Goal: Communication & Community: Answer question/provide support

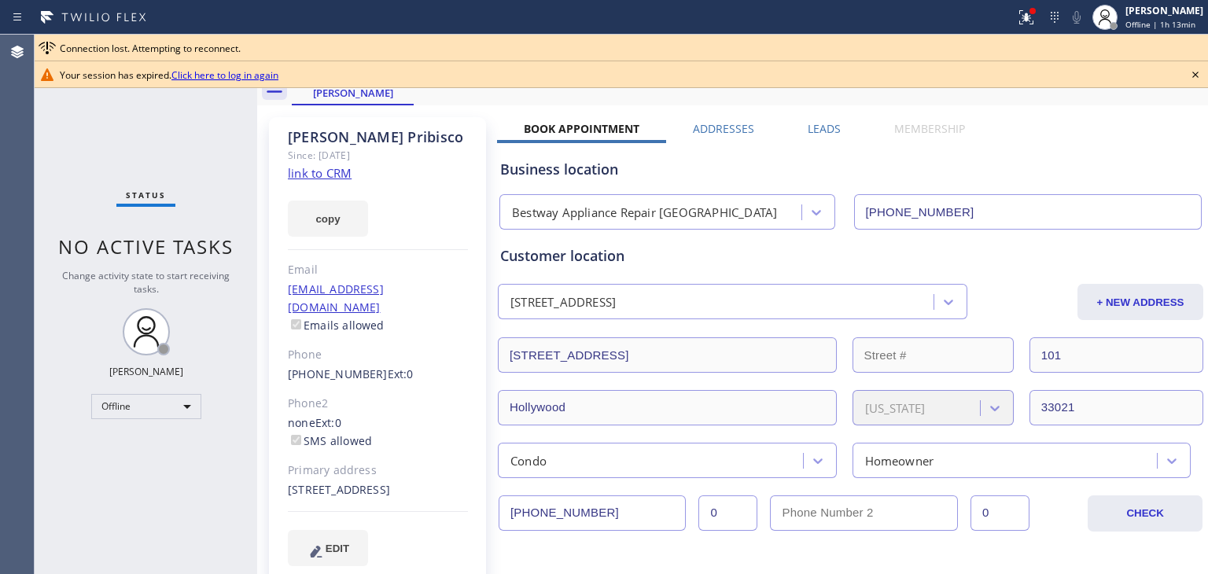
click at [1205, 79] on div "Your session has expired. Click here to log in again" at bounding box center [621, 74] width 1173 height 27
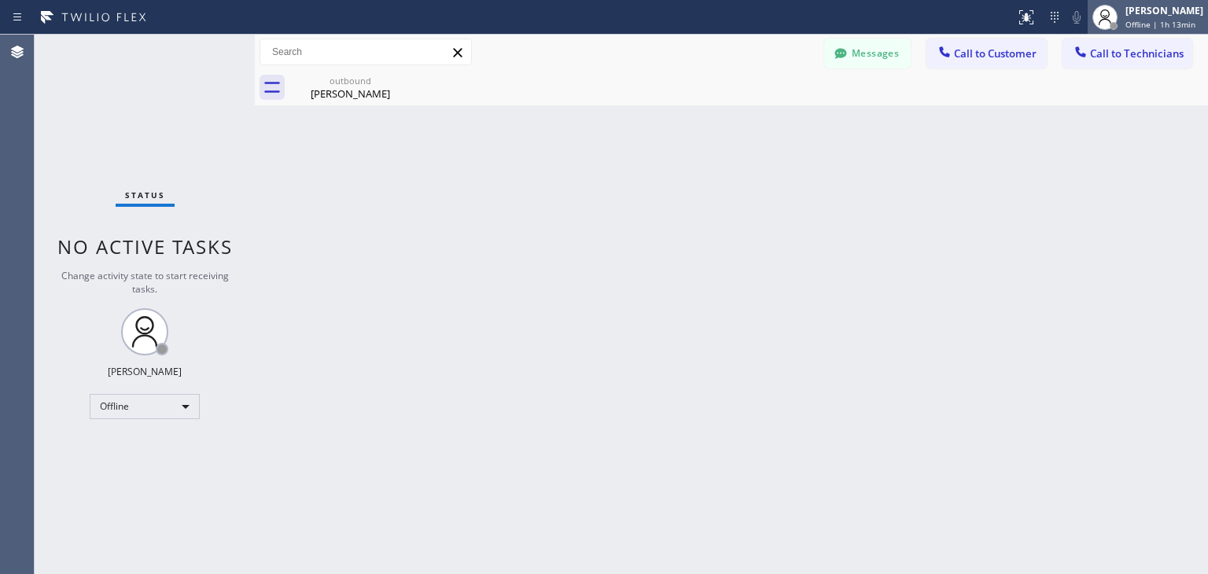
click at [1194, 17] on div "[PERSON_NAME] Offline | 1h 13min" at bounding box center [1165, 17] width 86 height 28
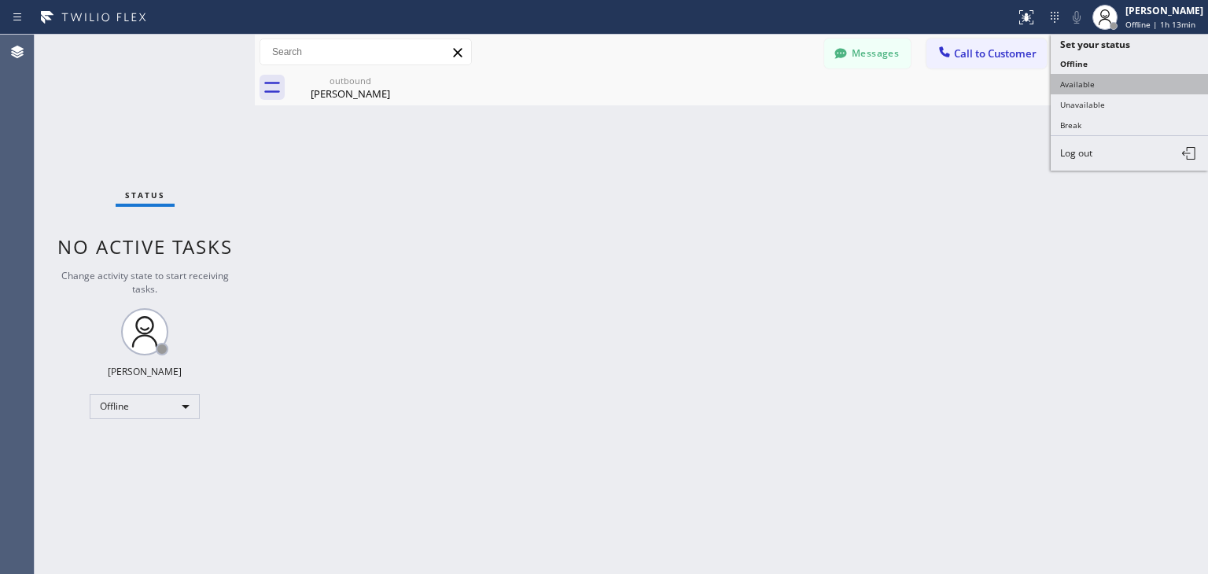
click at [1152, 74] on button "Available" at bounding box center [1129, 84] width 157 height 20
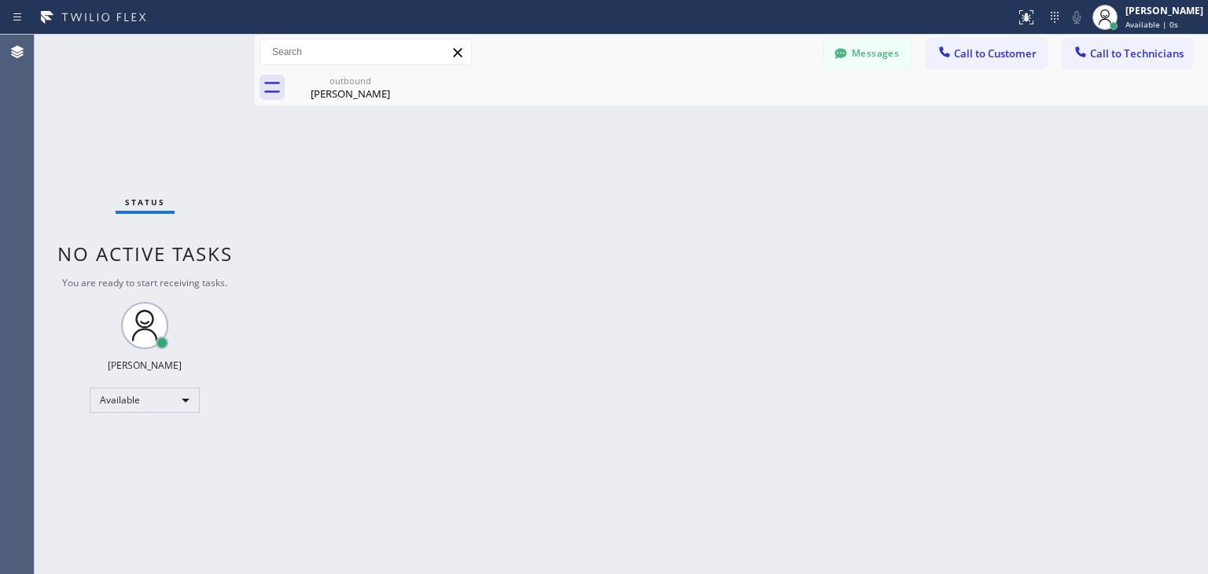
drag, startPoint x: 1160, startPoint y: 57, endPoint x: 507, endPoint y: 164, distance: 662.3
click at [507, 164] on div "Back to Dashboard Change Sender ID Customers Technicians CP [PERSON_NAME] [DATE…" at bounding box center [731, 305] width 953 height 540
click at [1145, 44] on button "Call to Technicians" at bounding box center [1128, 54] width 130 height 30
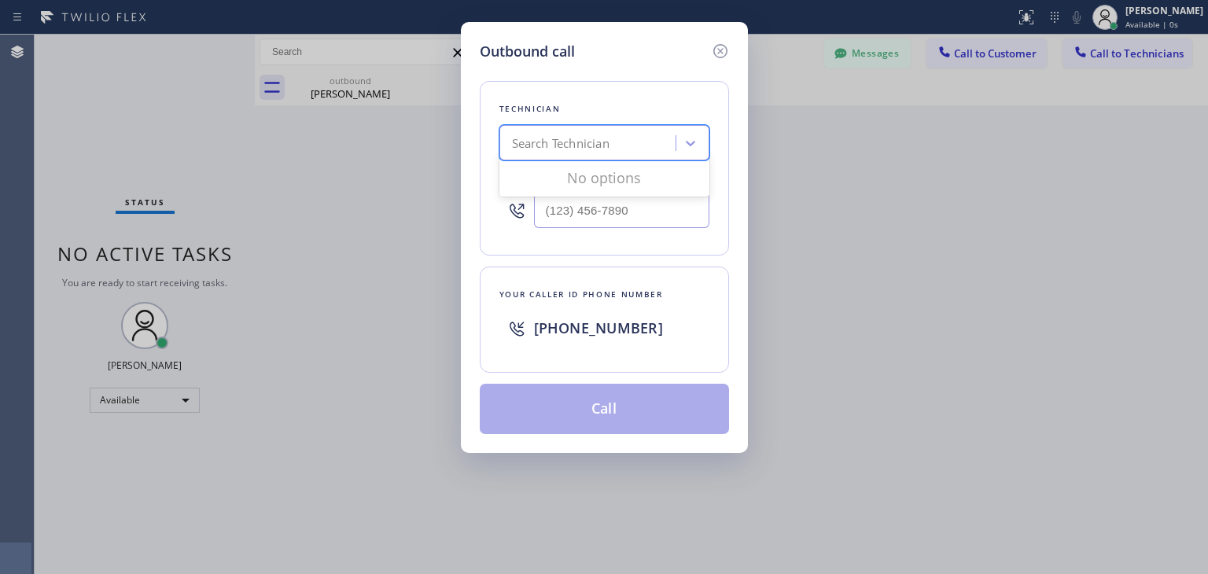
click at [595, 150] on div "Search Technician" at bounding box center [561, 143] width 98 height 18
type input "[PERSON_NAME]"
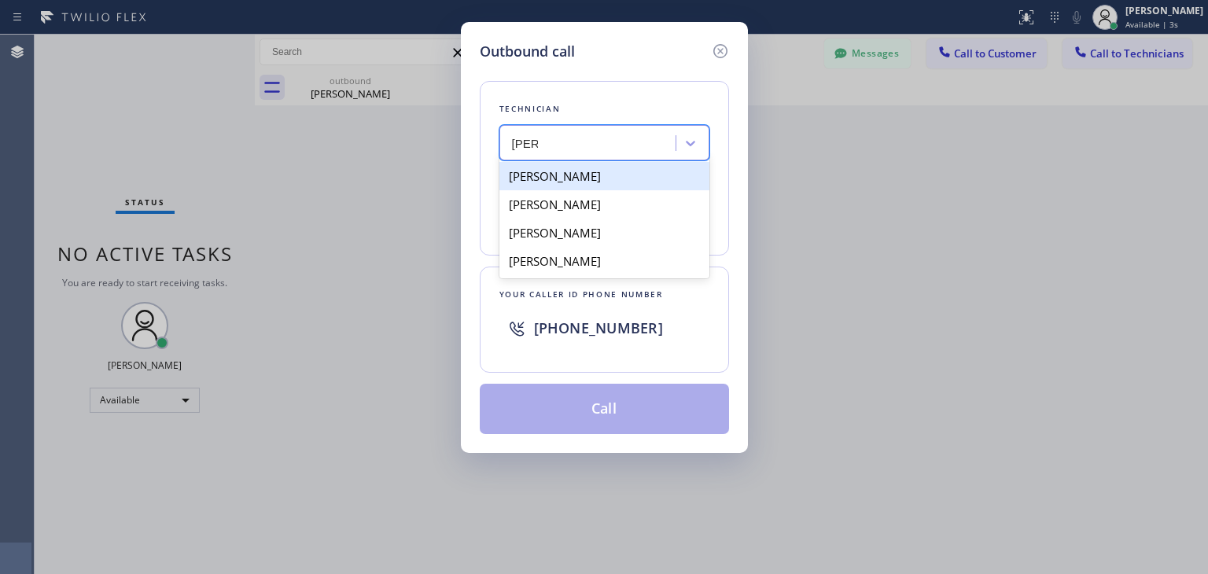
click at [654, 179] on div "[PERSON_NAME]" at bounding box center [604, 176] width 210 height 28
type input "[PHONE_NUMBER]"
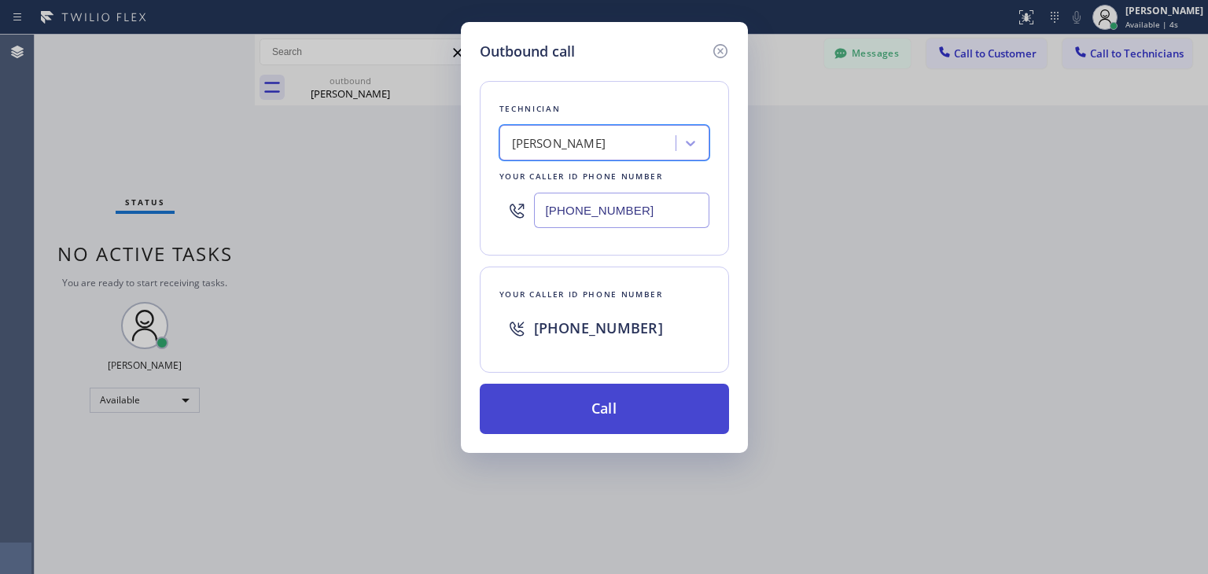
click at [633, 426] on button "Call" at bounding box center [604, 409] width 249 height 50
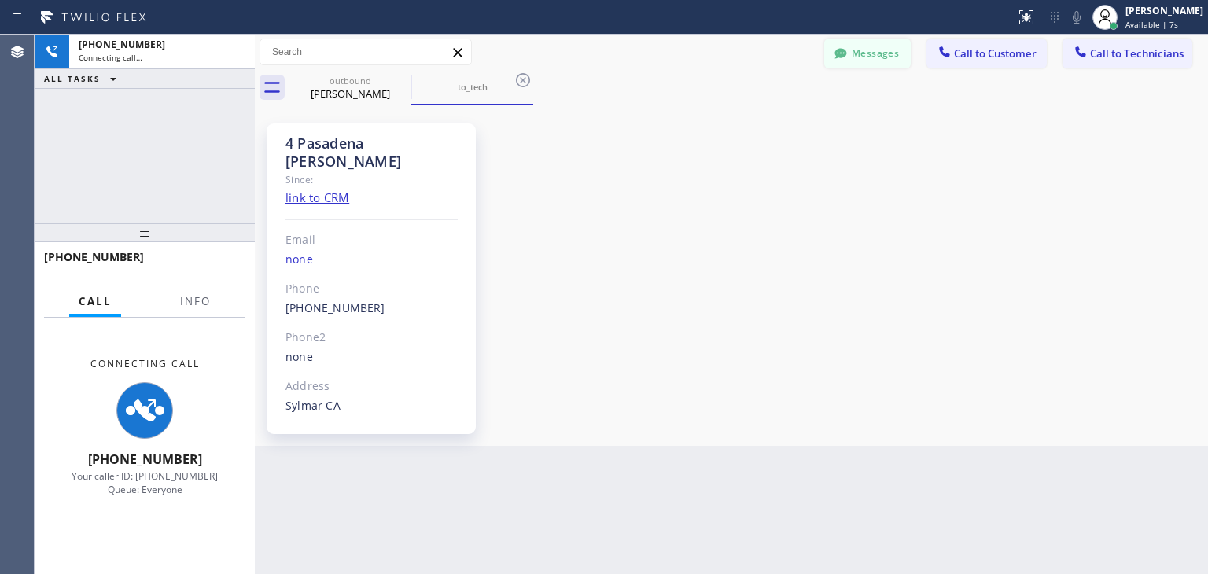
click at [875, 48] on button "Messages" at bounding box center [867, 54] width 87 height 30
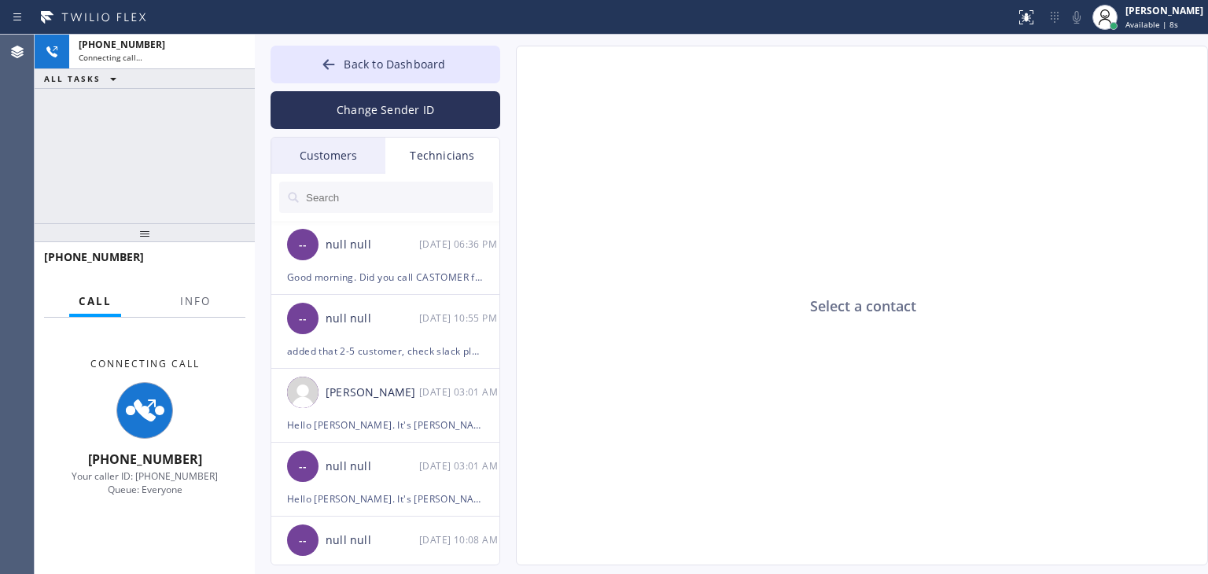
click at [356, 148] on div "Customers" at bounding box center [328, 156] width 114 height 36
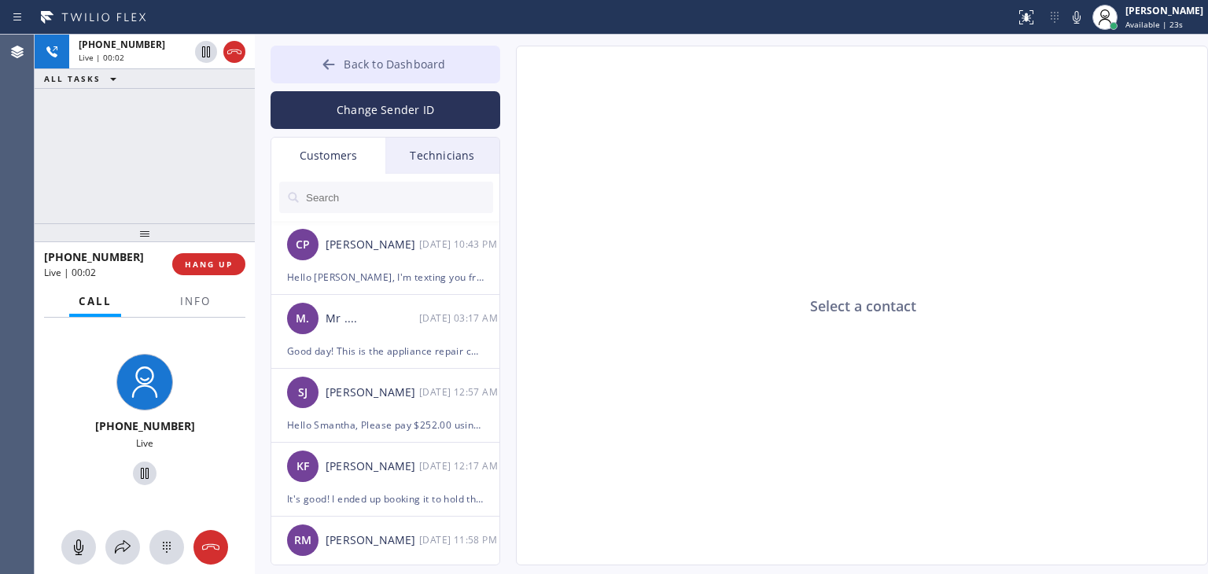
click at [434, 48] on button "Back to Dashboard" at bounding box center [386, 65] width 230 height 38
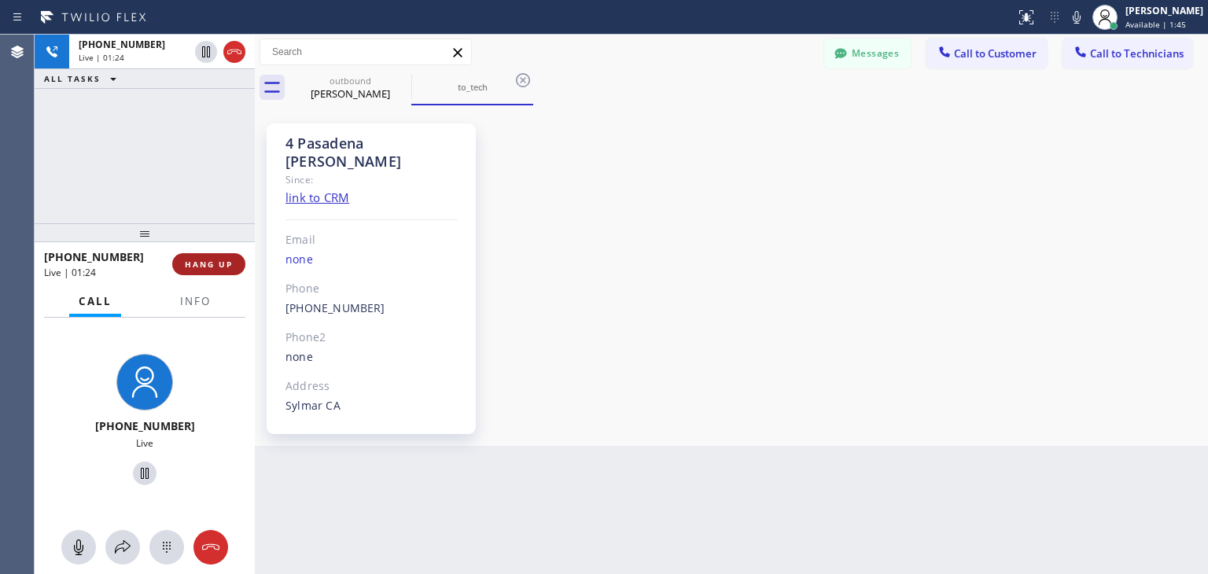
click at [212, 266] on span "HANG UP" at bounding box center [209, 264] width 48 height 11
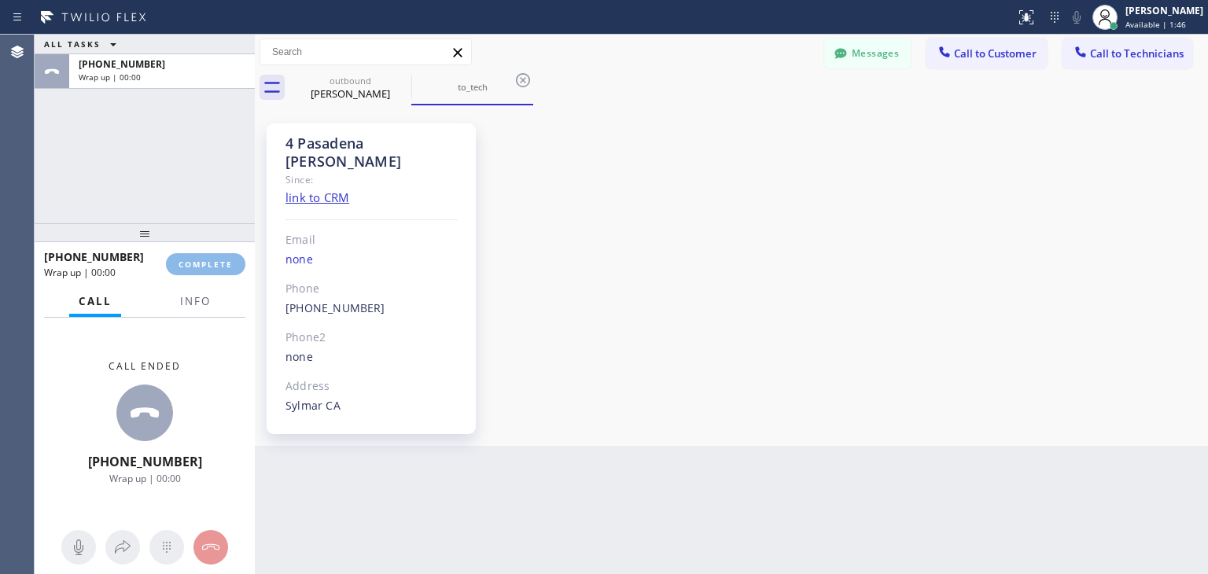
click at [968, 0] on html "Status report No issues detected If you experience an issue, please download th…" at bounding box center [604, 287] width 1208 height 574
click at [1151, 40] on button "Call to Technicians" at bounding box center [1128, 54] width 130 height 30
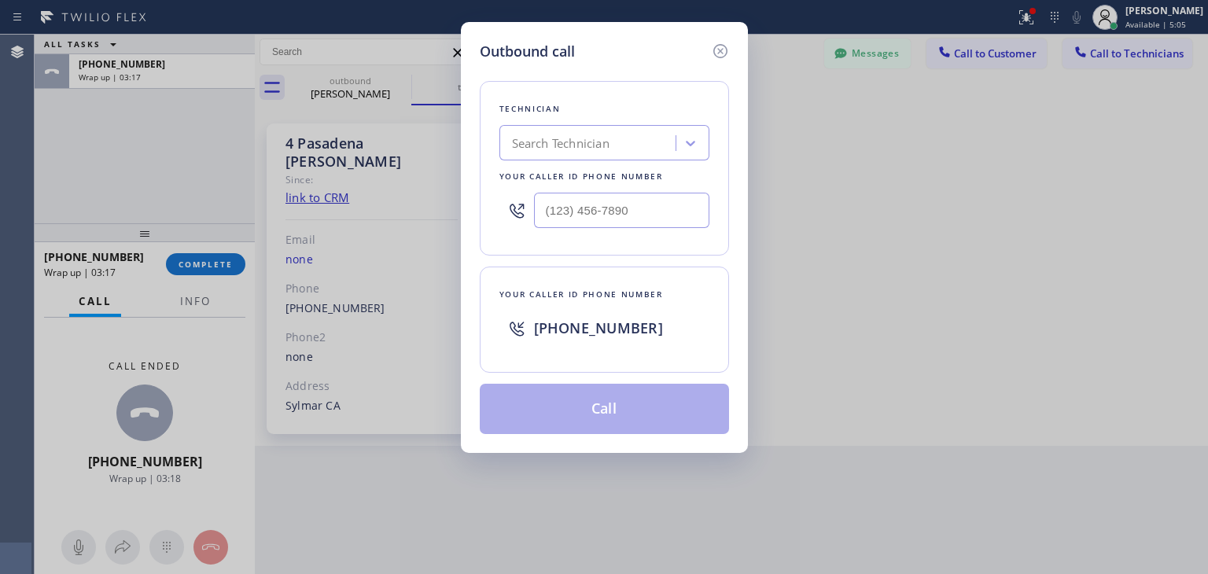
click at [623, 142] on div "Search Technician" at bounding box center [589, 144] width 171 height 28
type input "[PERSON_NAME]"
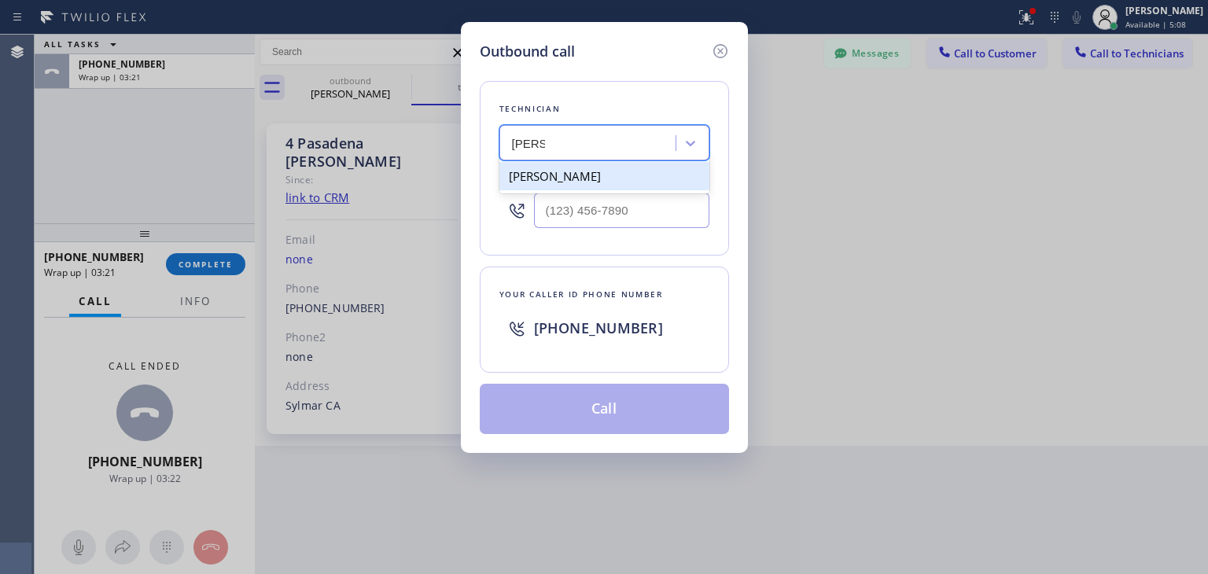
click at [614, 168] on div "[PERSON_NAME]" at bounding box center [604, 176] width 210 height 28
type input "[PHONE_NUMBER]"
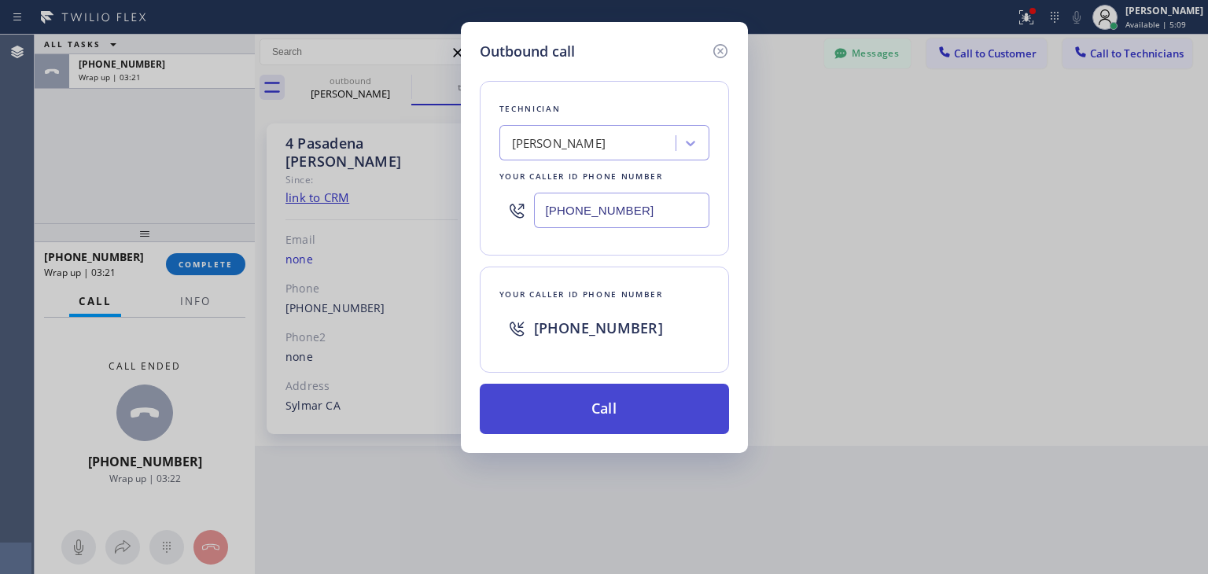
click at [621, 410] on button "Call" at bounding box center [604, 409] width 249 height 50
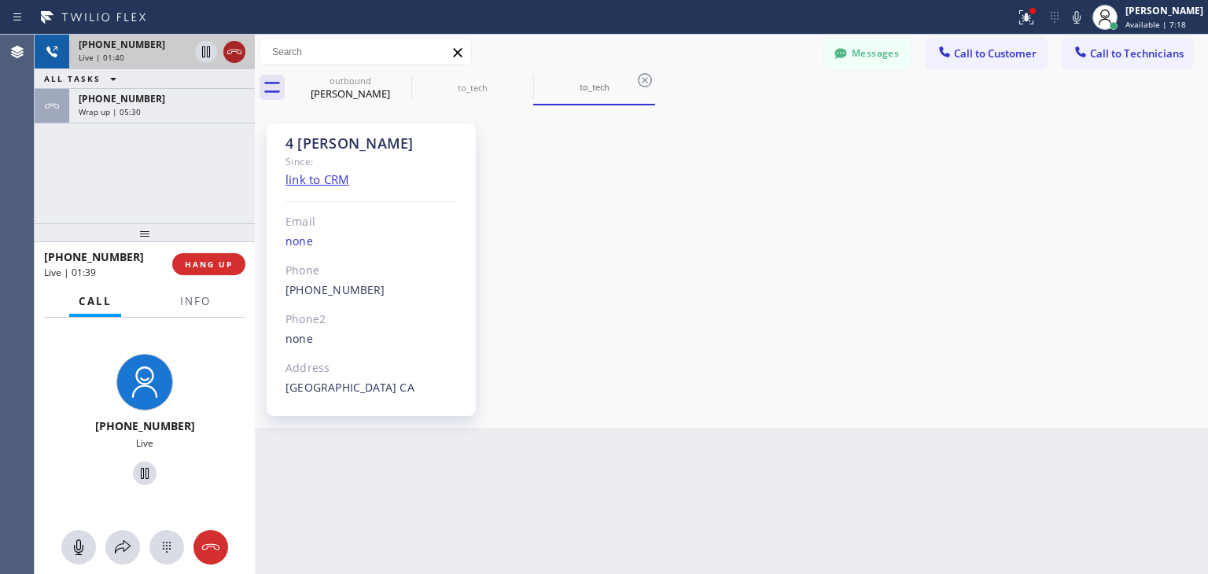
click at [238, 59] on icon at bounding box center [234, 51] width 19 height 19
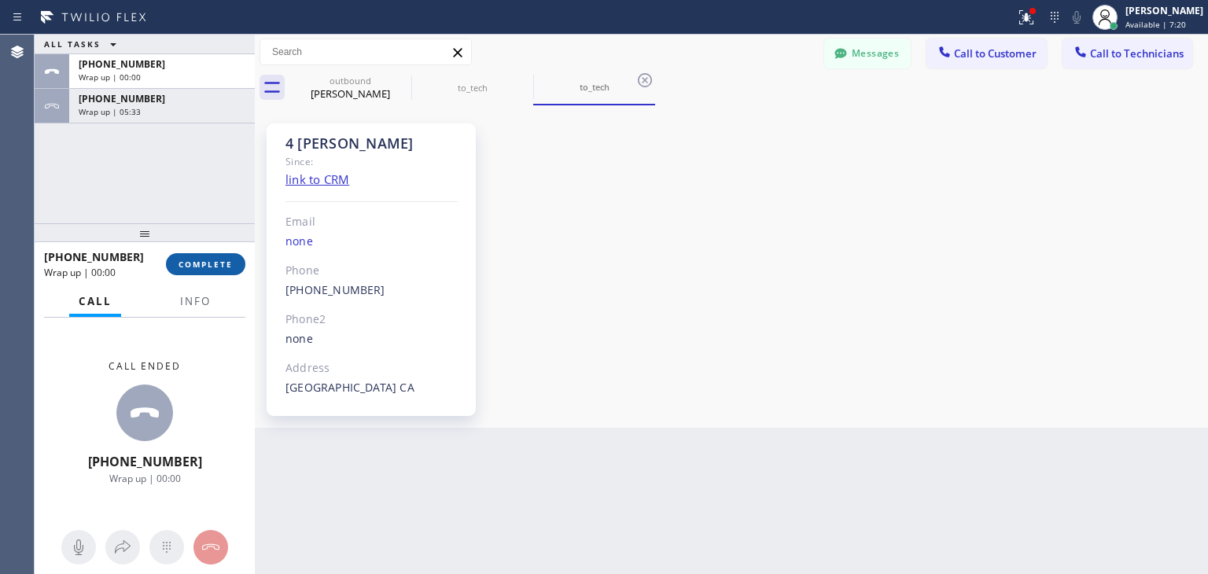
click at [214, 256] on button "COMPLETE" at bounding box center [205, 264] width 79 height 22
click at [399, 77] on icon at bounding box center [401, 80] width 14 height 14
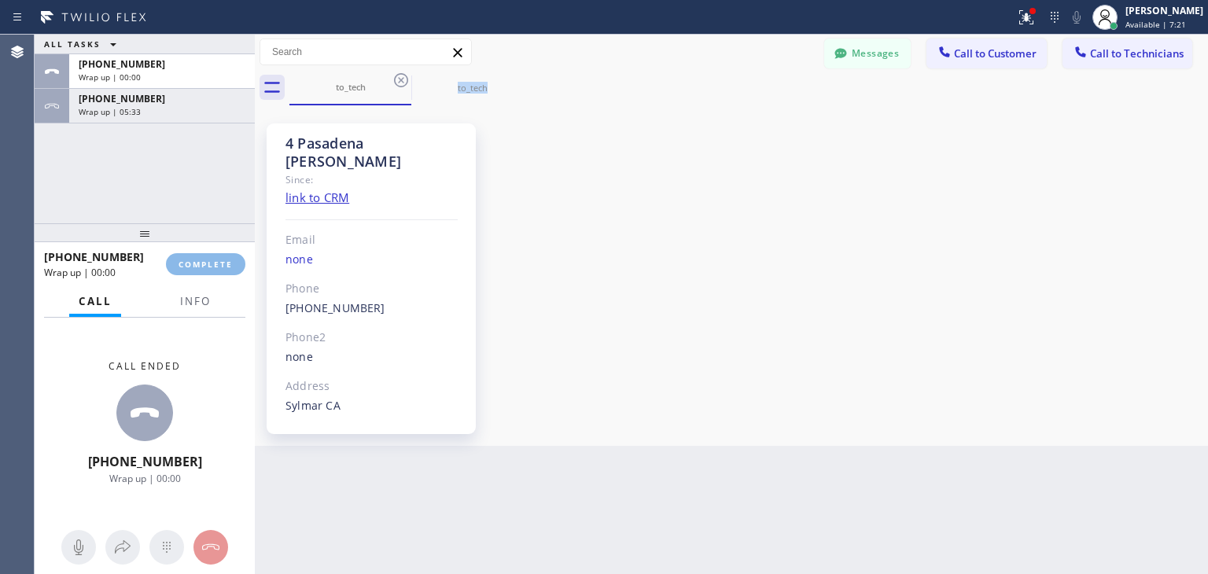
click at [399, 77] on icon at bounding box center [401, 80] width 14 height 14
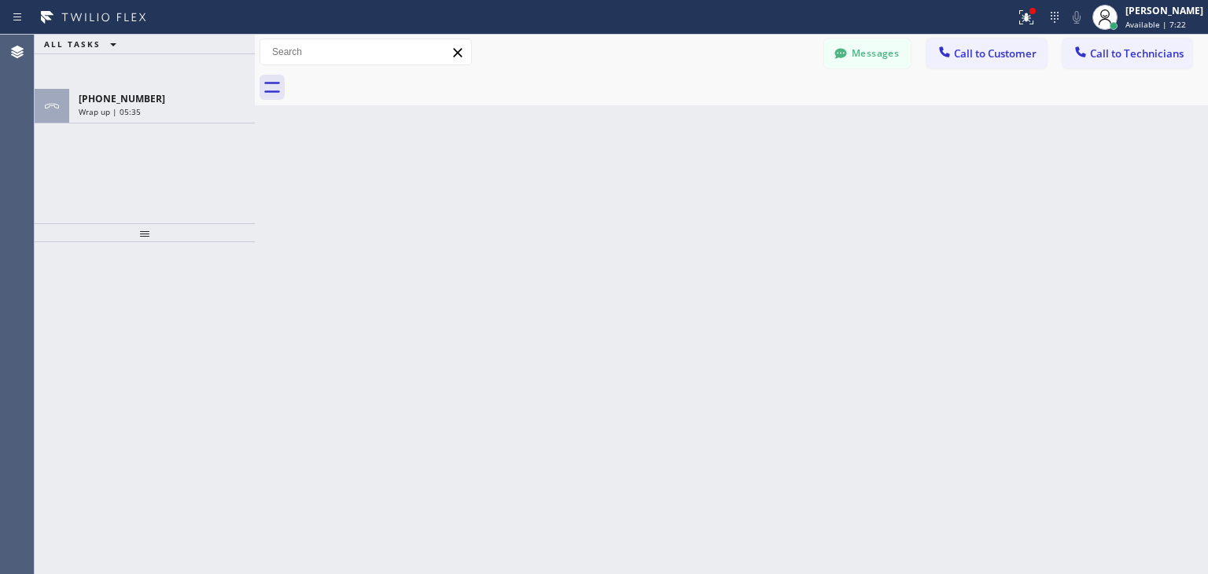
click at [399, 77] on div at bounding box center [748, 87] width 919 height 35
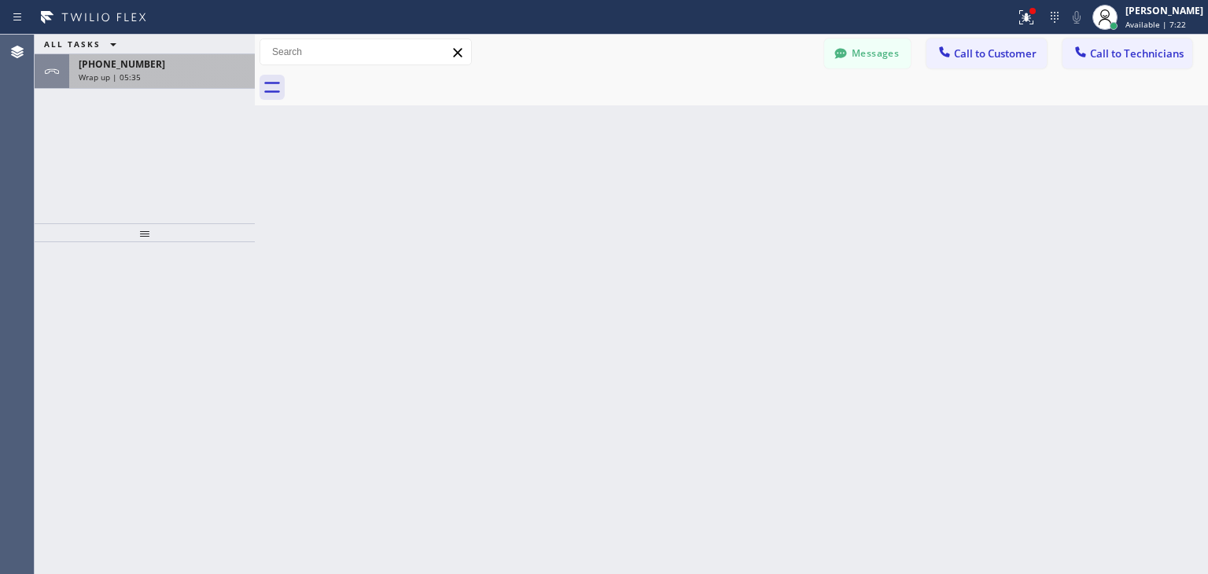
click at [210, 73] on div "Wrap up | 05:35" at bounding box center [162, 77] width 167 height 11
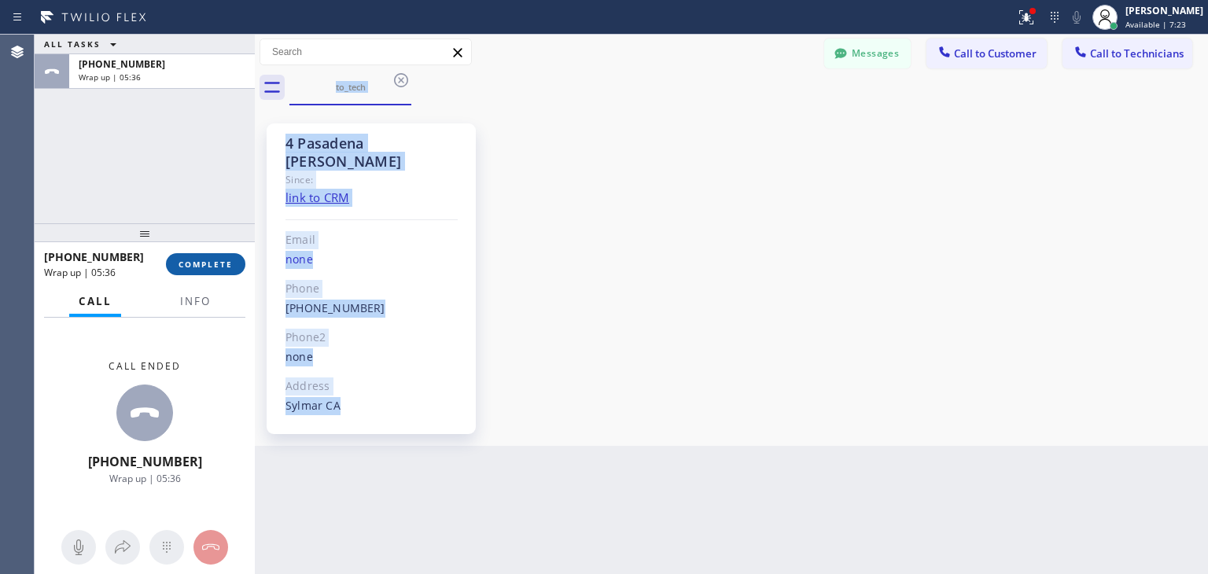
click at [192, 261] on span "COMPLETE" at bounding box center [206, 264] width 54 height 11
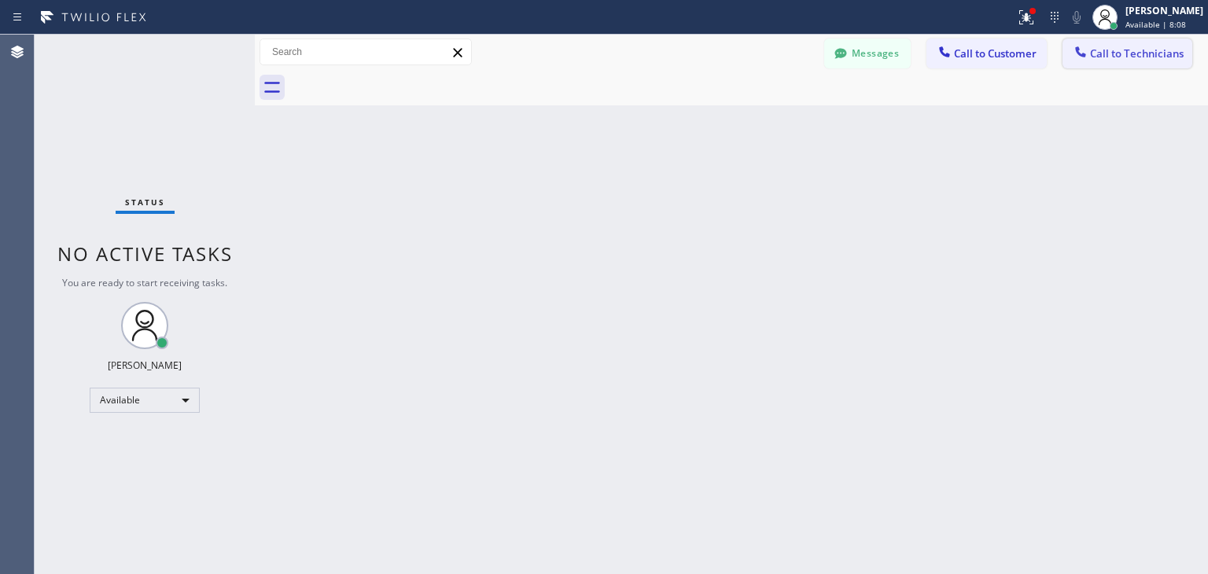
click at [1132, 42] on button "Call to Technicians" at bounding box center [1128, 54] width 130 height 30
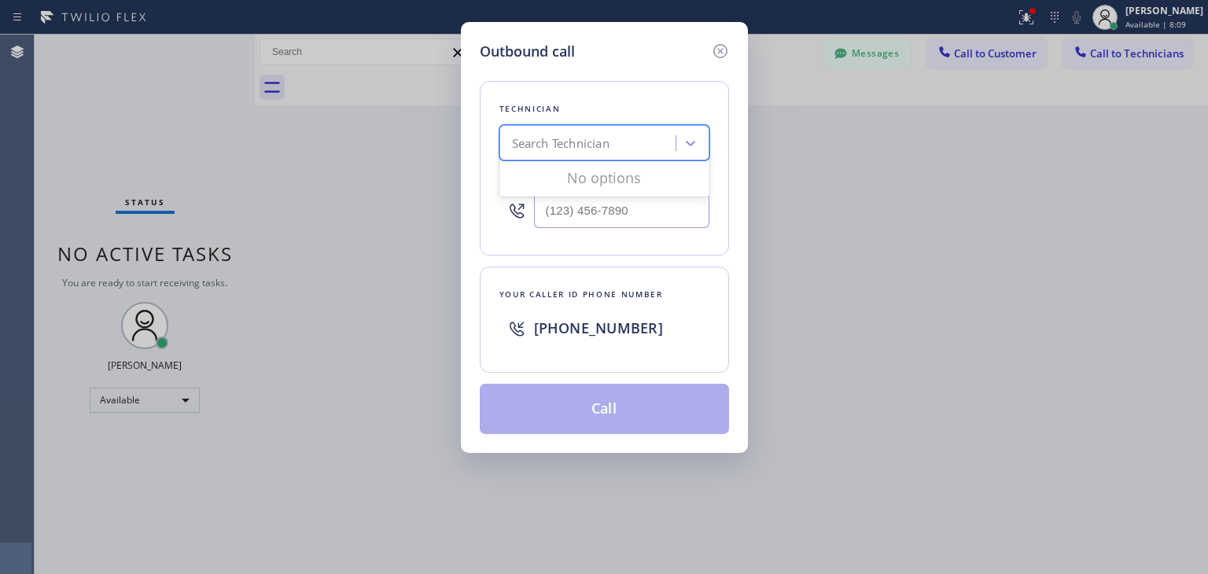
click at [576, 149] on div "Search Technician" at bounding box center [561, 143] width 98 height 18
type input "[PERSON_NAME]"
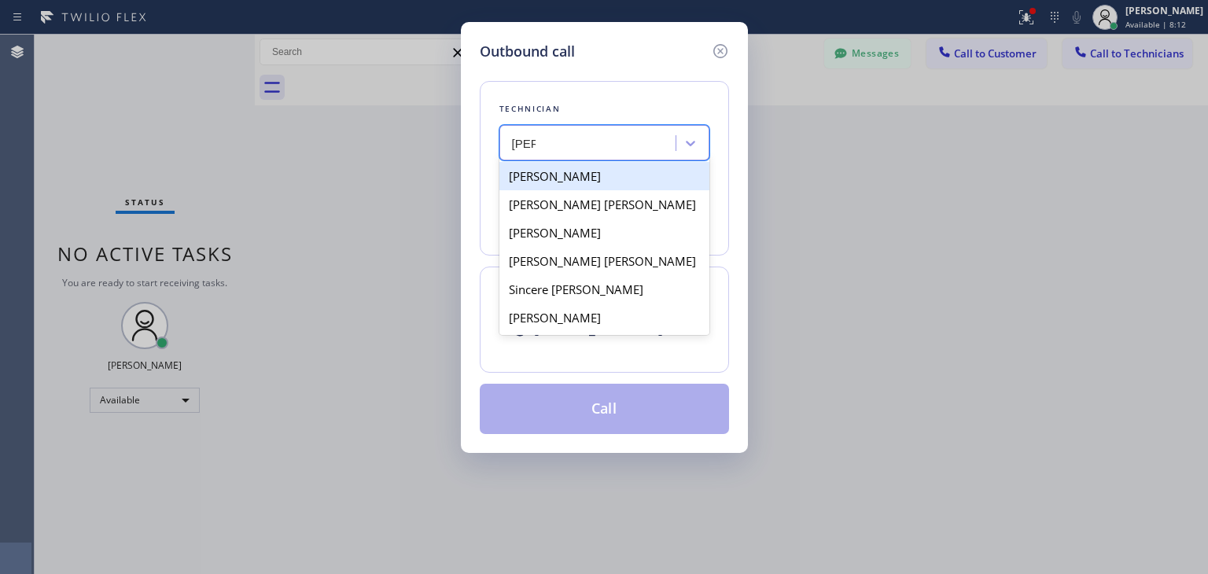
click at [573, 174] on div "[PERSON_NAME]" at bounding box center [604, 176] width 210 height 28
type input "[PHONE_NUMBER]"
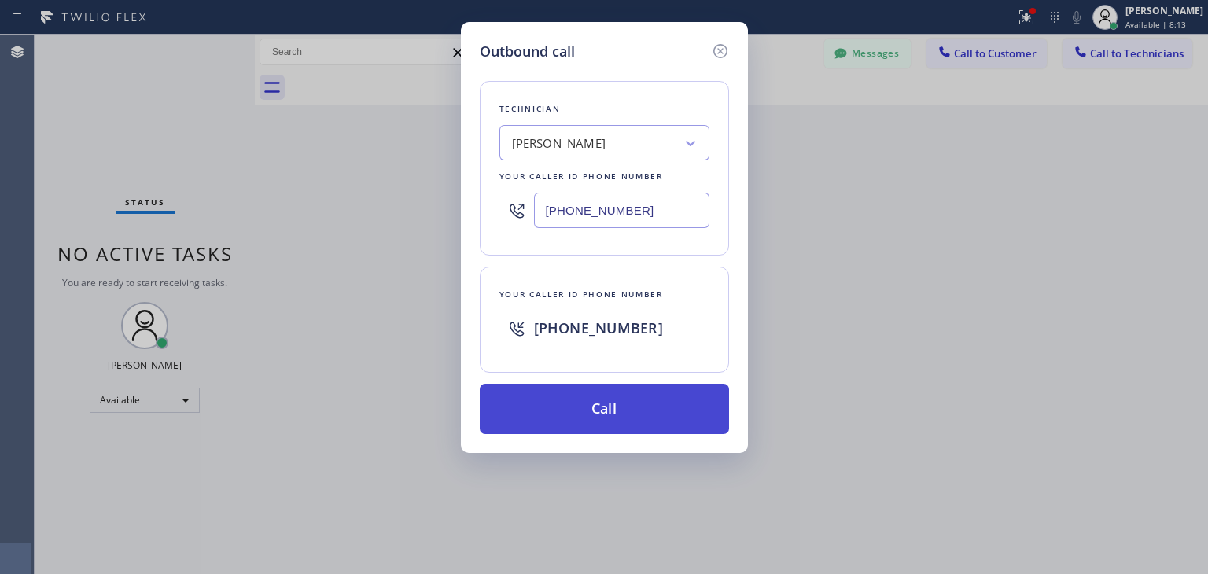
click at [669, 418] on button "Call" at bounding box center [604, 409] width 249 height 50
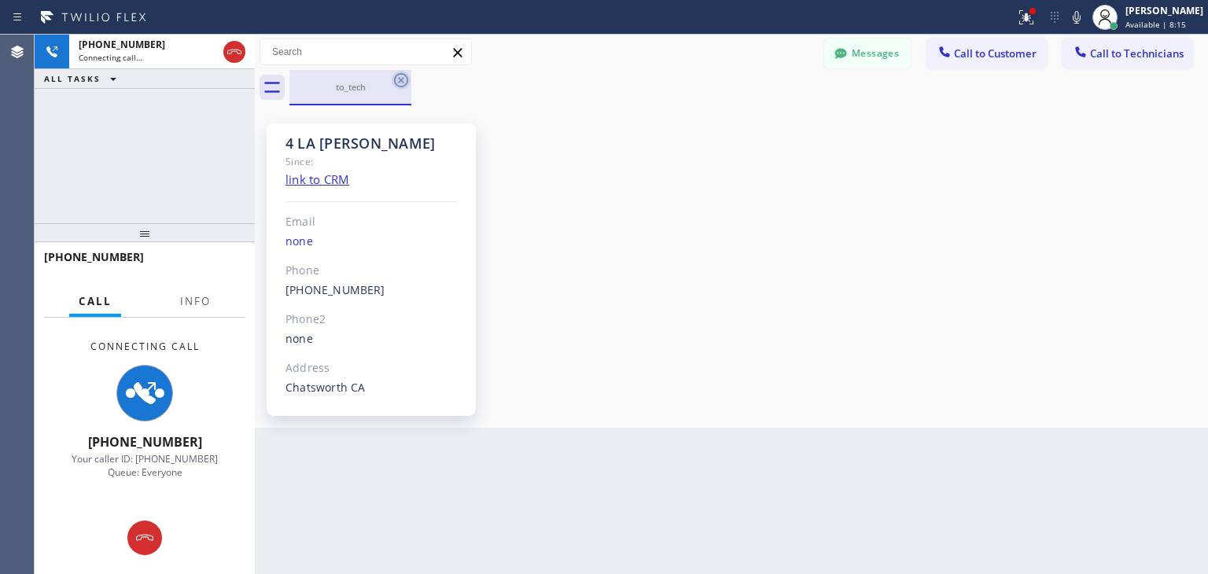
click at [401, 89] on icon at bounding box center [401, 80] width 19 height 19
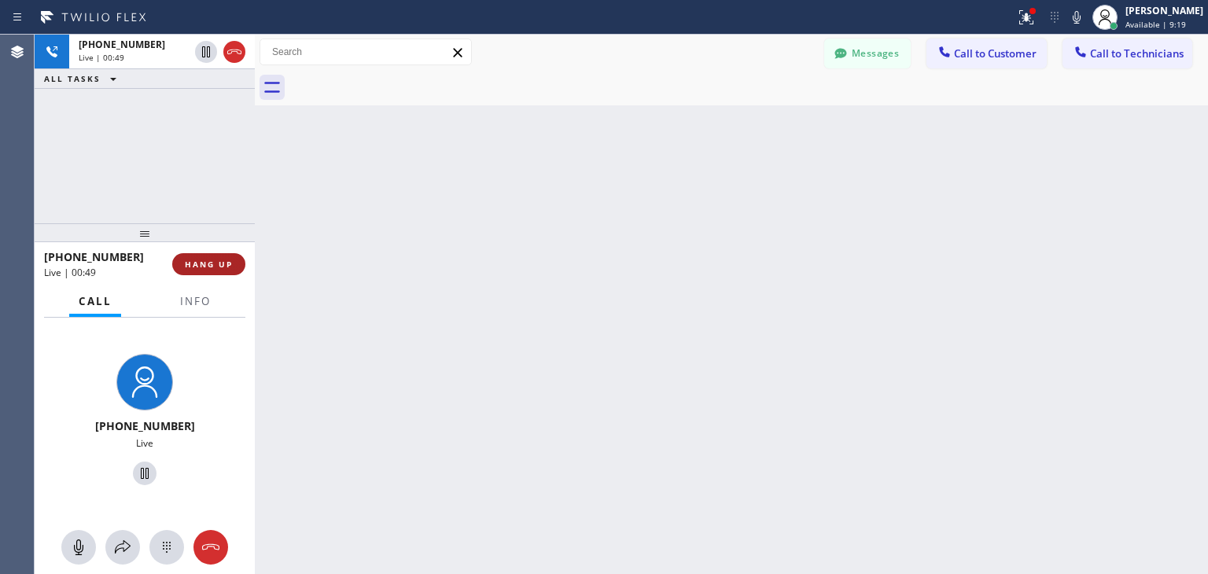
click at [227, 261] on span "HANG UP" at bounding box center [209, 264] width 48 height 11
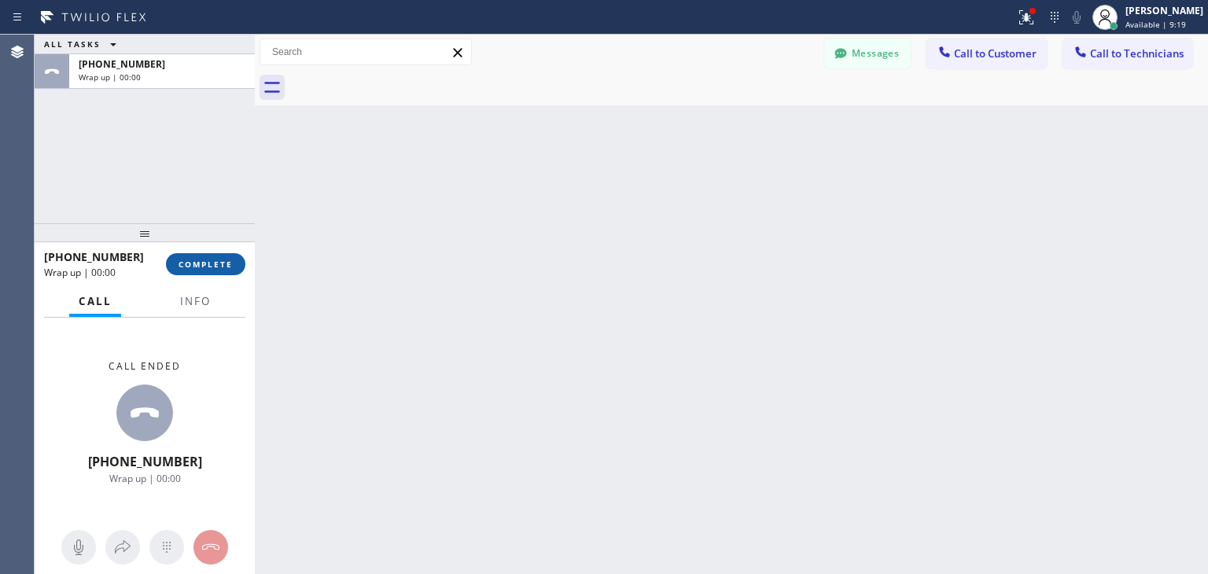
click at [227, 261] on span "COMPLETE" at bounding box center [206, 264] width 54 height 11
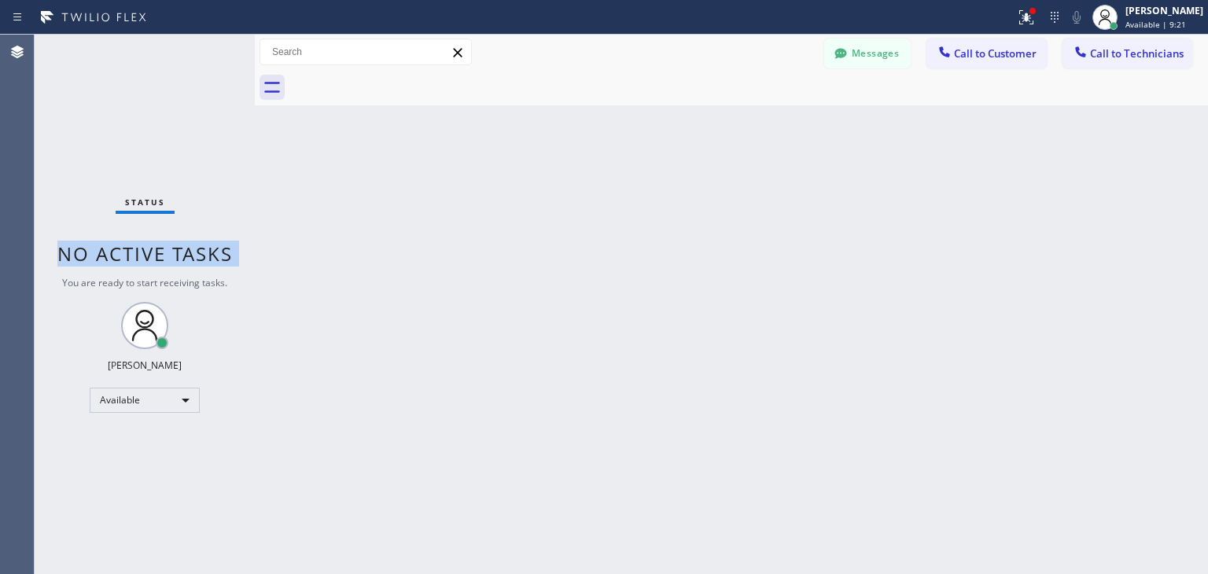
click at [234, 261] on div "Status No active tasks You are ready to start receiving tasks. [PERSON_NAME] Av…" at bounding box center [145, 305] width 220 height 540
click at [330, 256] on div "Back to Dashboard Change Sender ID Customers Technicians CP [PERSON_NAME] [DATE…" at bounding box center [731, 305] width 953 height 540
click at [1129, 46] on span "Call to Technicians" at bounding box center [1137, 53] width 94 height 14
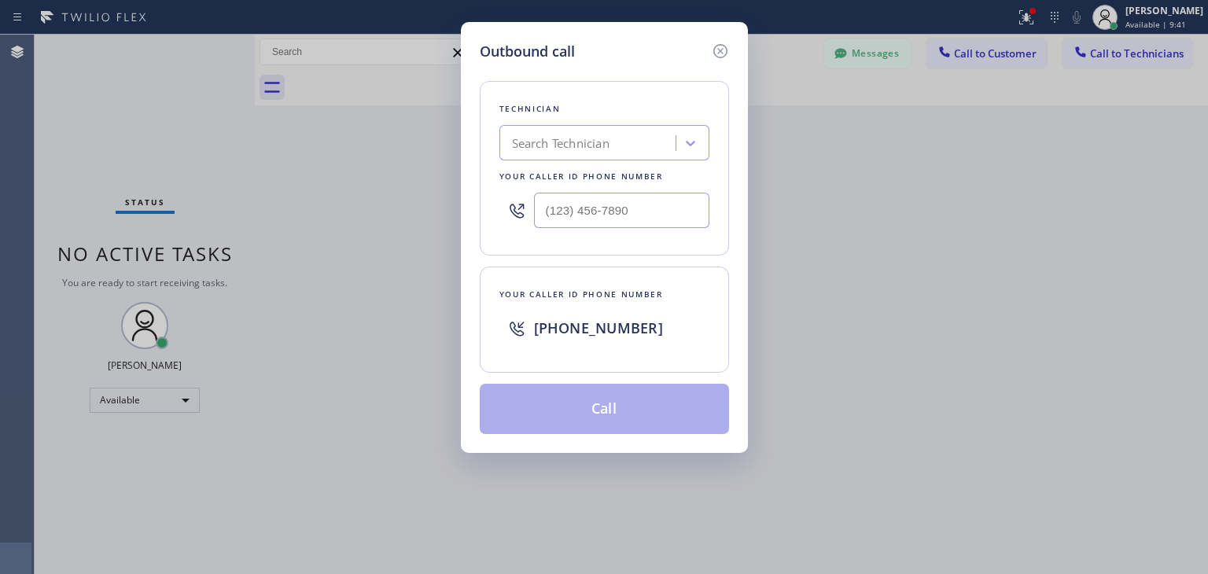
click at [596, 174] on div "Your caller id phone number" at bounding box center [604, 176] width 210 height 17
click at [623, 152] on div "Search Technician" at bounding box center [589, 144] width 171 height 28
type input "dinislam"
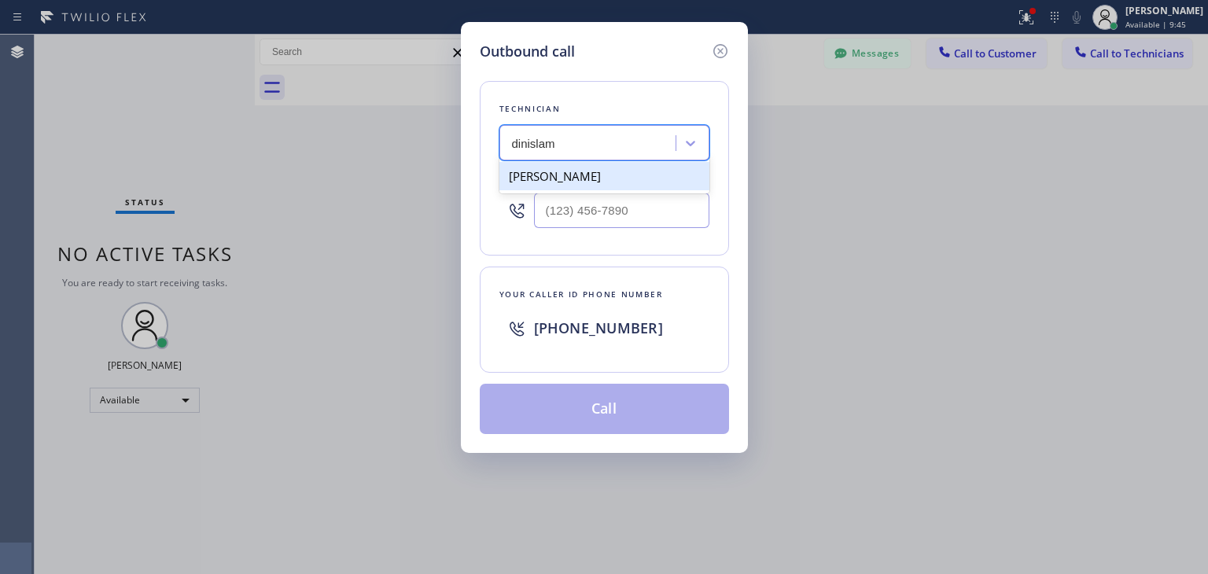
click at [621, 168] on div "[PERSON_NAME]" at bounding box center [604, 176] width 210 height 28
type input "[PHONE_NUMBER]"
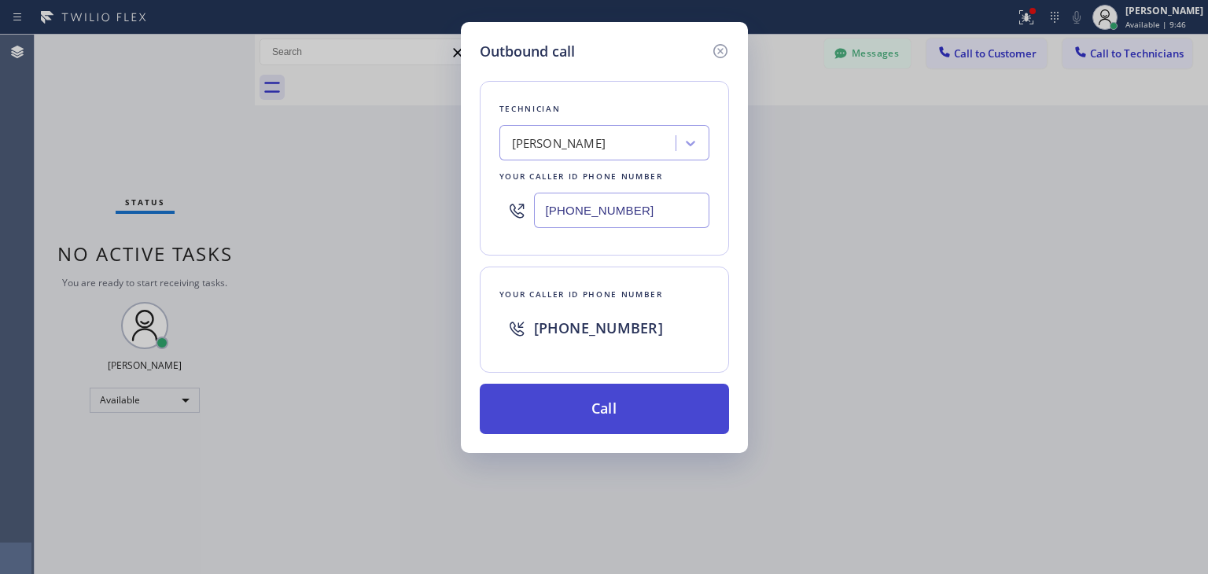
click at [610, 404] on button "Call" at bounding box center [604, 409] width 249 height 50
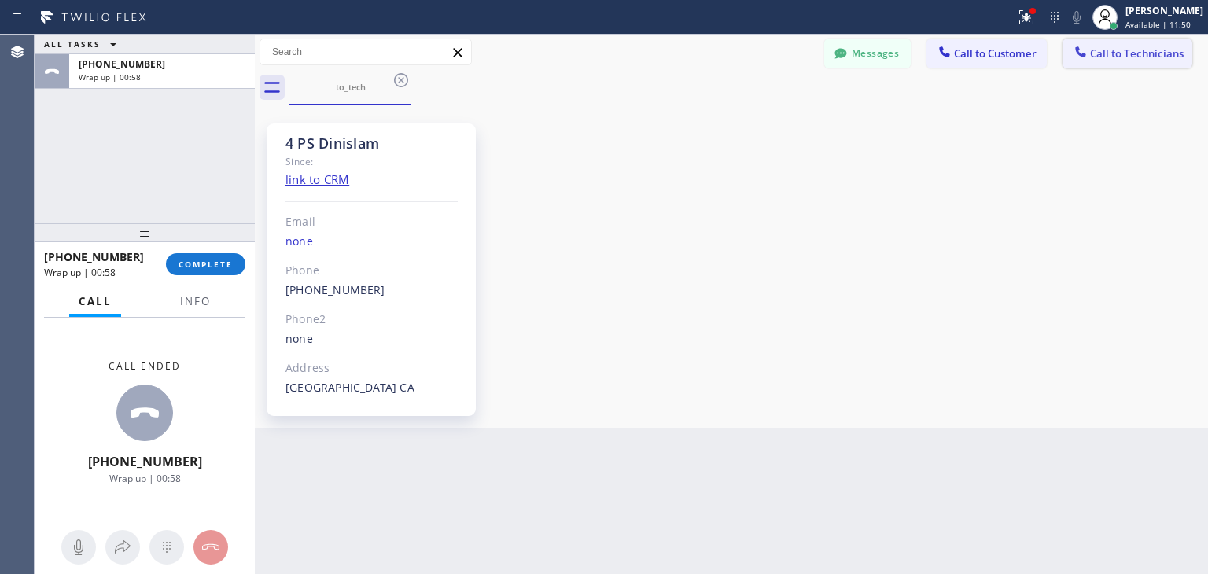
click at [1118, 61] on button "Call to Technicians" at bounding box center [1128, 54] width 130 height 30
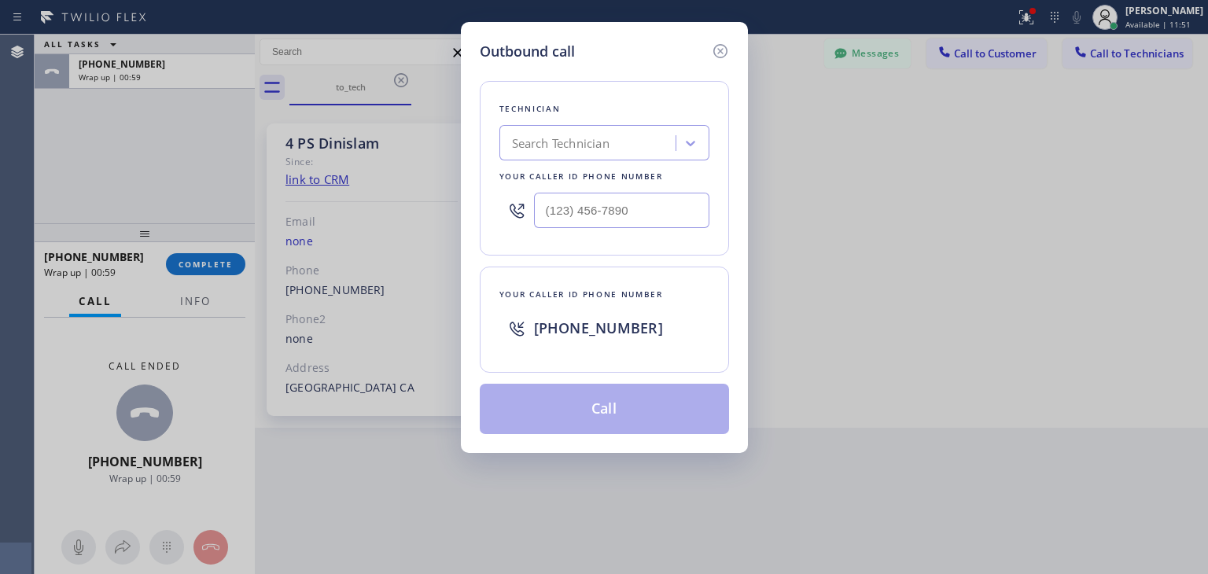
click at [564, 155] on div "Search Technician" at bounding box center [589, 144] width 171 height 28
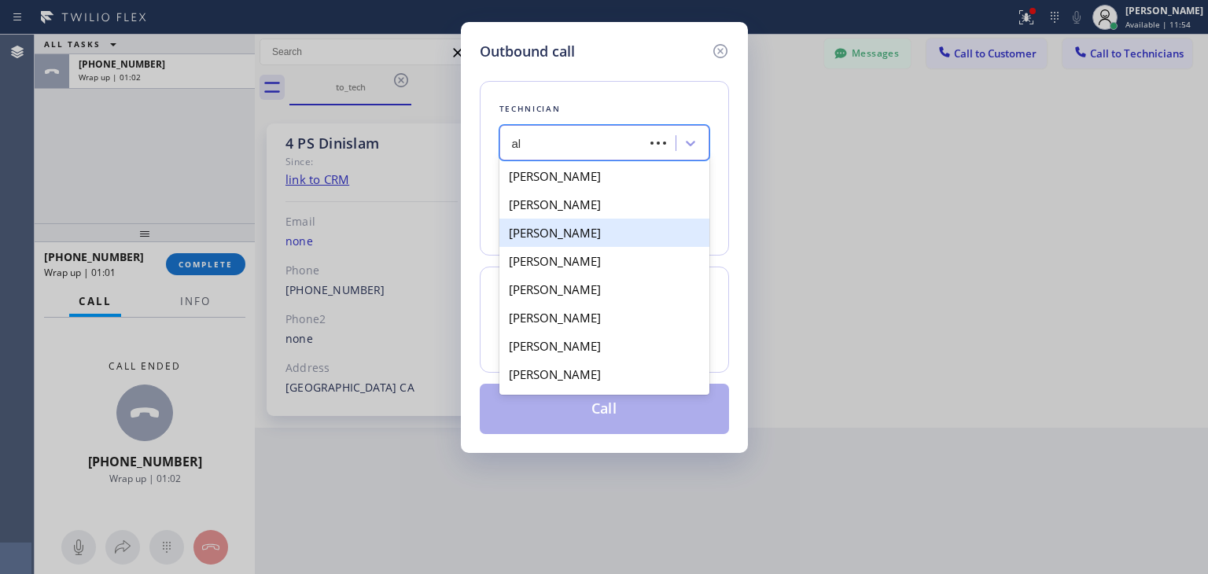
type input "a"
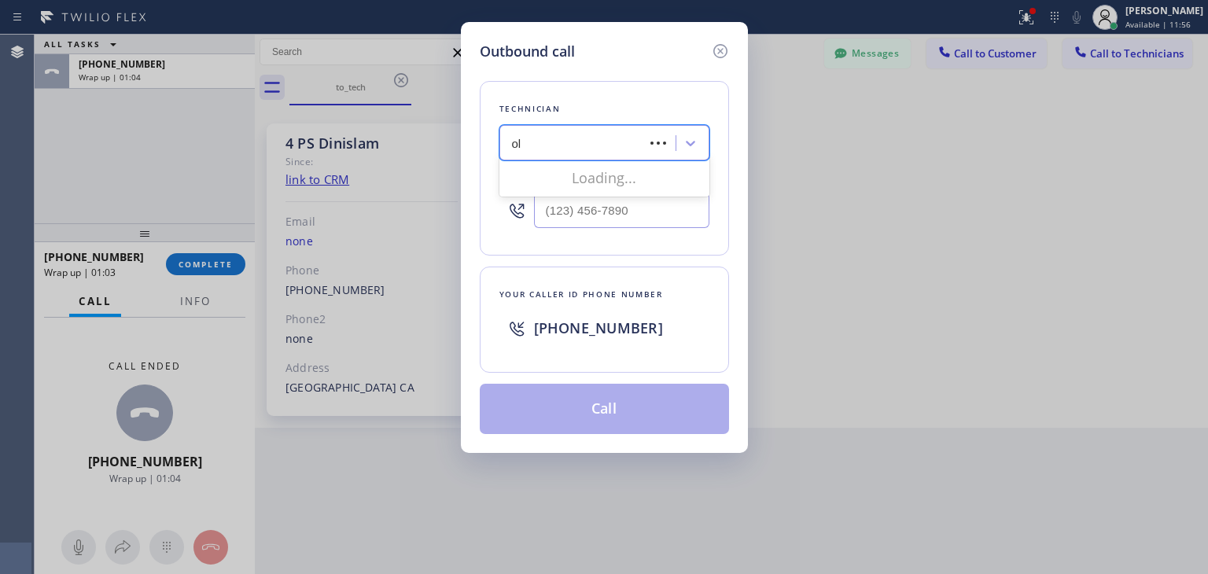
type input "ole"
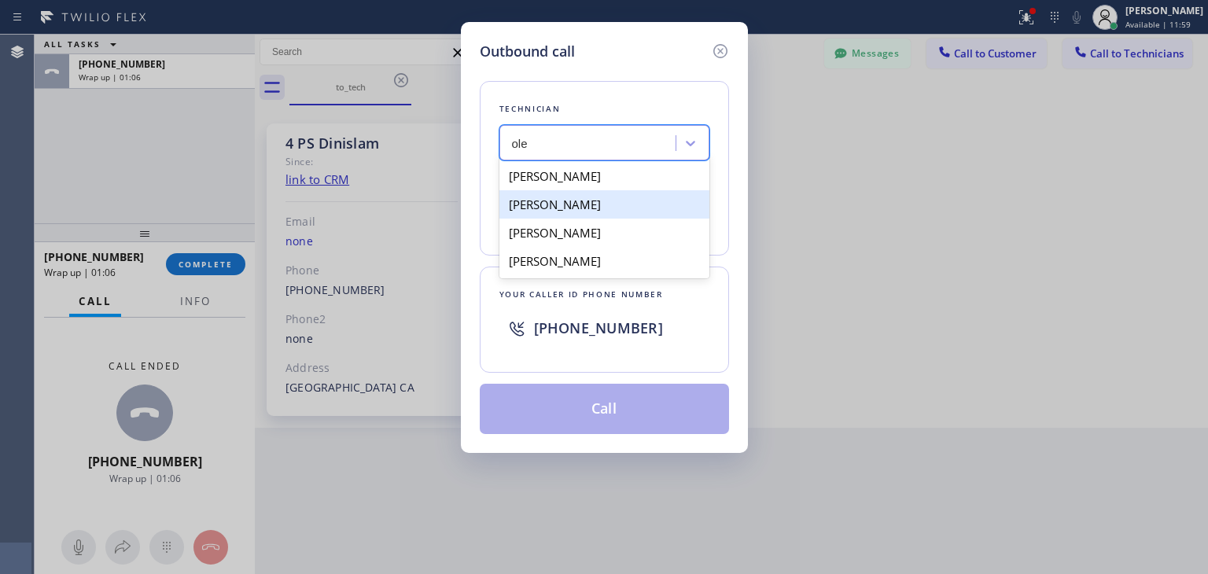
click at [653, 196] on div "[PERSON_NAME]" at bounding box center [604, 204] width 210 height 28
type input "[PHONE_NUMBER]"
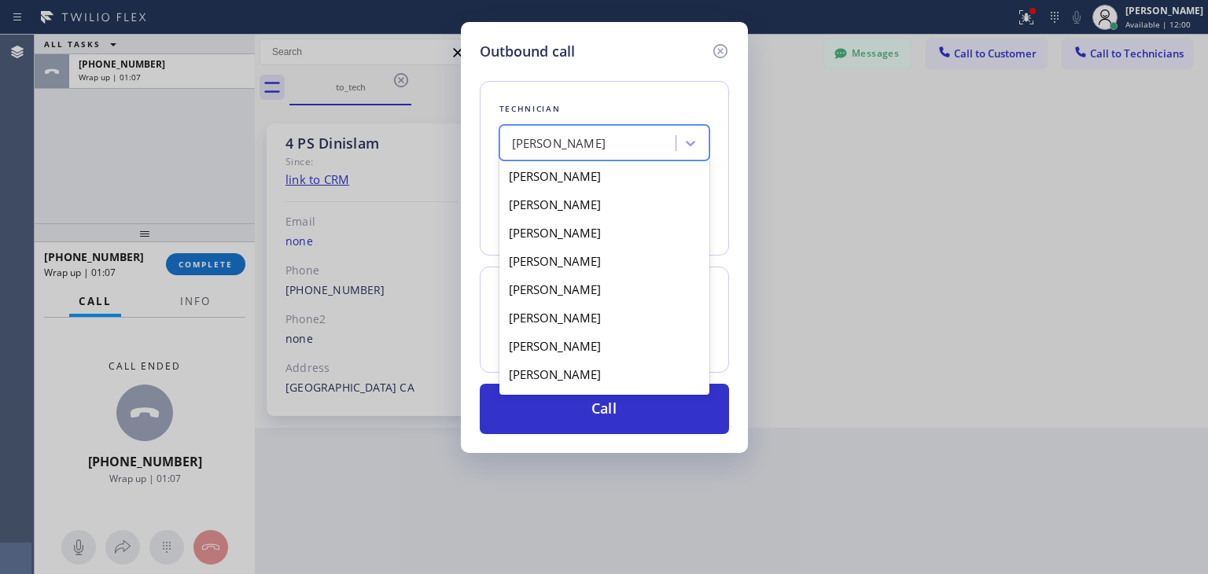
scroll to position [6644, 0]
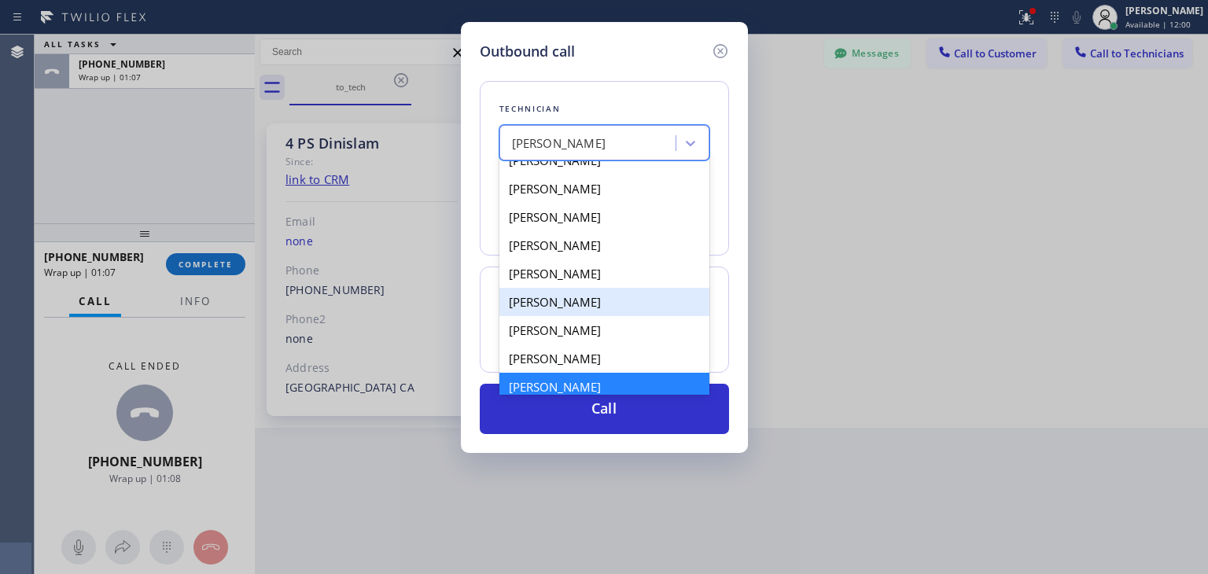
drag, startPoint x: 664, startPoint y: 146, endPoint x: 637, endPoint y: 367, distance: 221.8
click at [637, 160] on div "option [PERSON_NAME], selected. option [PERSON_NAME] focused, 239 of 362. 362 r…" at bounding box center [604, 142] width 210 height 35
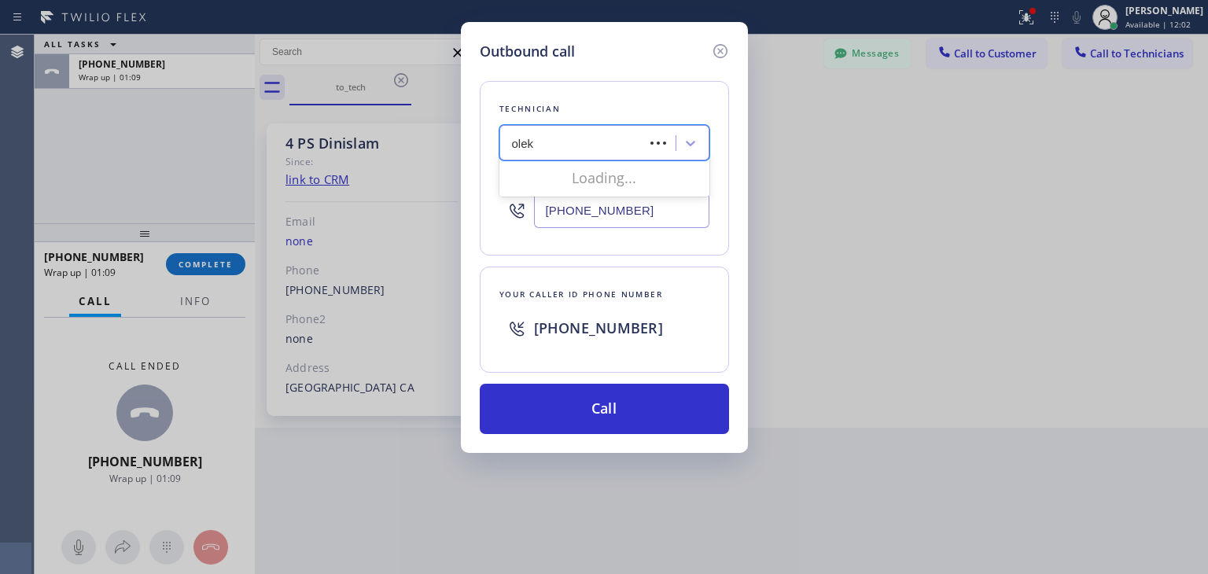
type input "oleks"
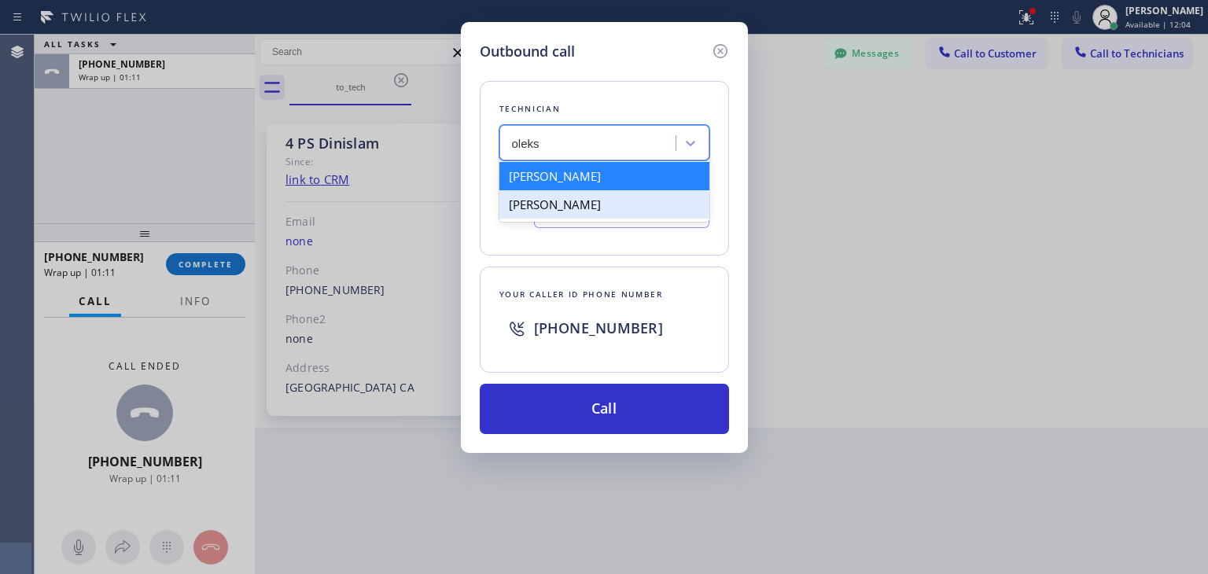
click at [683, 201] on div "[PERSON_NAME]" at bounding box center [604, 204] width 210 height 28
type input "[PHONE_NUMBER]"
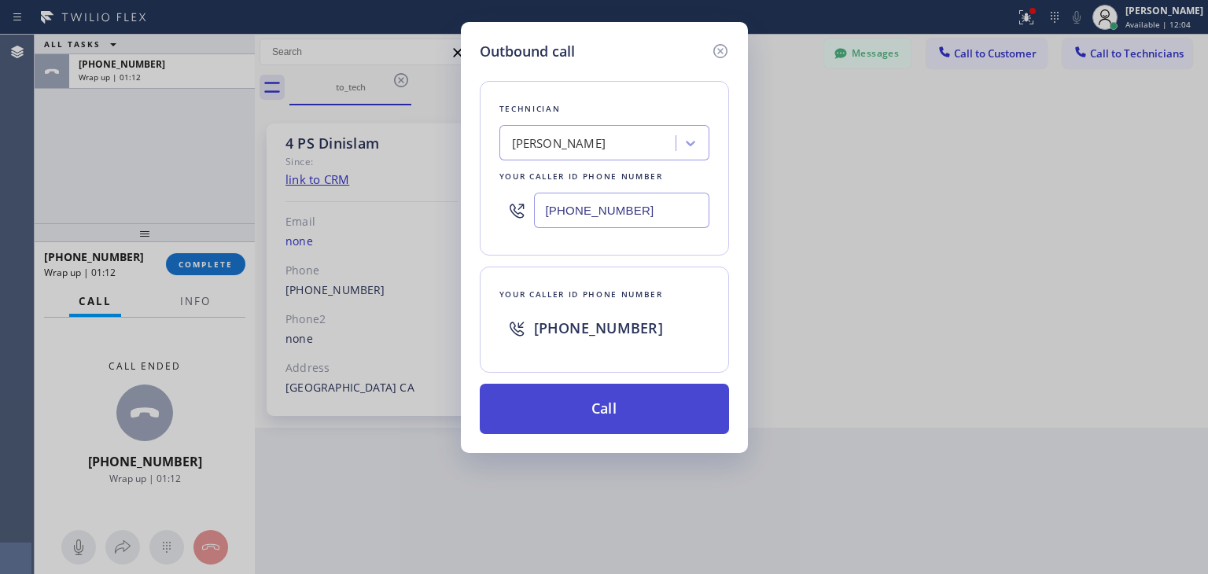
click at [626, 421] on button "Call" at bounding box center [604, 409] width 249 height 50
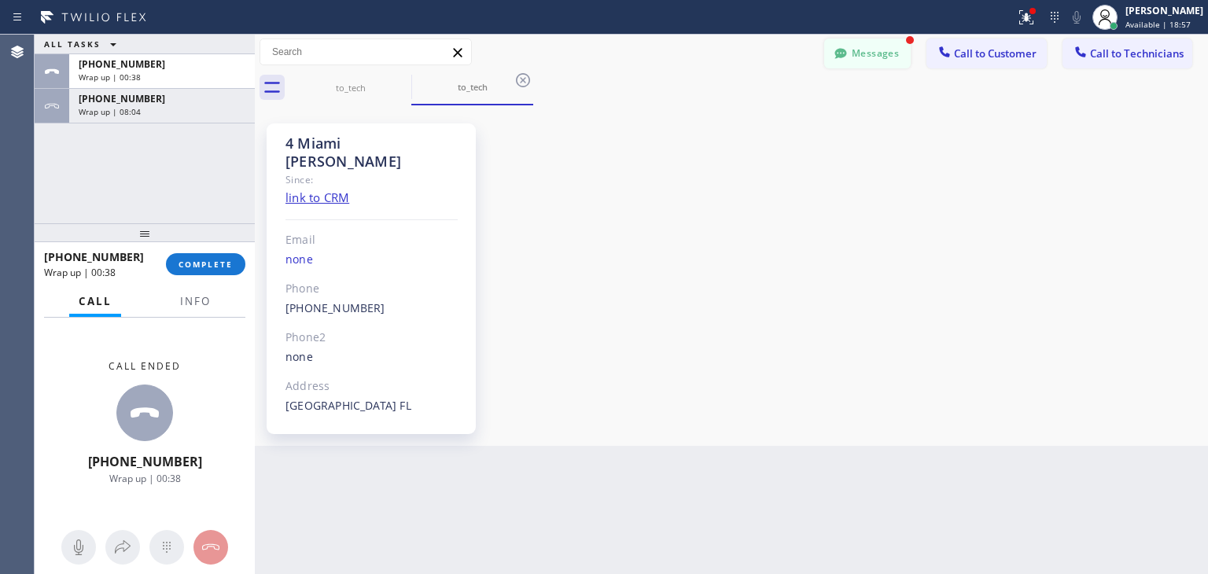
click at [868, 54] on button "Messages" at bounding box center [867, 54] width 87 height 30
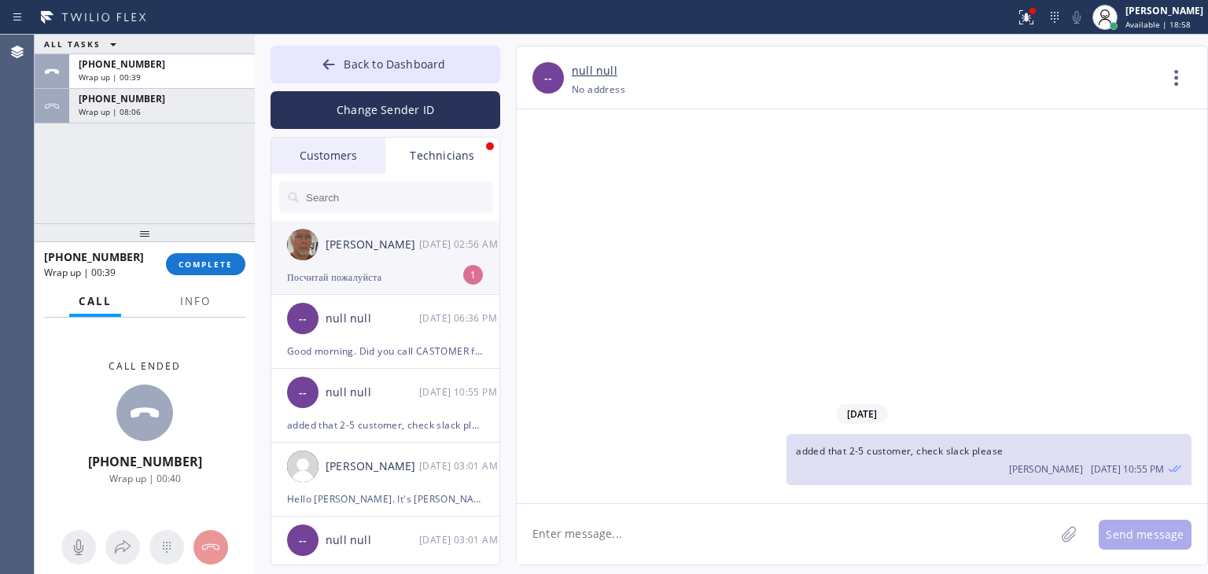
click at [450, 279] on div "Посчитай пожалуйста" at bounding box center [385, 277] width 197 height 18
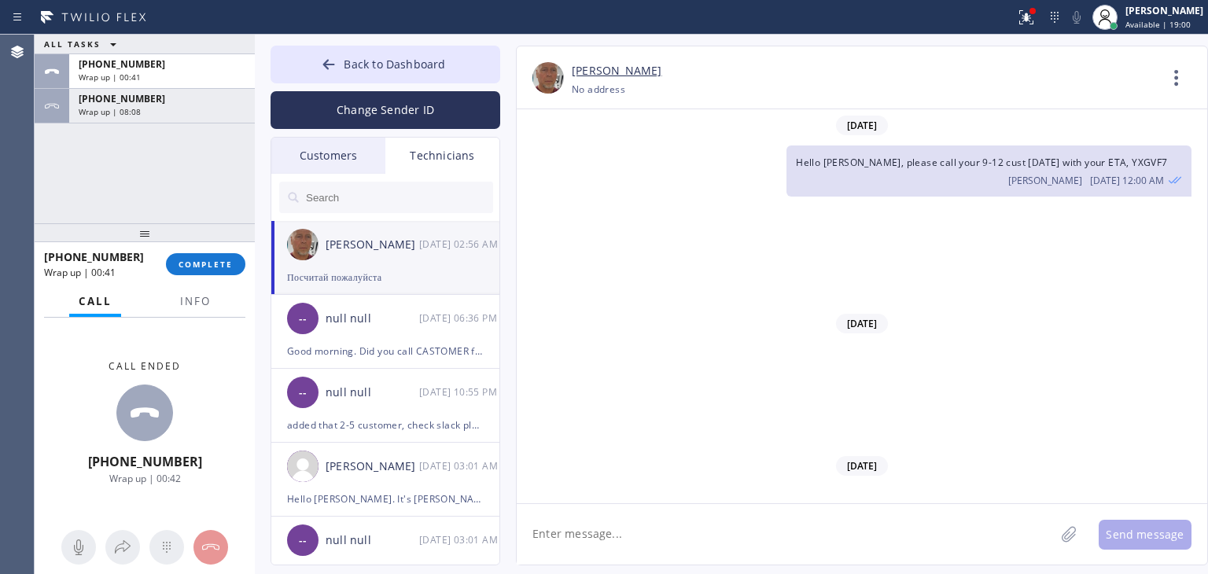
scroll to position [14720, 0]
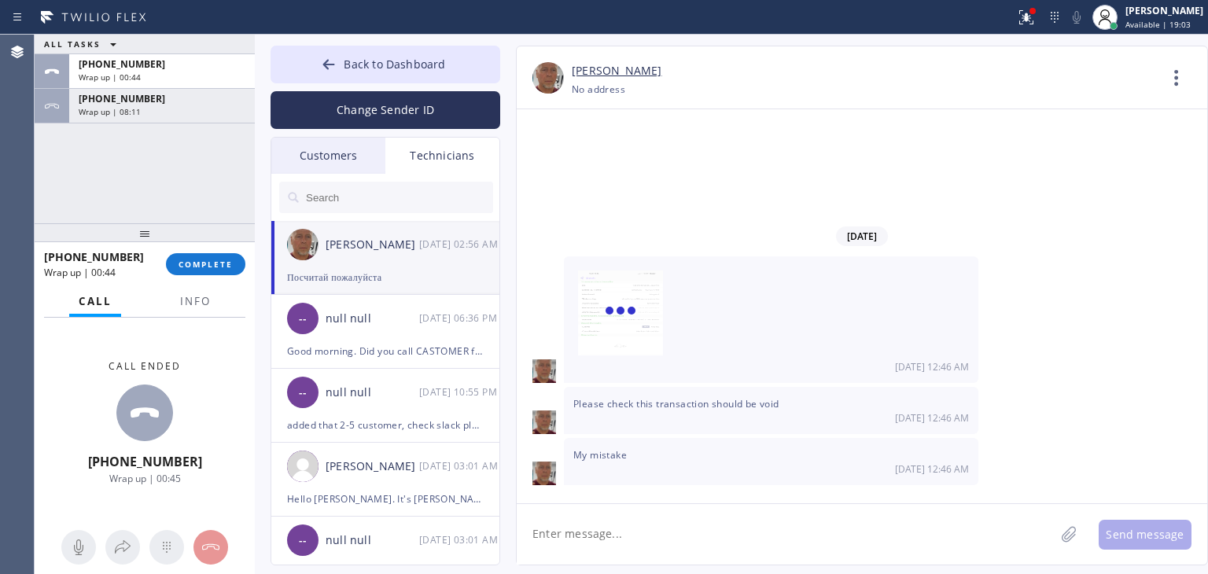
click at [656, 543] on textarea at bounding box center [786, 534] width 538 height 61
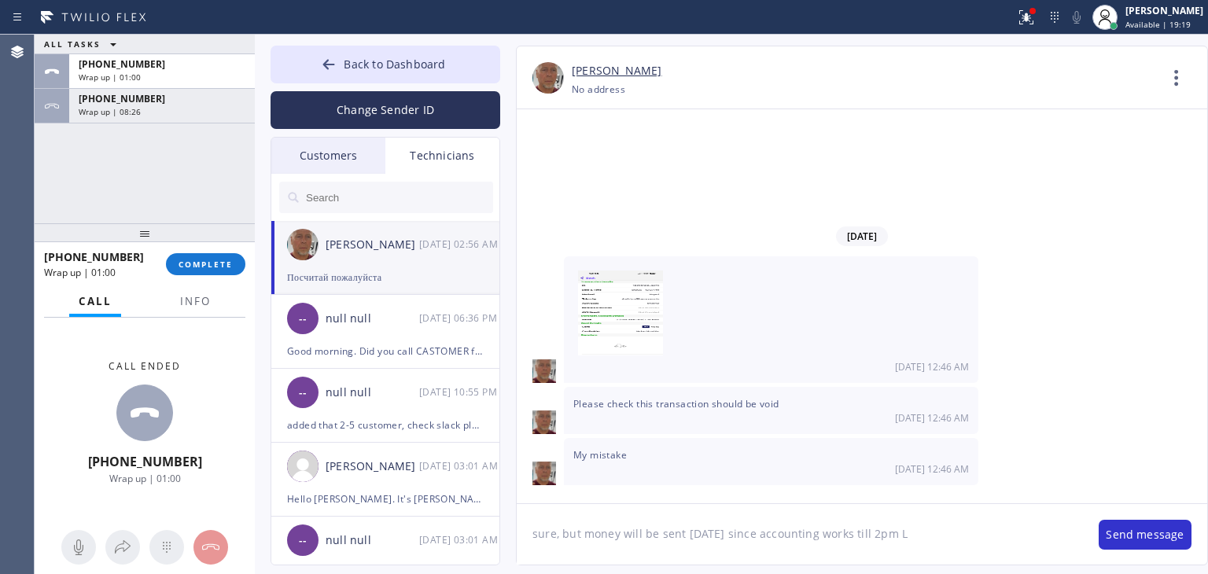
type textarea "sure, but money will be sent [DATE] since accounting works till 2pm LA"
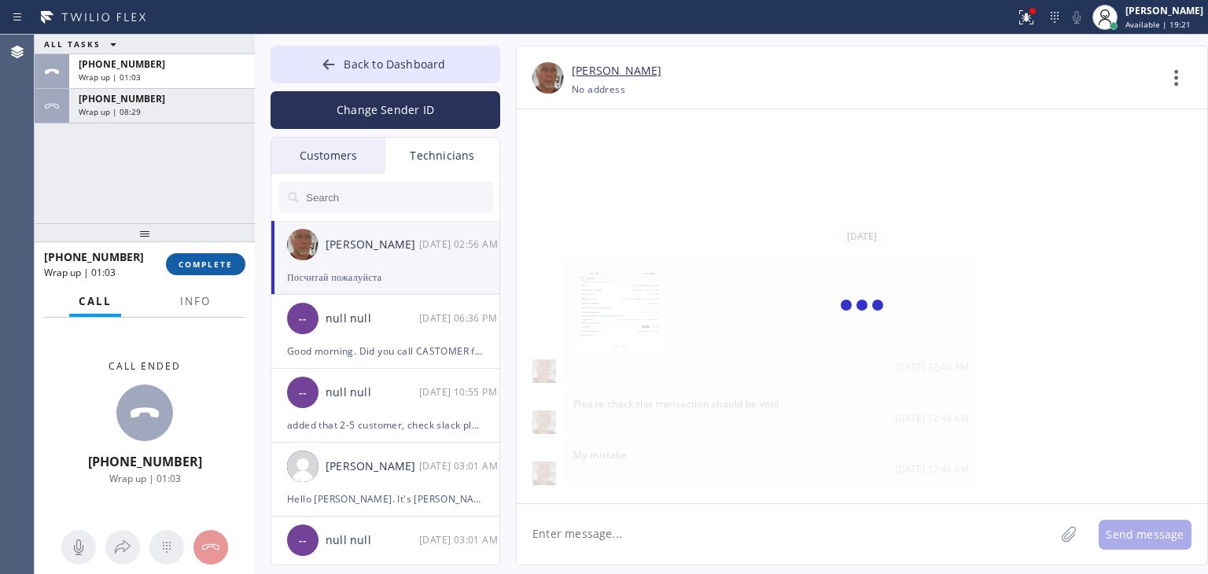
click at [217, 270] on button "COMPLETE" at bounding box center [205, 264] width 79 height 22
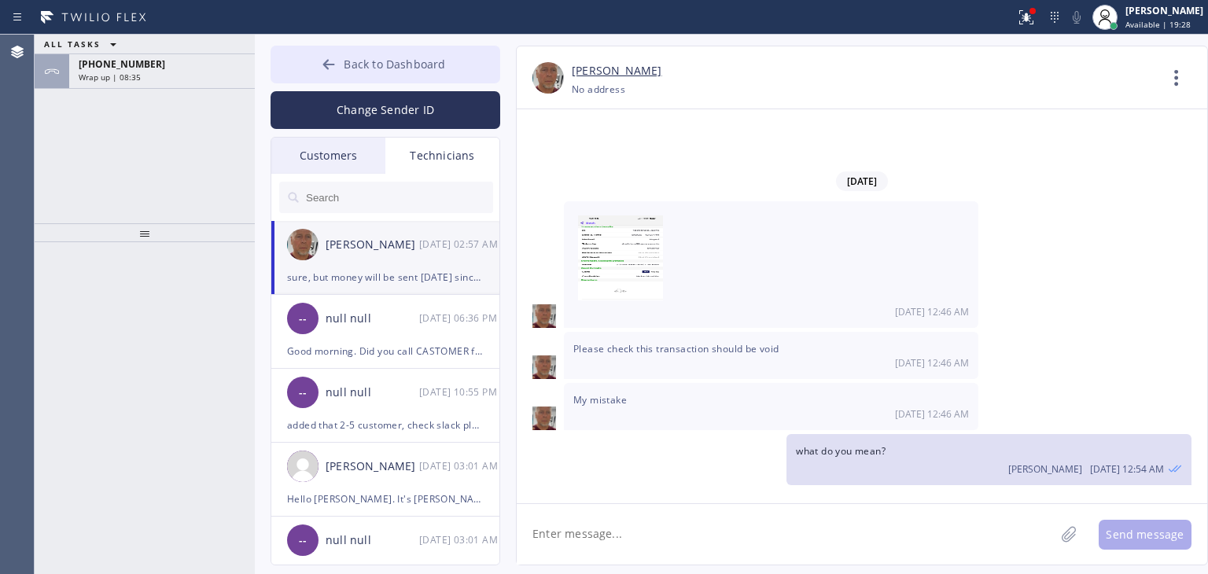
click at [402, 66] on span "Back to Dashboard" at bounding box center [394, 64] width 101 height 15
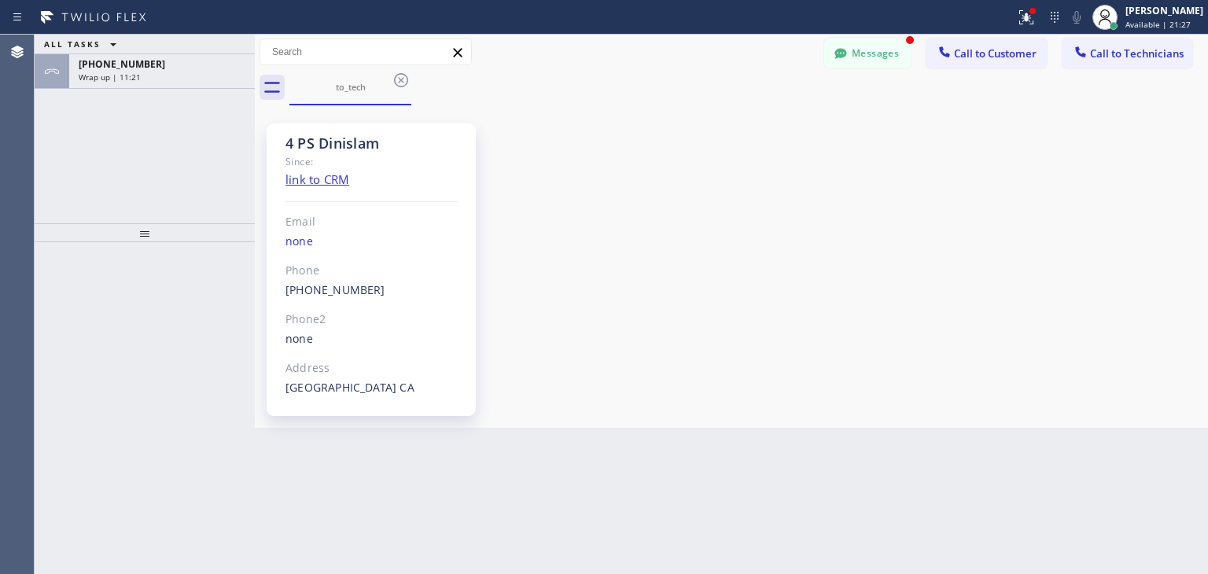
scroll to position [14876, 0]
click at [859, 46] on button "Messages" at bounding box center [867, 54] width 87 height 30
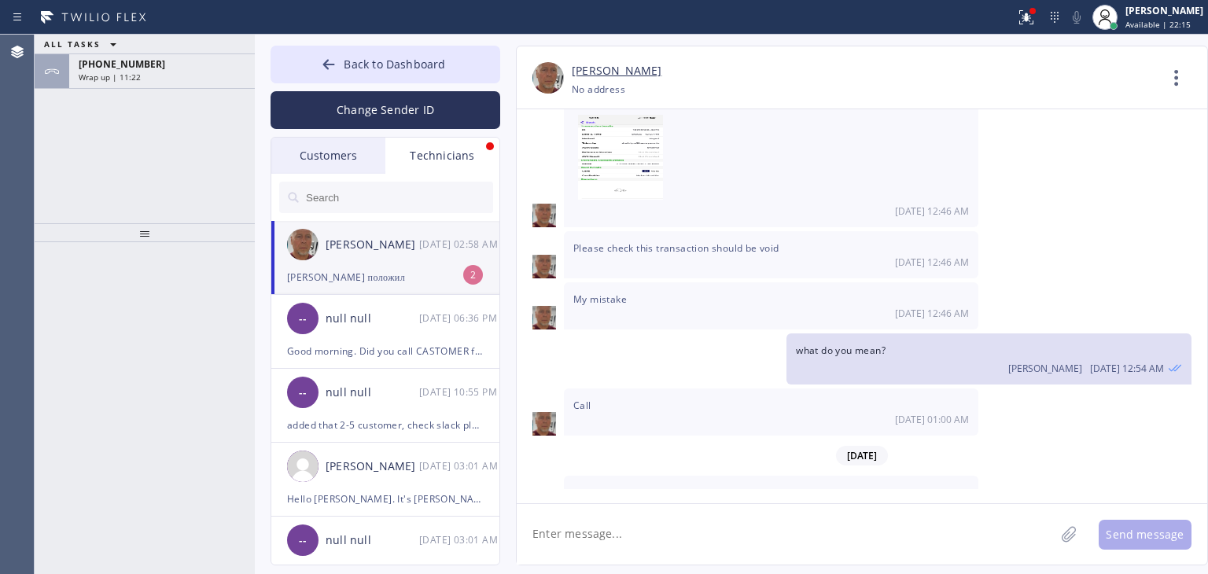
click at [378, 256] on div "[PERSON_NAME] [DATE] 02:58 AM" at bounding box center [386, 244] width 230 height 47
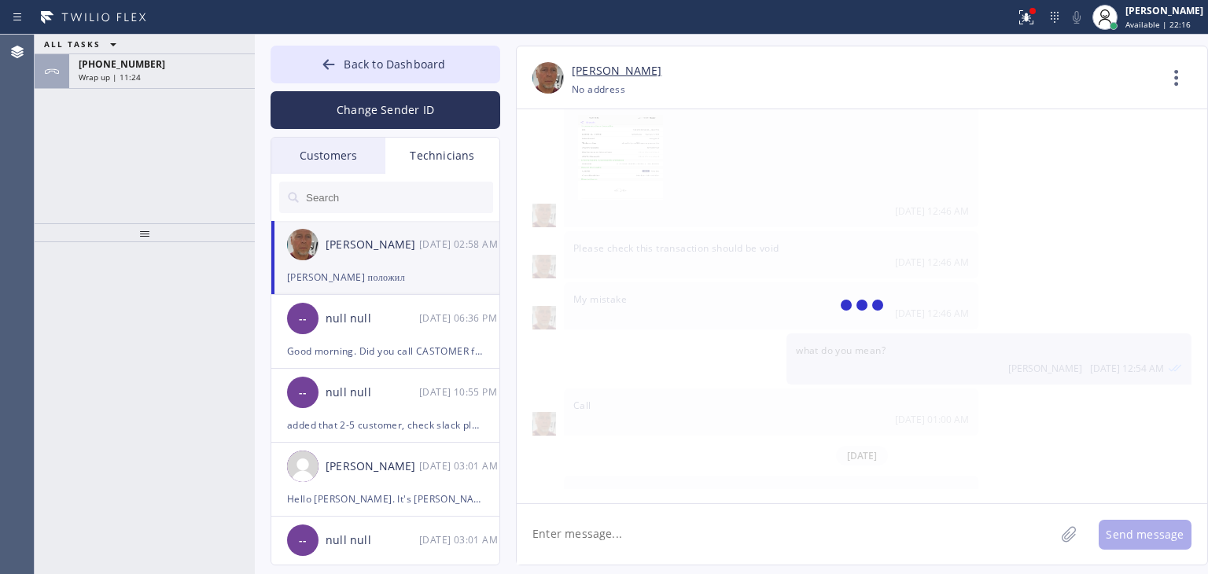
click at [731, 543] on textarea at bounding box center [786, 534] width 538 height 61
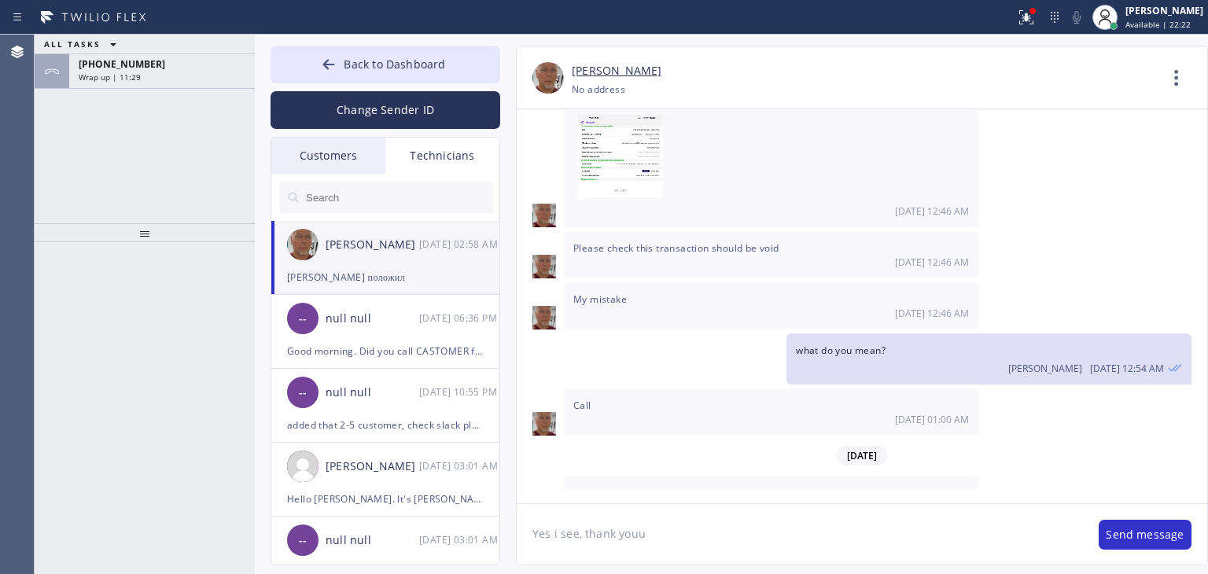
type textarea "Yes i see, thank [PERSON_NAME]"
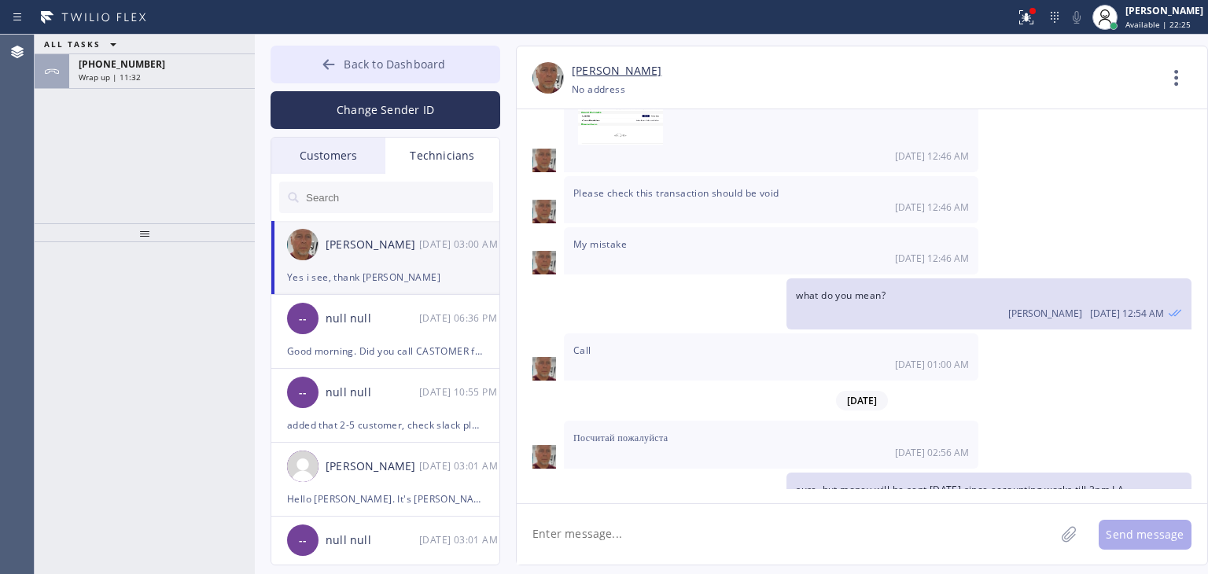
click at [396, 53] on button "Back to Dashboard" at bounding box center [386, 65] width 230 height 38
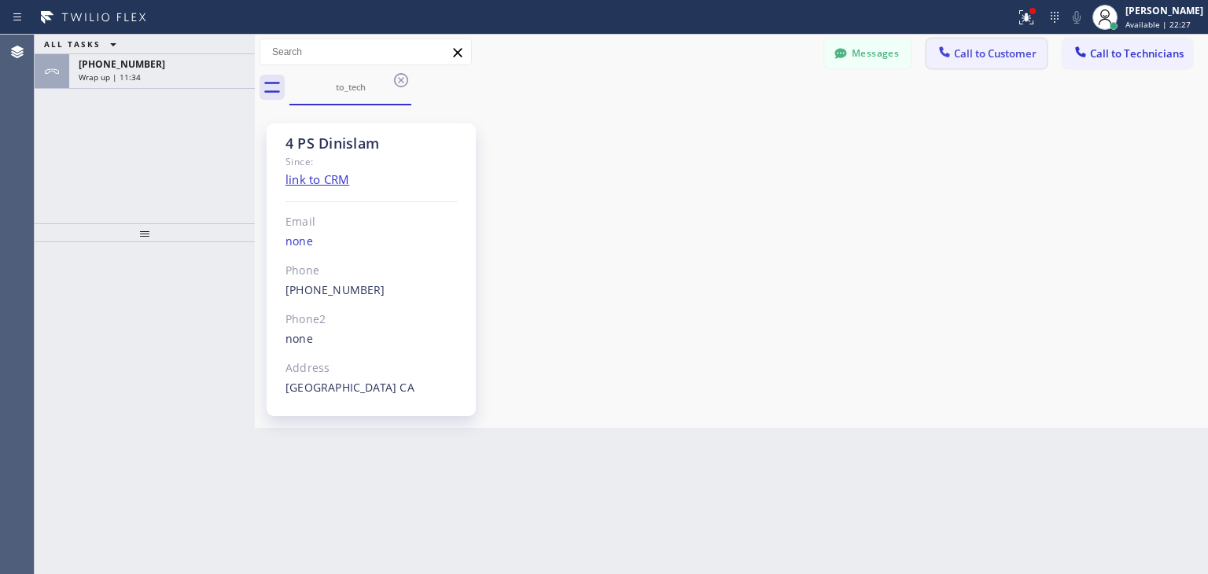
click at [1001, 40] on button "Call to Customer" at bounding box center [987, 54] width 120 height 30
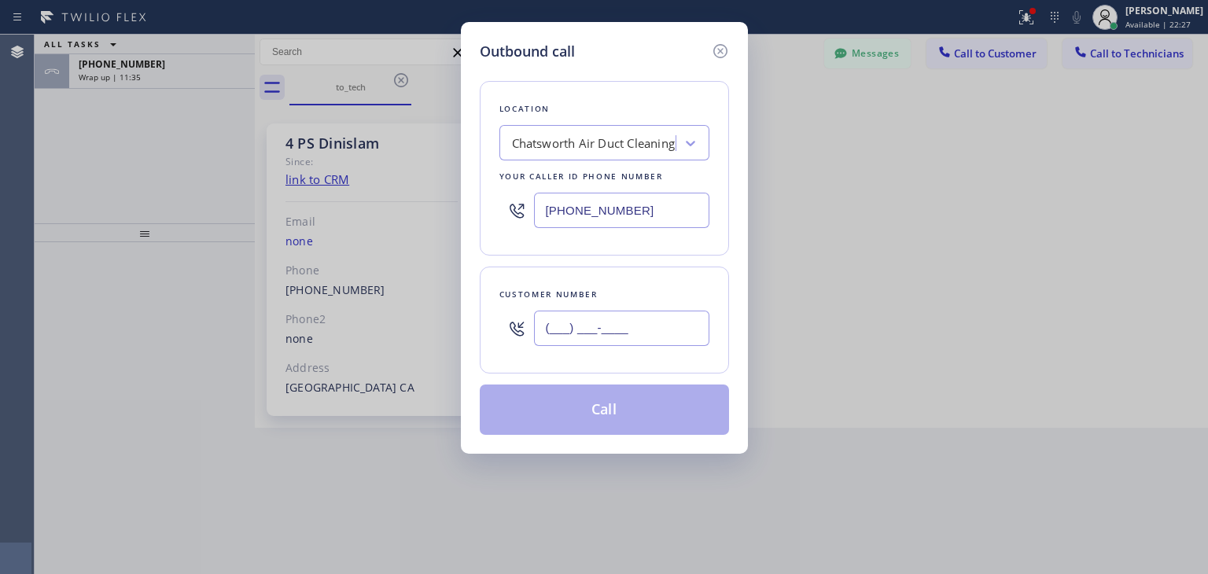
paste input "650) 388-0018"
click at [646, 330] on input "[PHONE_NUMBER]" at bounding box center [621, 328] width 175 height 35
type input "[PHONE_NUMBER]"
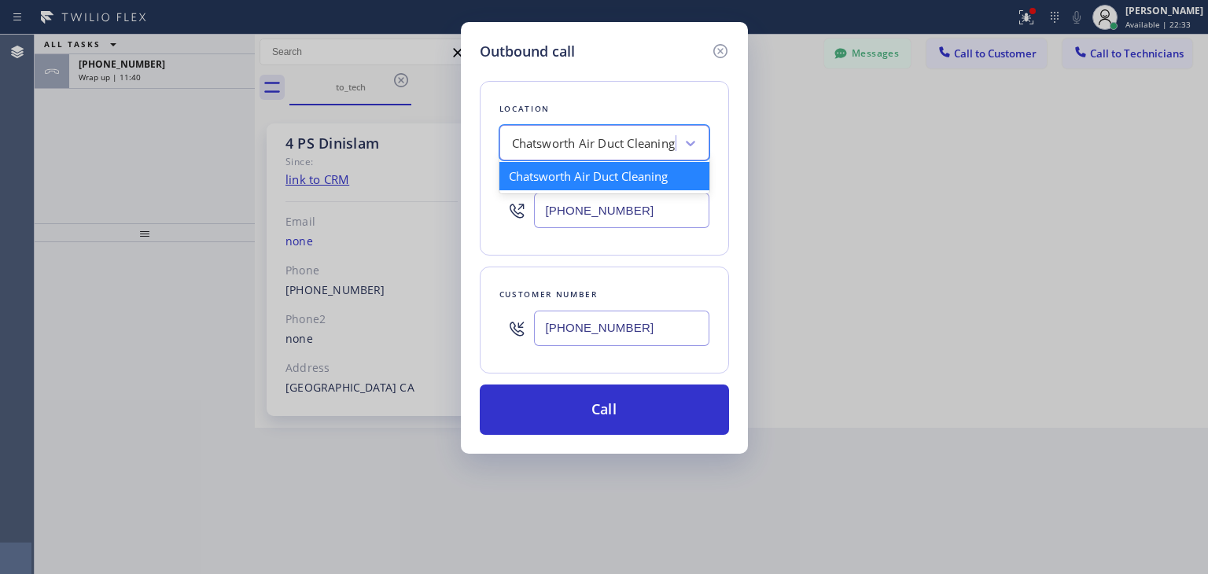
paste input "Viking Repair Service"
type input "Viking Repair Service"
click at [632, 156] on div "Chatsworth Air Duct Cleaning Viking Repair Service" at bounding box center [589, 144] width 171 height 28
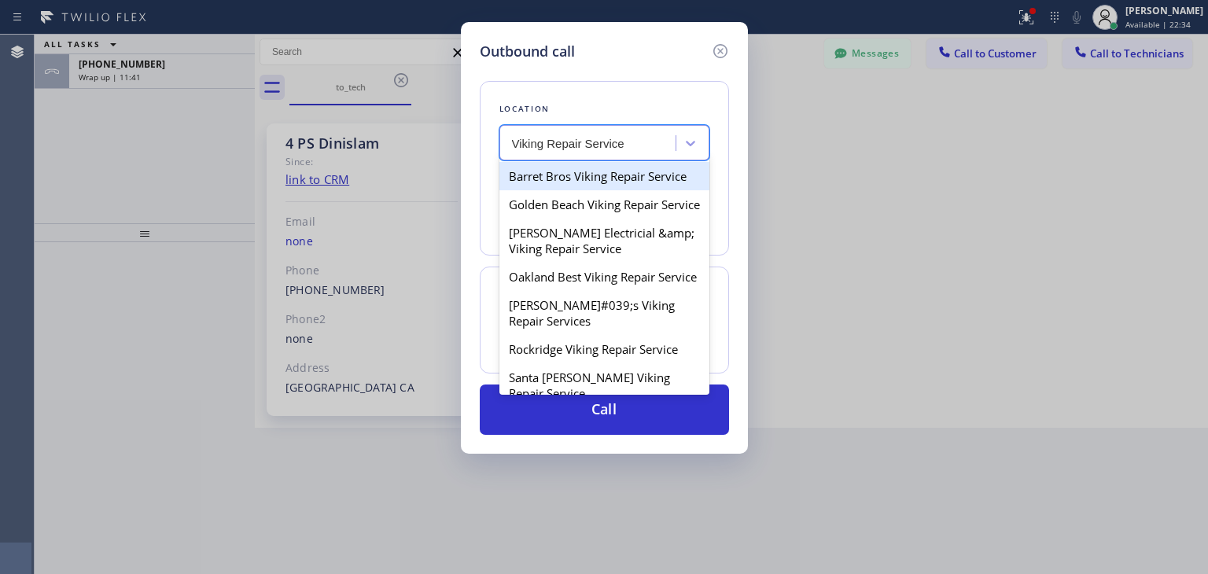
drag, startPoint x: 629, startPoint y: 171, endPoint x: 628, endPoint y: 186, distance: 15.0
click at [628, 186] on div "Barret Bros Viking Repair Service" at bounding box center [604, 176] width 210 height 28
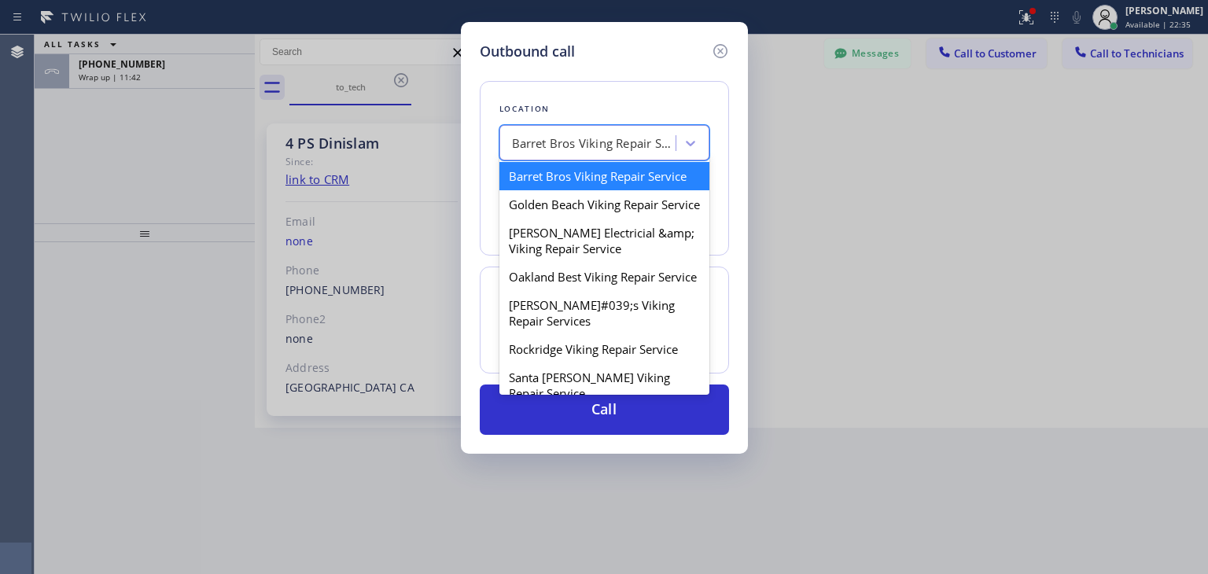
drag, startPoint x: 645, startPoint y: 139, endPoint x: 601, endPoint y: 340, distance: 205.3
click at [601, 160] on div "option Barret Bros Viking Repair Service, selected. option Barret Bros Viking R…" at bounding box center [604, 142] width 210 height 35
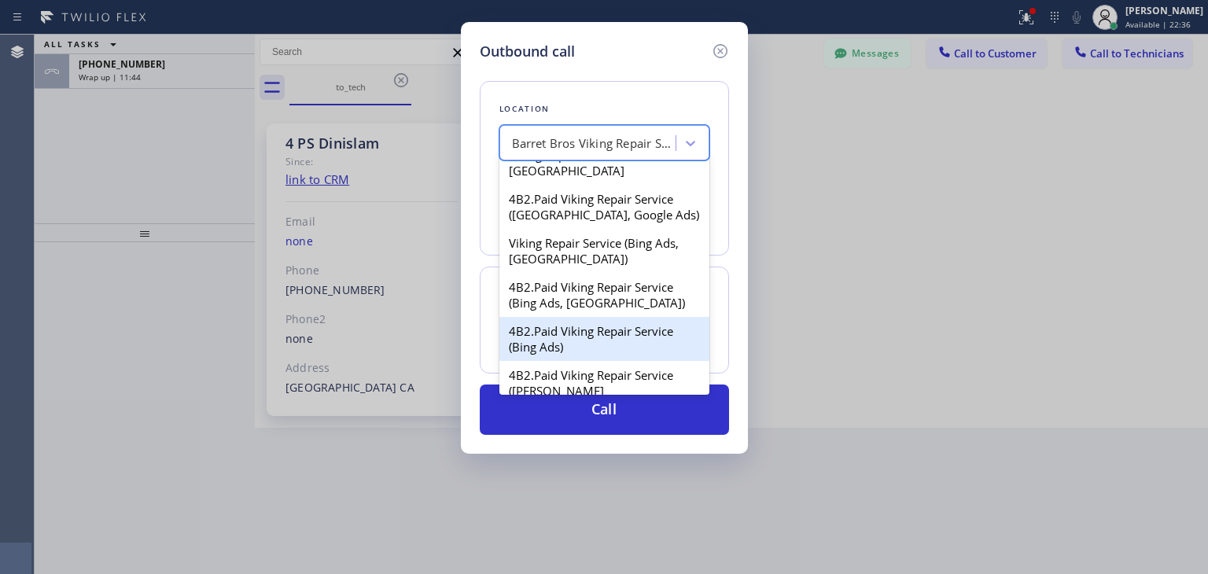
scroll to position [293, 0]
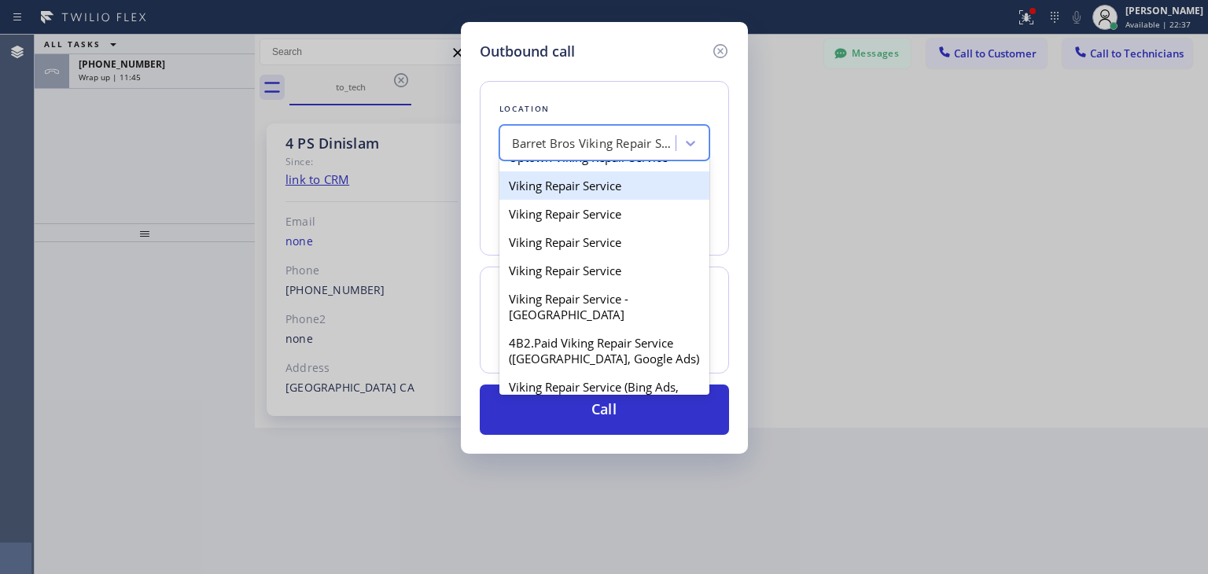
click at [645, 200] on div "Viking Repair Service" at bounding box center [604, 185] width 210 height 28
type input "[PHONE_NUMBER]"
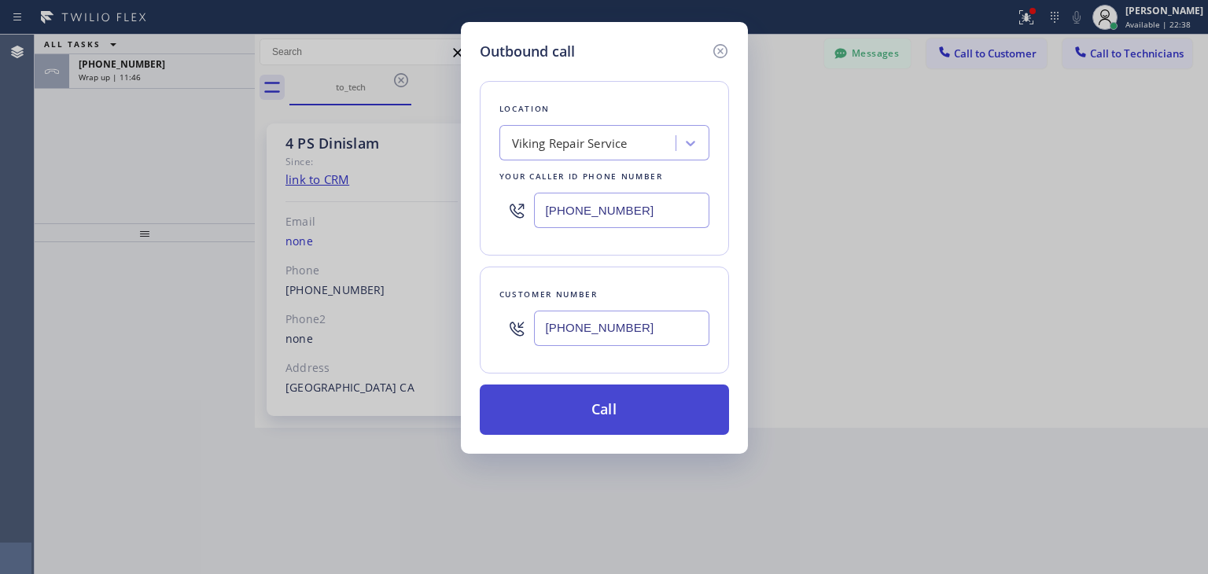
click at [636, 407] on button "Call" at bounding box center [604, 410] width 249 height 50
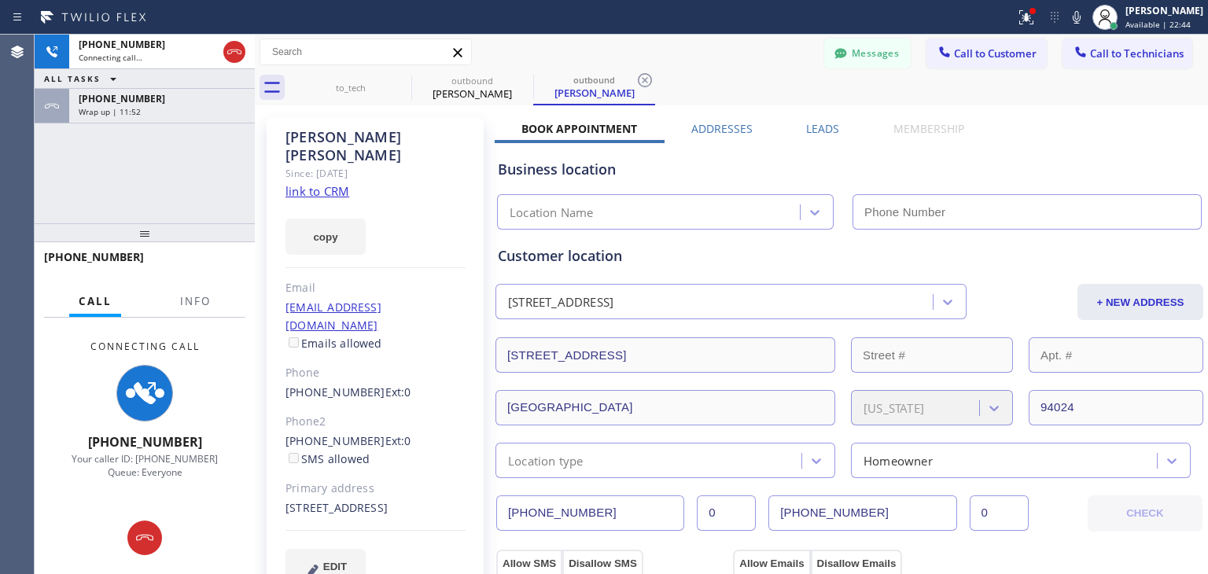
type input "[PHONE_NUMBER]"
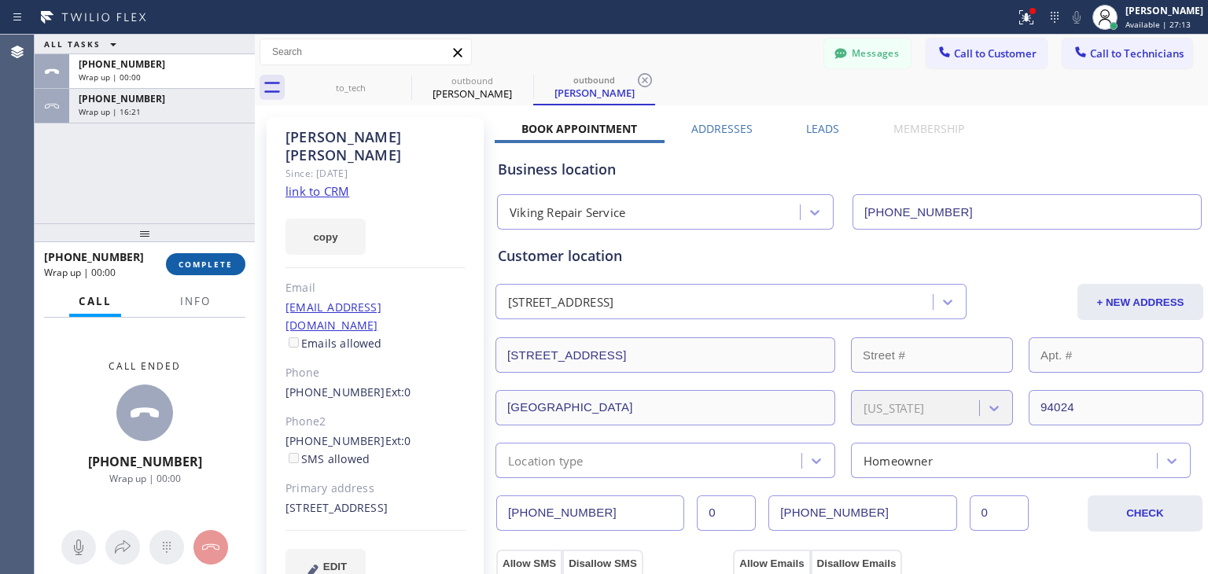
click at [206, 256] on button "COMPLETE" at bounding box center [205, 264] width 79 height 22
click at [923, 507] on div "ALL TASKS ALL TASKS ACTIVE TASKS TASKS IN WRAP UP [PHONE_NUMBER] Wrap up | 00:0…" at bounding box center [621, 305] width 1173 height 540
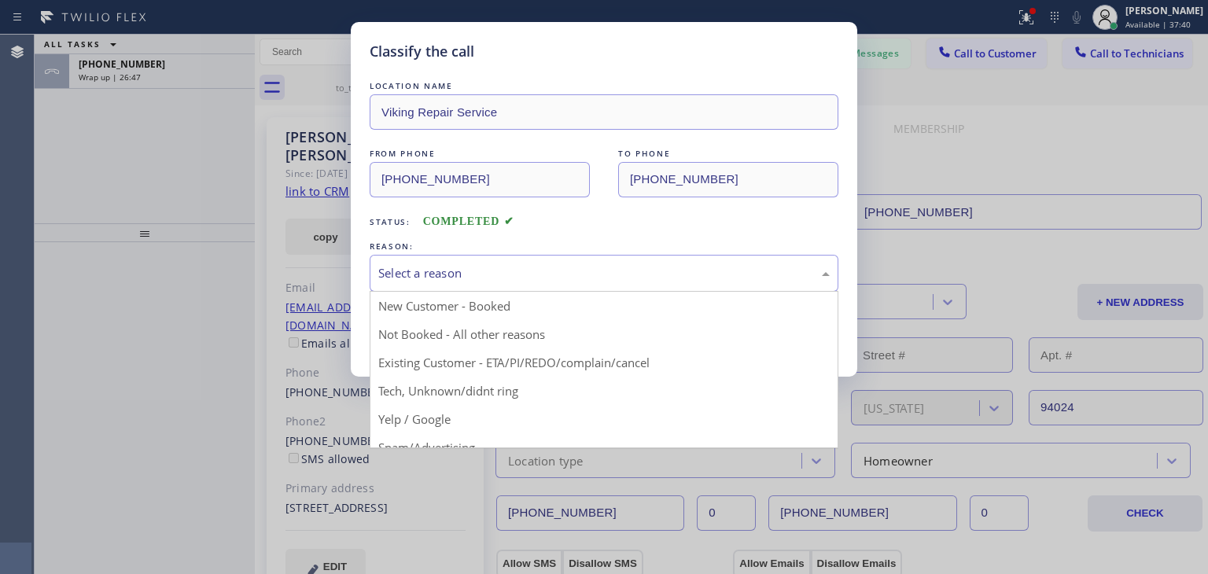
click at [734, 257] on div "Select a reason" at bounding box center [604, 273] width 469 height 37
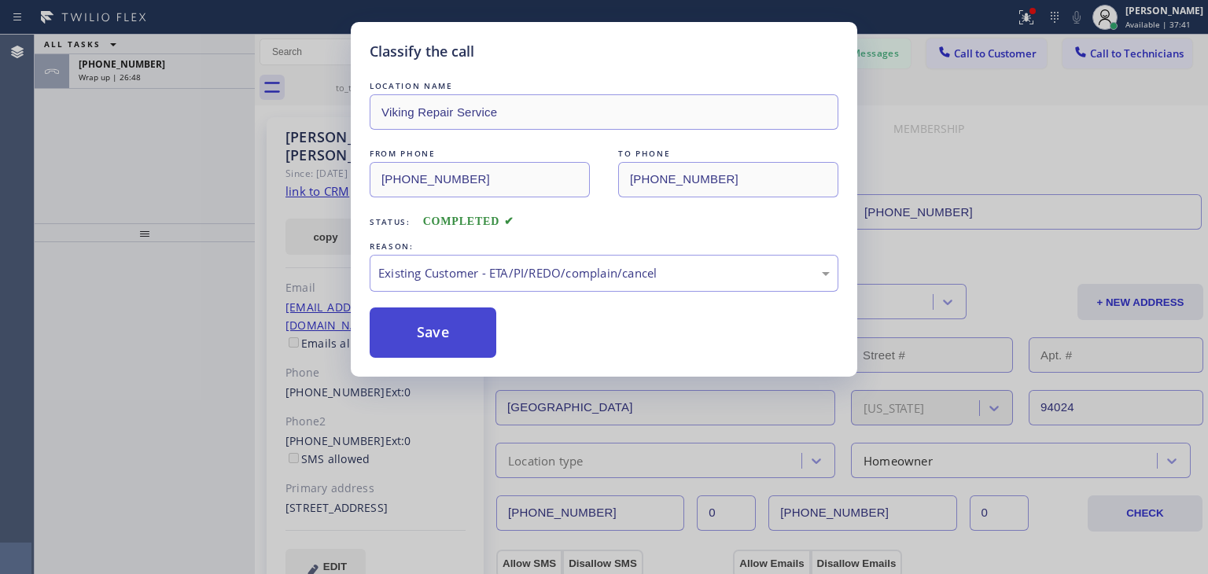
click at [480, 333] on button "Save" at bounding box center [433, 333] width 127 height 50
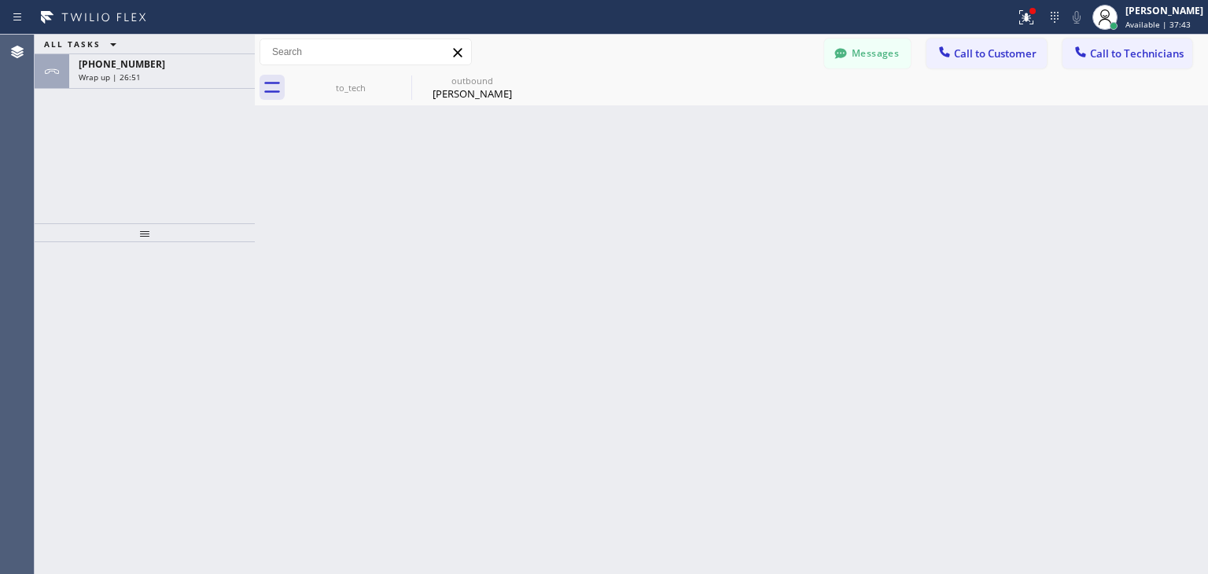
click at [1005, 61] on span "Call to Customer" at bounding box center [995, 53] width 83 height 14
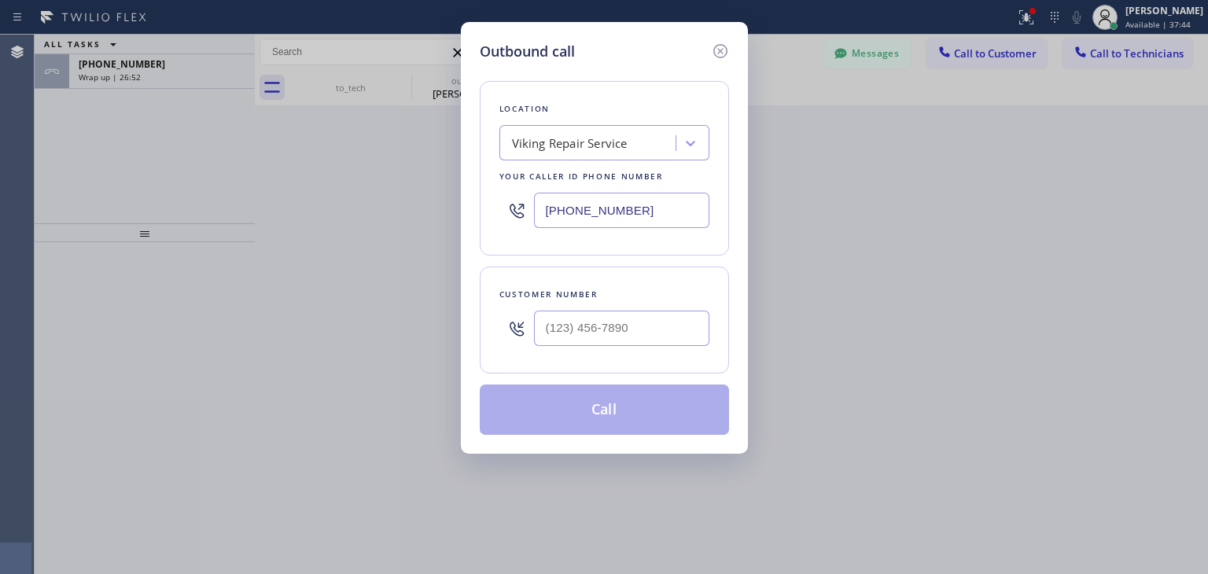
click at [581, 349] on div at bounding box center [621, 328] width 175 height 51
click at [613, 330] on input "(___) ___-____" at bounding box center [621, 328] width 175 height 35
paste input "818) 355-0848"
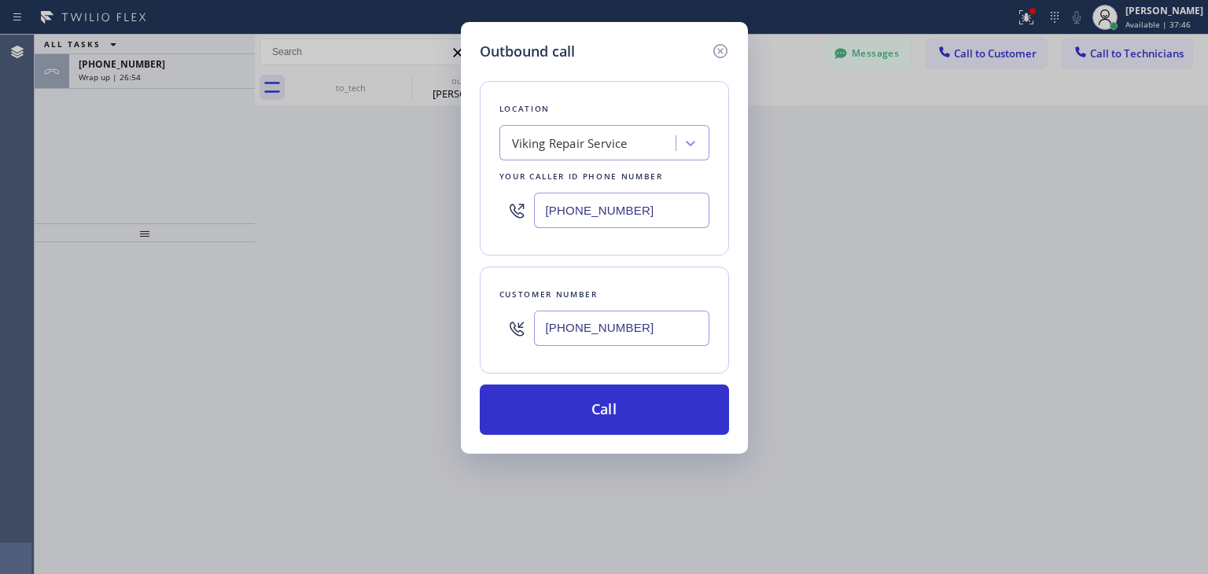
type input "[PHONE_NUMBER]"
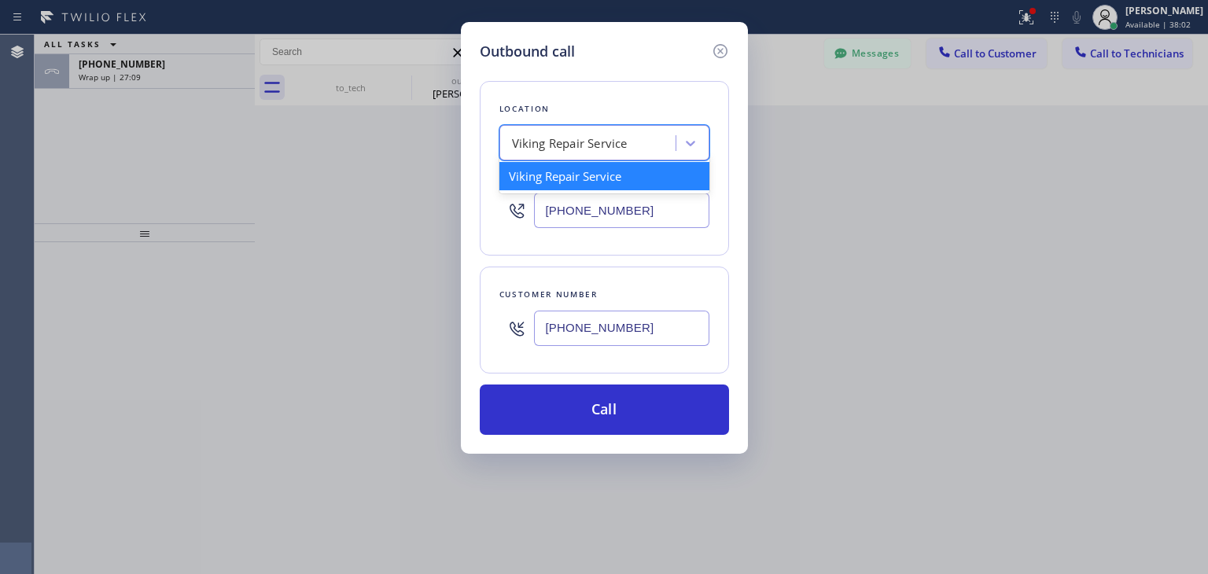
click at [622, 142] on div "Viking Repair Service" at bounding box center [570, 143] width 116 height 18
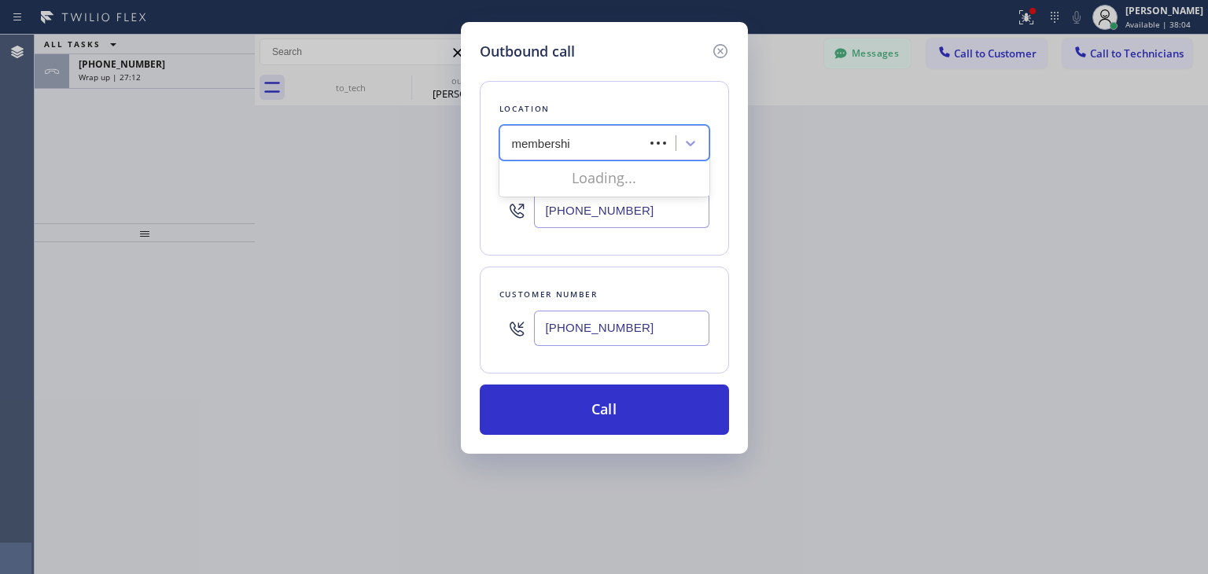
type input "membership"
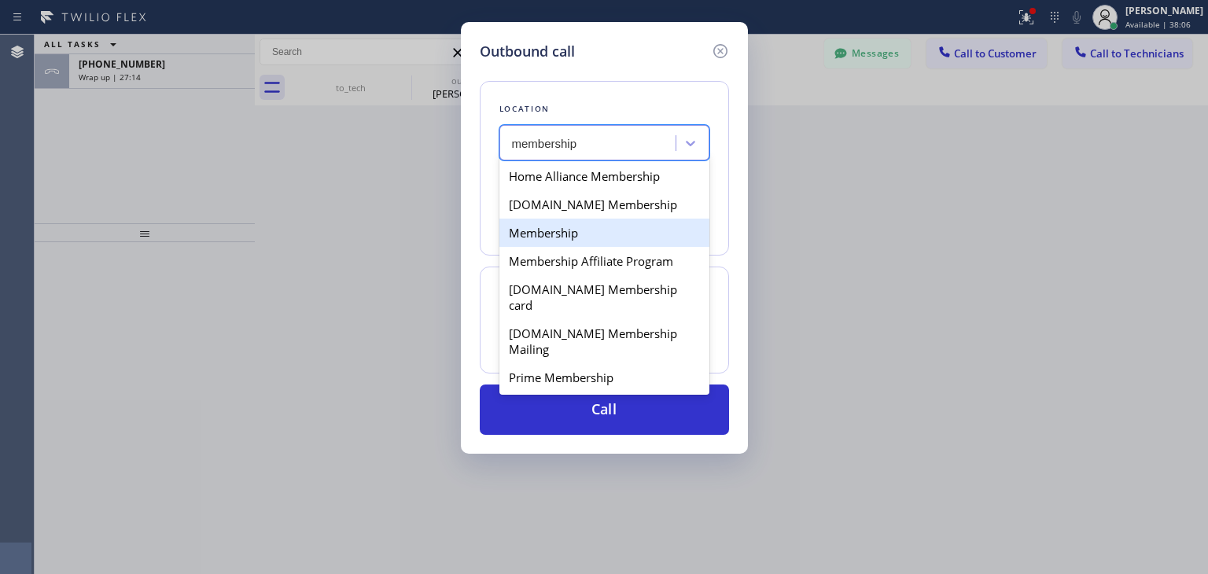
click at [610, 219] on div "Membership" at bounding box center [604, 233] width 210 height 28
type input "[PHONE_NUMBER]"
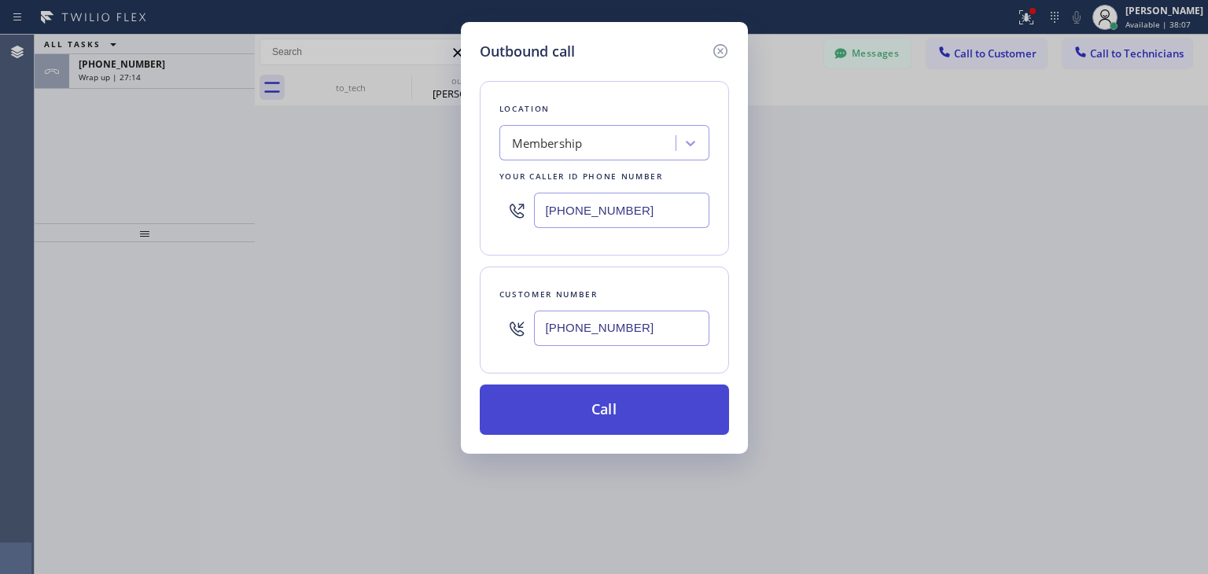
click at [658, 402] on button "Call" at bounding box center [604, 410] width 249 height 50
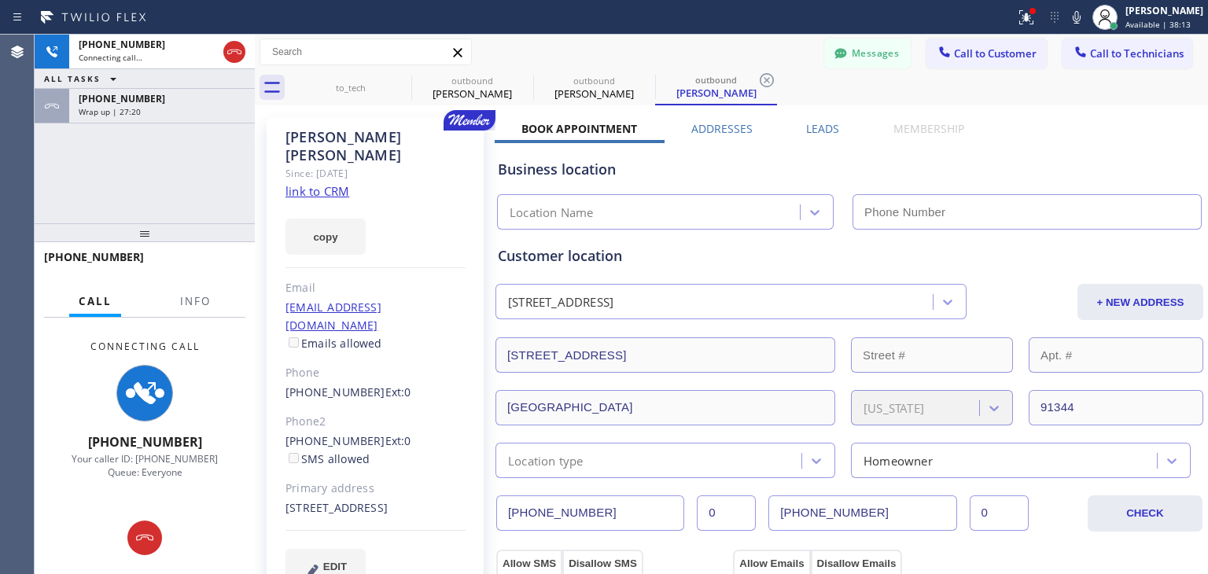
type input "[PHONE_NUMBER]"
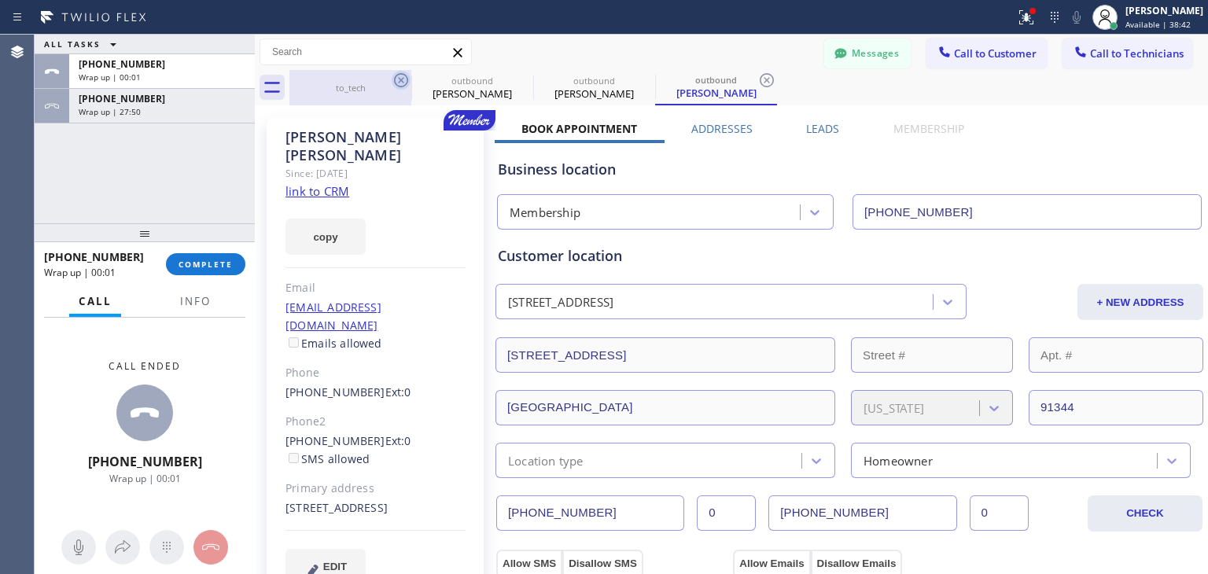
click at [400, 82] on icon at bounding box center [401, 80] width 14 height 14
type input "[PHONE_NUMBER]"
click at [0, 0] on icon at bounding box center [0, 0] width 0 height 0
type input "[PHONE_NUMBER]"
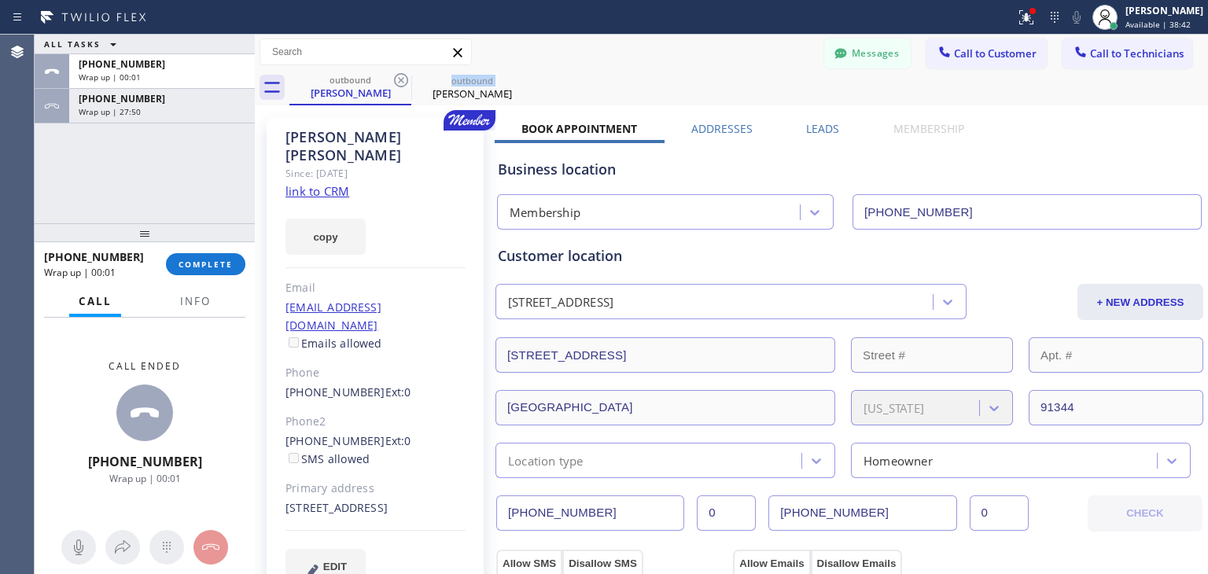
click at [400, 82] on icon at bounding box center [401, 80] width 14 height 14
click at [0, 0] on icon at bounding box center [0, 0] width 0 height 0
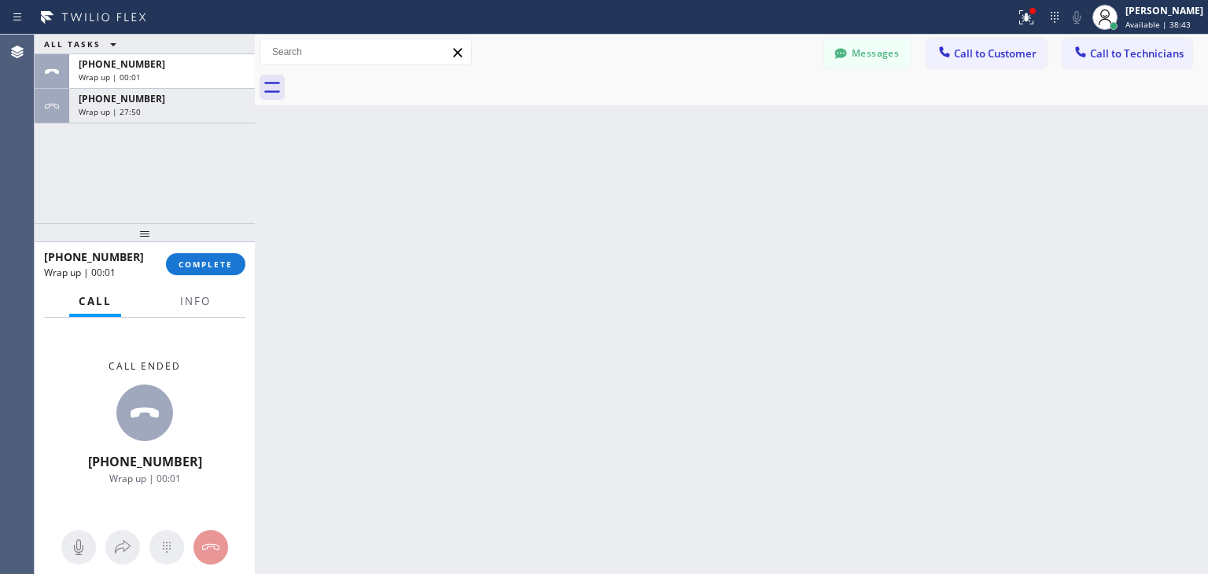
click at [400, 82] on div at bounding box center [748, 87] width 919 height 35
click at [200, 265] on span "COMPLETE" at bounding box center [206, 264] width 54 height 11
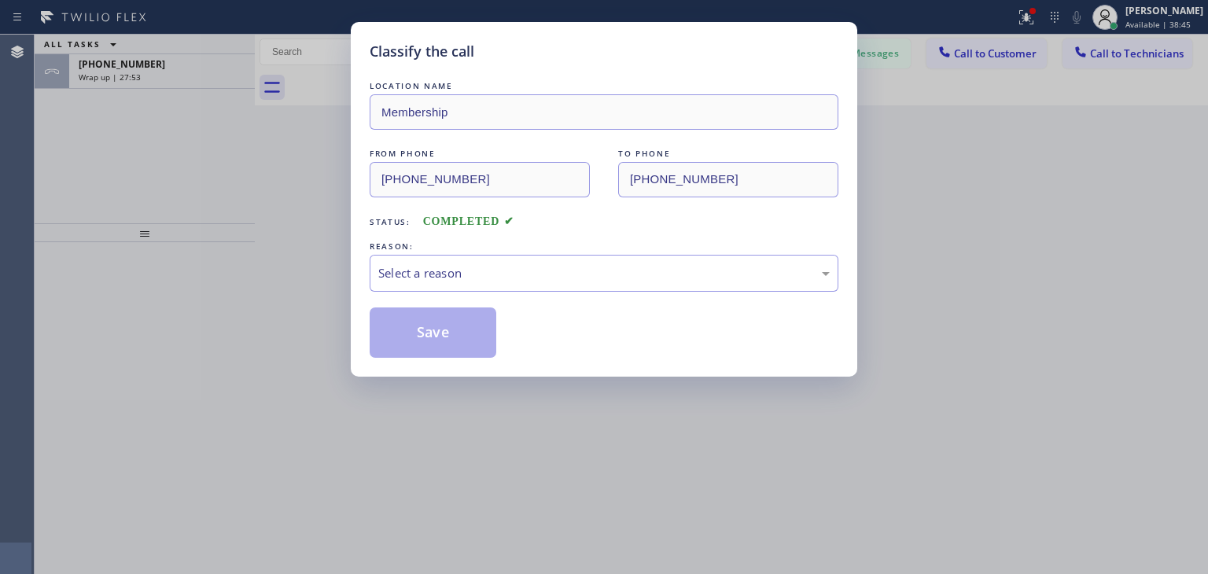
click at [217, 82] on div "Classify the call LOCATION NAME Membership FROM PHONE [PHONE_NUMBER] TO PHONE […" at bounding box center [604, 287] width 1208 height 574
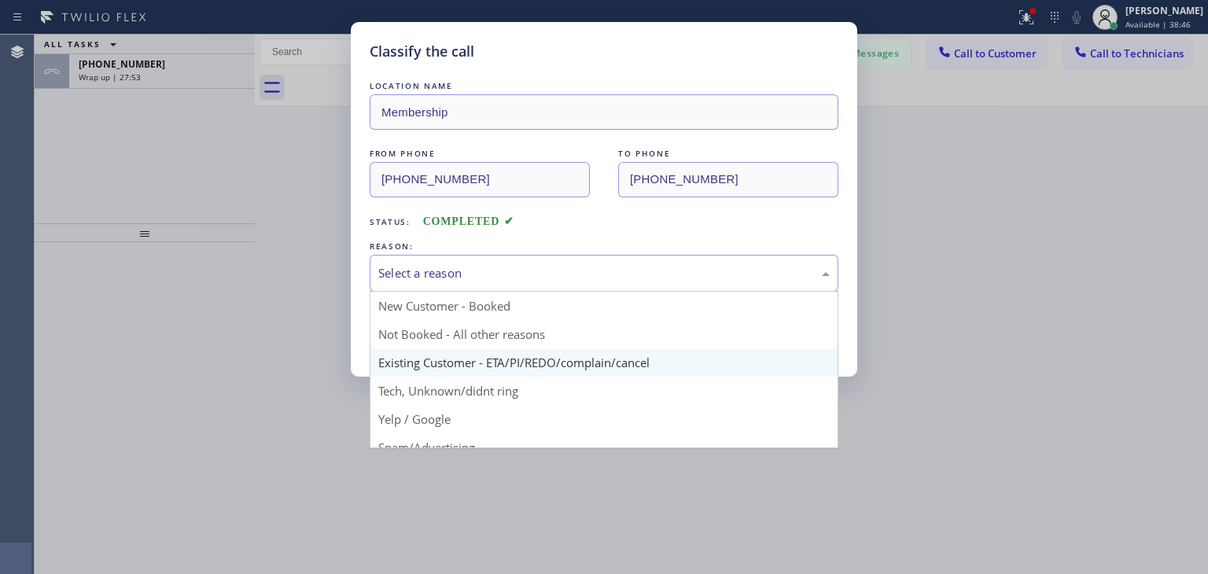
drag, startPoint x: 561, startPoint y: 262, endPoint x: 588, endPoint y: 370, distance: 111.2
click at [588, 292] on div "Select a reason New Customer - Booked Not Booked - All other reasons Existing C…" at bounding box center [604, 273] width 469 height 37
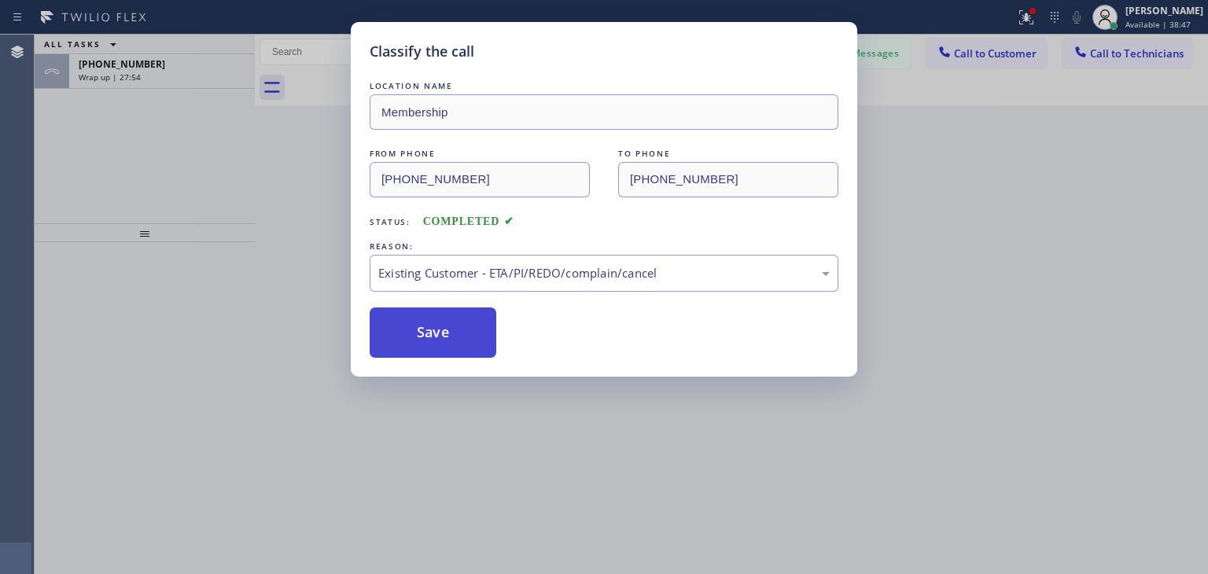
click at [453, 322] on button "Save" at bounding box center [433, 333] width 127 height 50
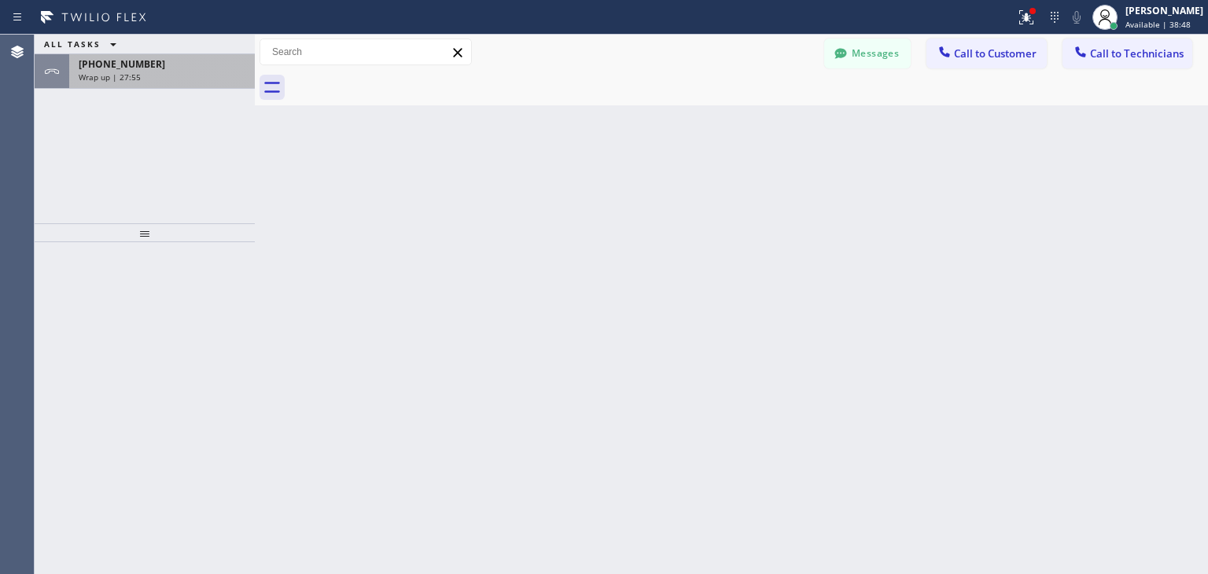
click at [192, 72] on div "Wrap up | 27:55" at bounding box center [162, 77] width 167 height 11
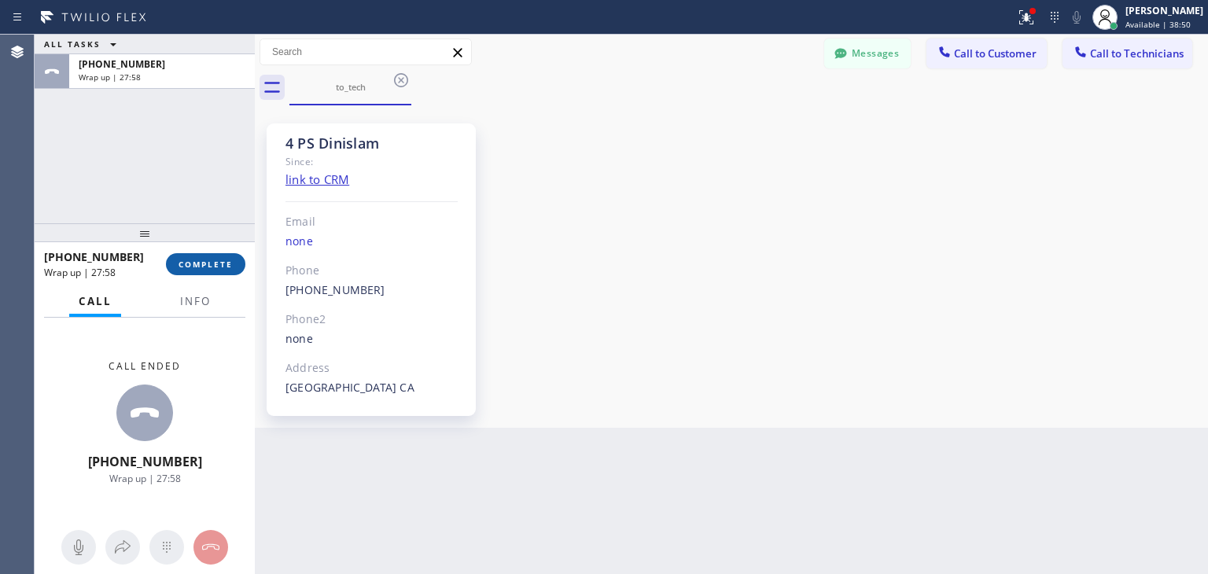
click at [227, 272] on button "COMPLETE" at bounding box center [205, 264] width 79 height 22
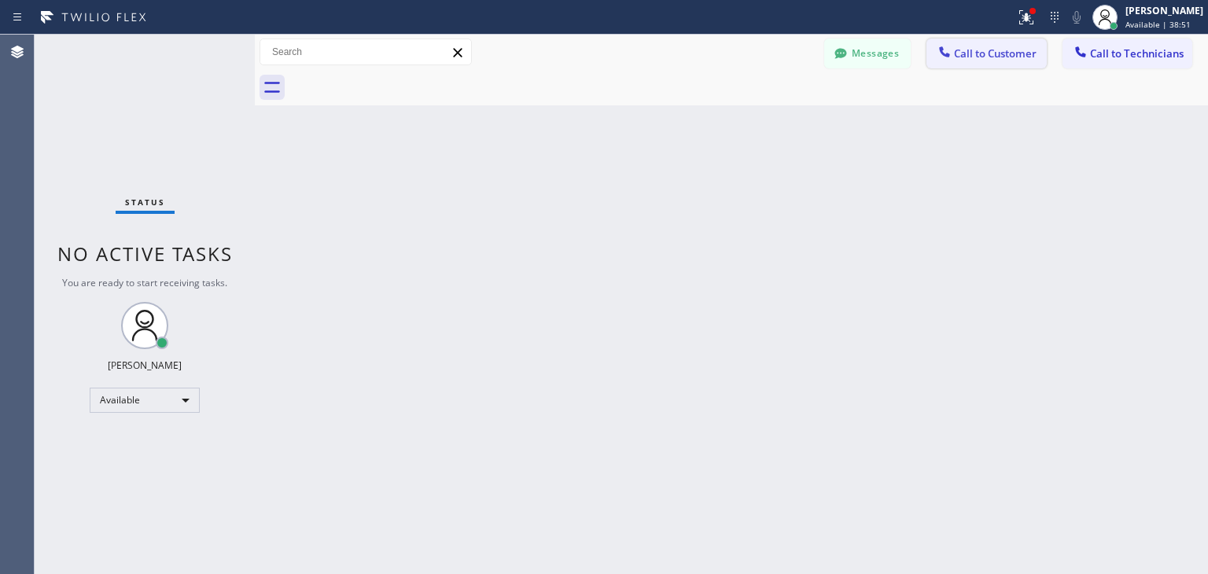
click at [980, 63] on button "Call to Customer" at bounding box center [987, 54] width 120 height 30
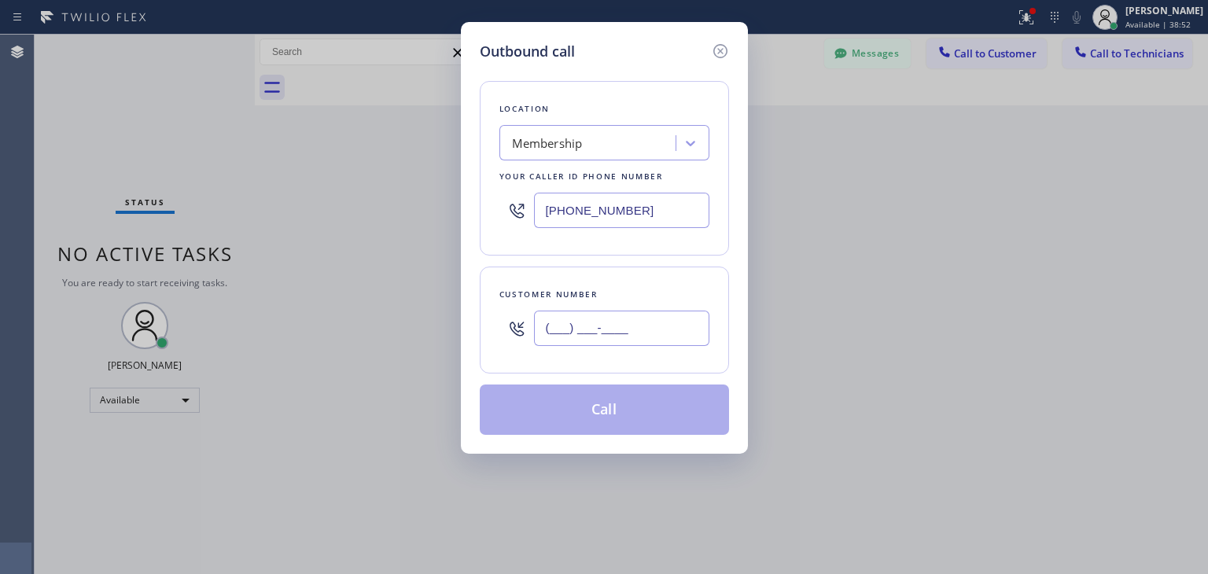
click at [541, 327] on input "(___) ___-____" at bounding box center [621, 328] width 175 height 35
paste input "818) 355-5042"
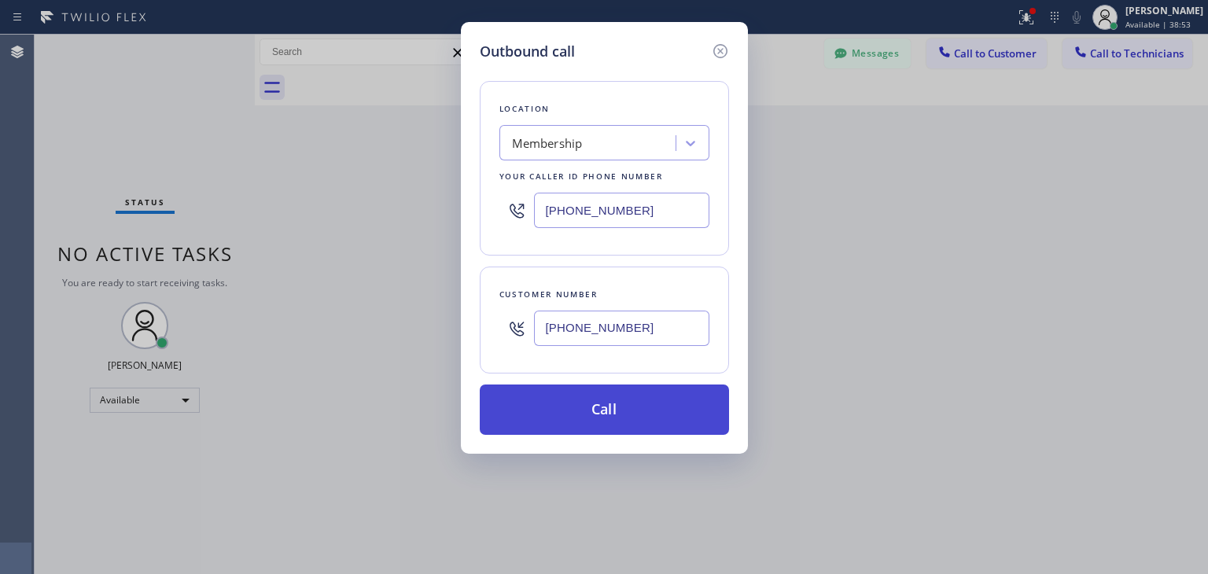
type input "[PHONE_NUMBER]"
click at [591, 388] on button "Call" at bounding box center [604, 410] width 249 height 50
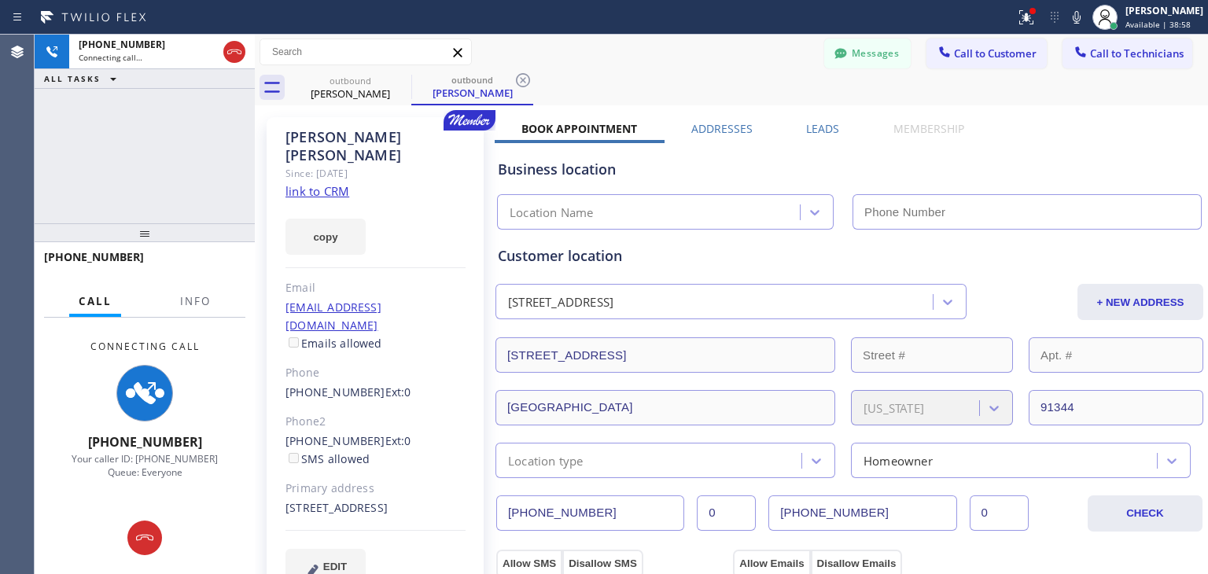
type input "[PHONE_NUMBER]"
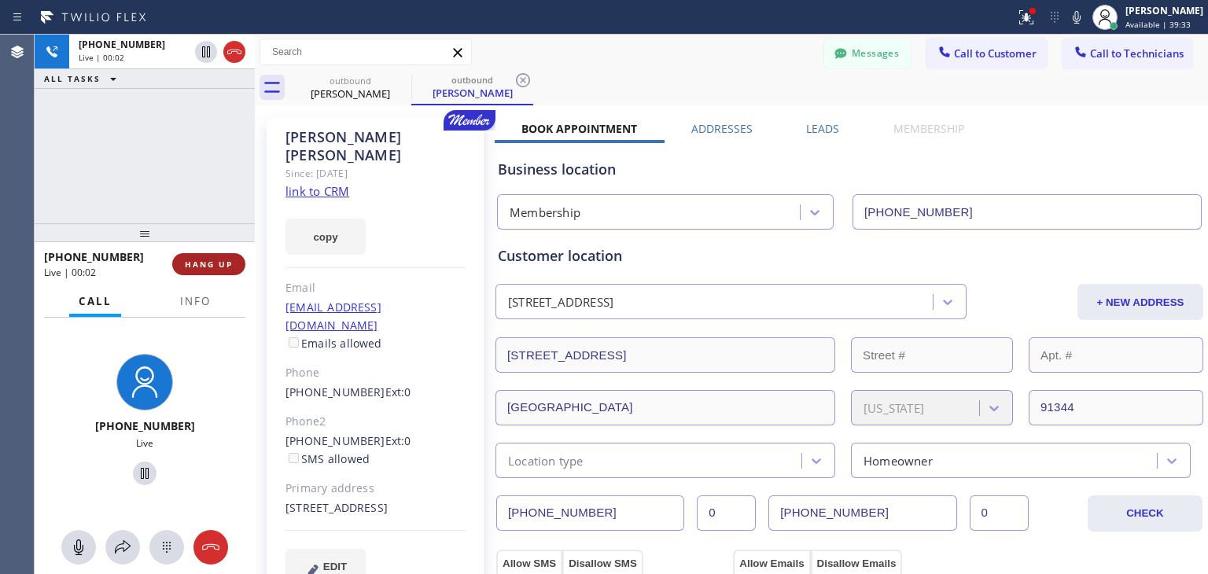
click at [223, 271] on button "HANG UP" at bounding box center [208, 264] width 73 height 22
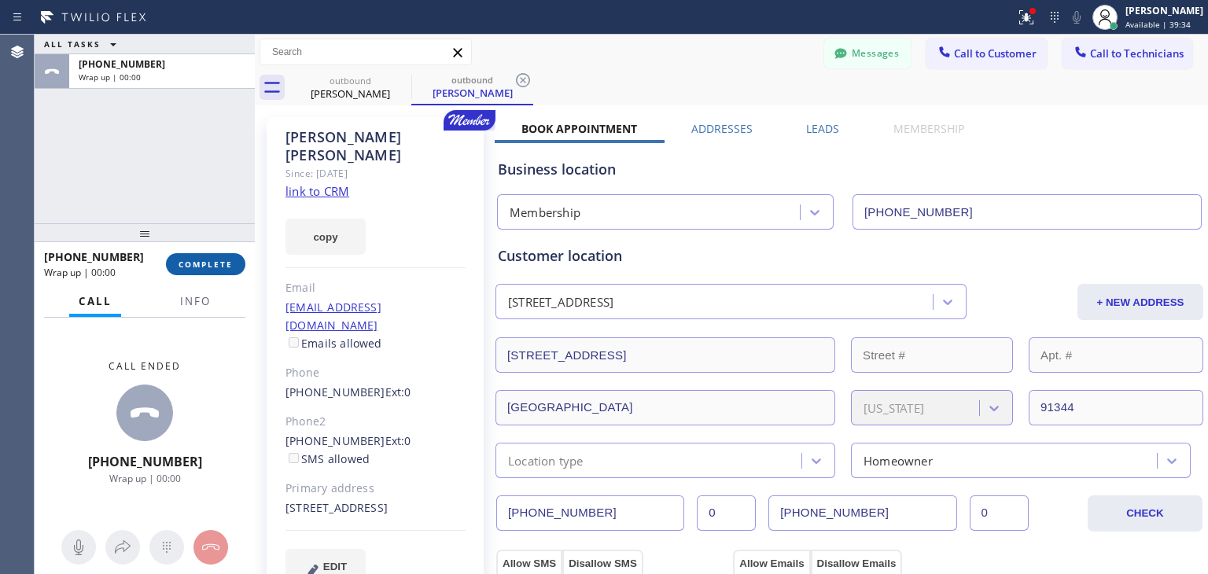
click at [223, 271] on button "COMPLETE" at bounding box center [205, 264] width 79 height 22
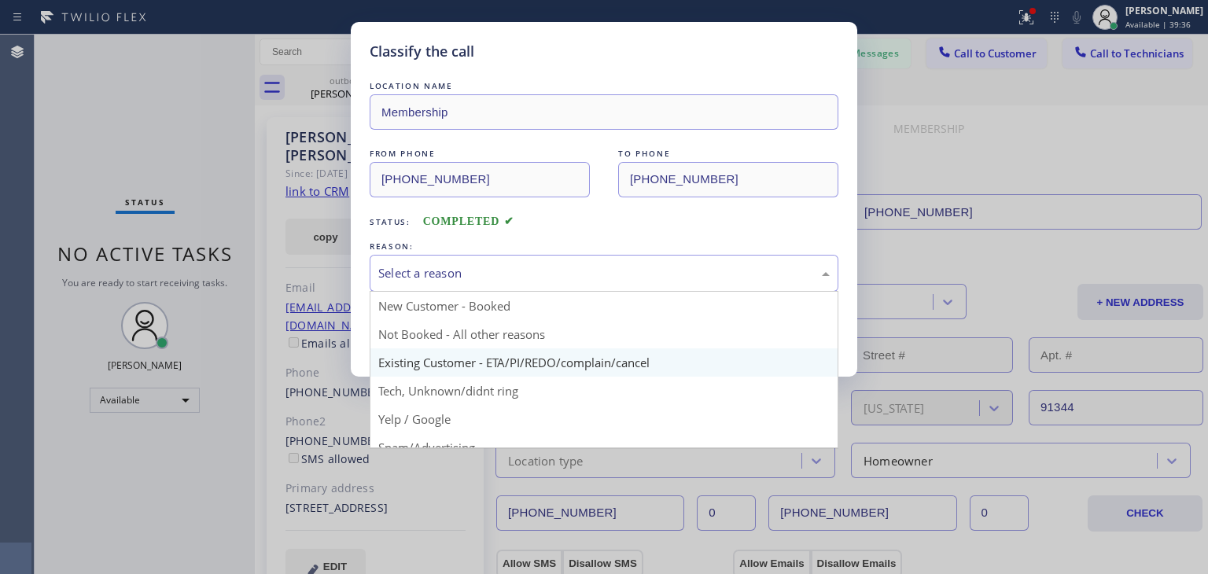
drag, startPoint x: 553, startPoint y: 289, endPoint x: 610, endPoint y: 373, distance: 101.2
click at [610, 292] on div "Select a reason New Customer - Booked Not Booked - All other reasons Existing C…" at bounding box center [604, 273] width 469 height 37
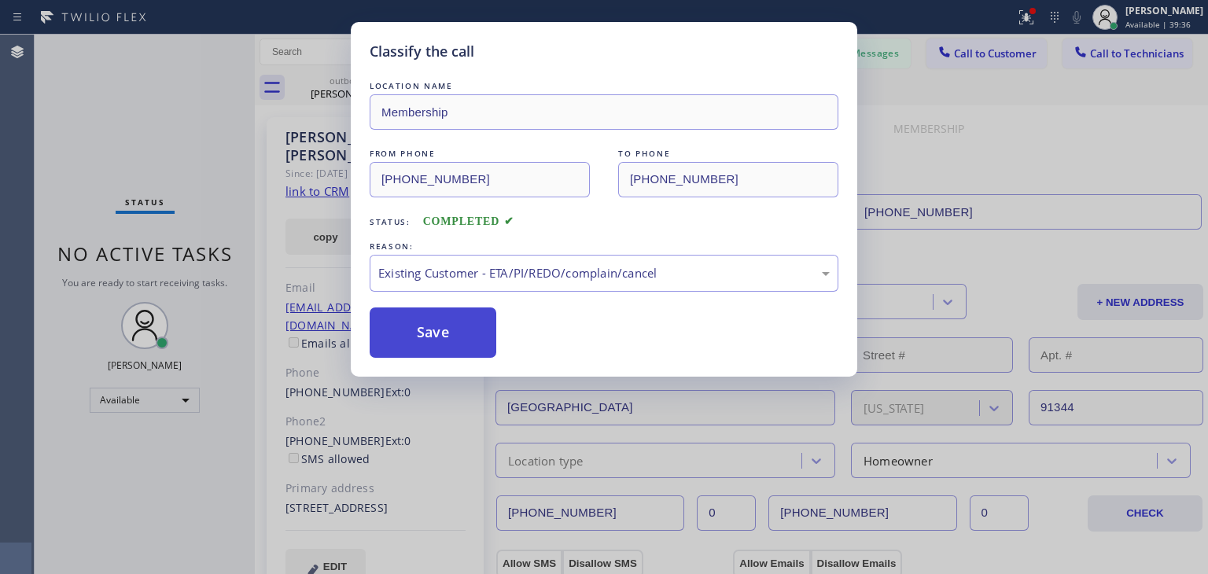
drag, startPoint x: 610, startPoint y: 373, endPoint x: 386, endPoint y: 315, distance: 231.4
click at [386, 315] on button "Save" at bounding box center [433, 333] width 127 height 50
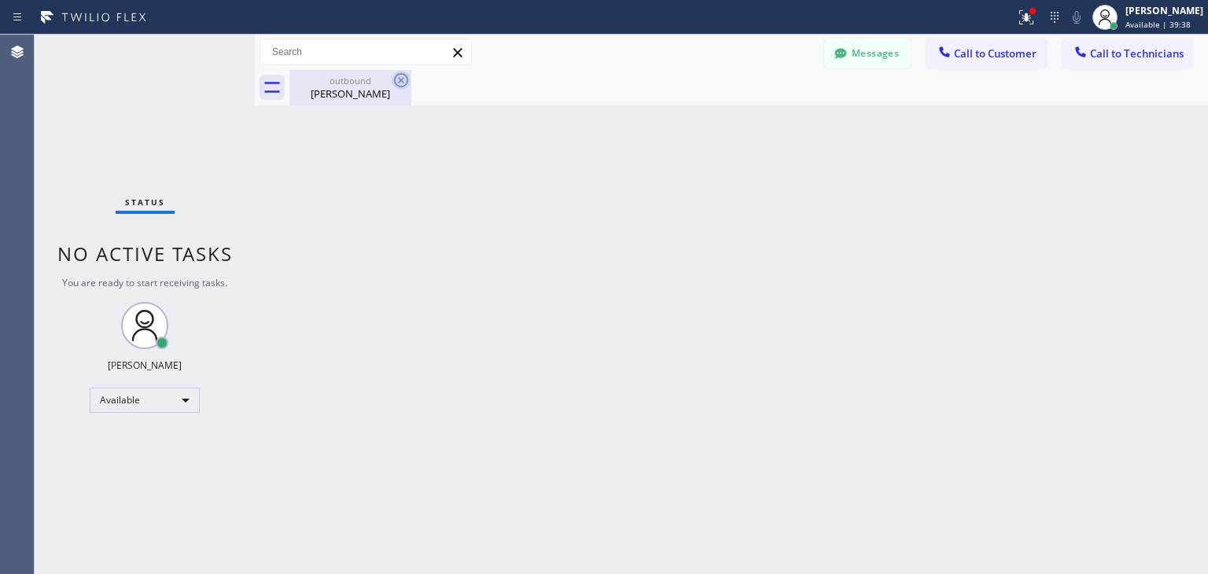
click at [406, 71] on icon at bounding box center [401, 80] width 19 height 19
click at [400, 79] on icon at bounding box center [401, 80] width 14 height 14
click at [893, 50] on button "Messages" at bounding box center [867, 54] width 87 height 30
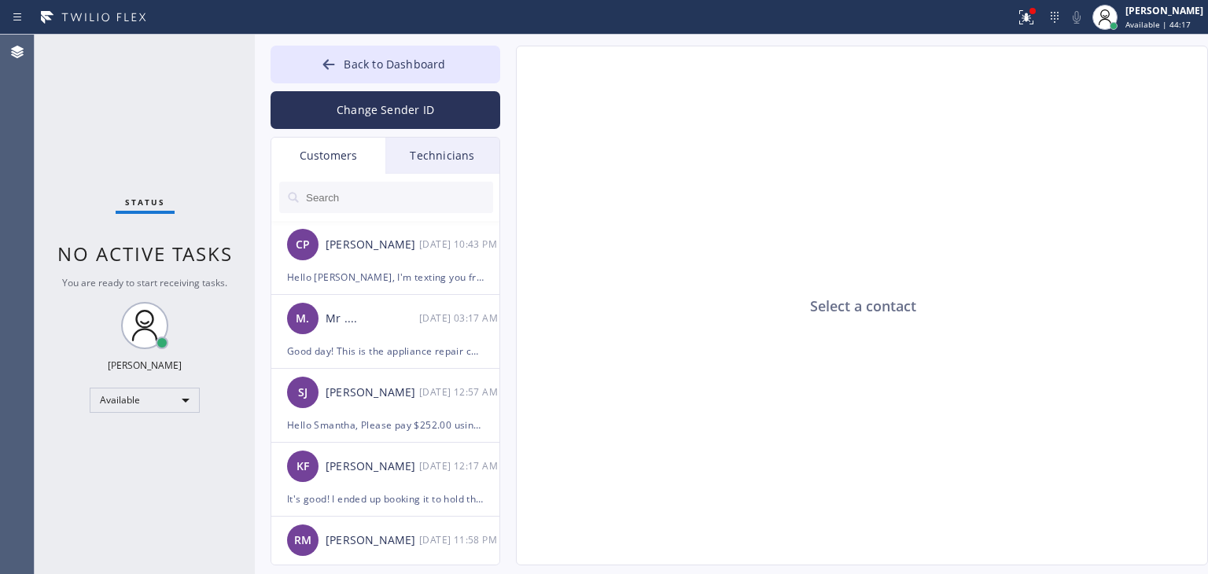
click at [341, 152] on div "Customers" at bounding box center [328, 156] width 114 height 36
click at [347, 196] on input "text" at bounding box center [398, 197] width 189 height 31
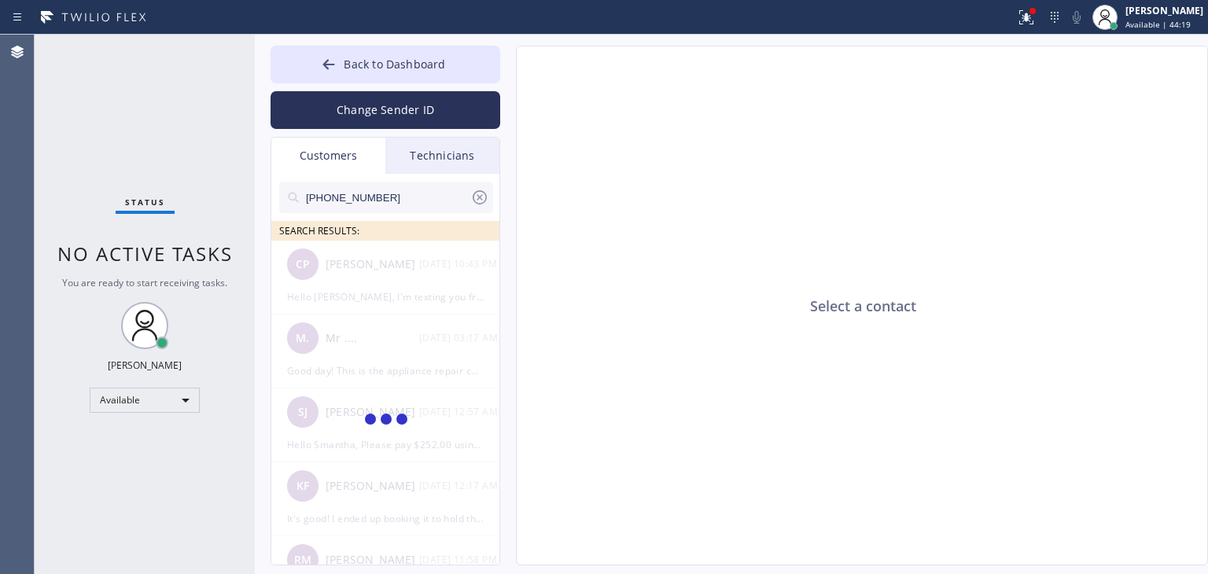
click at [425, 201] on input "[PHONE_NUMBER]" at bounding box center [387, 197] width 166 height 31
click at [425, 201] on input "(626) 457-418" at bounding box center [387, 197] width 166 height 31
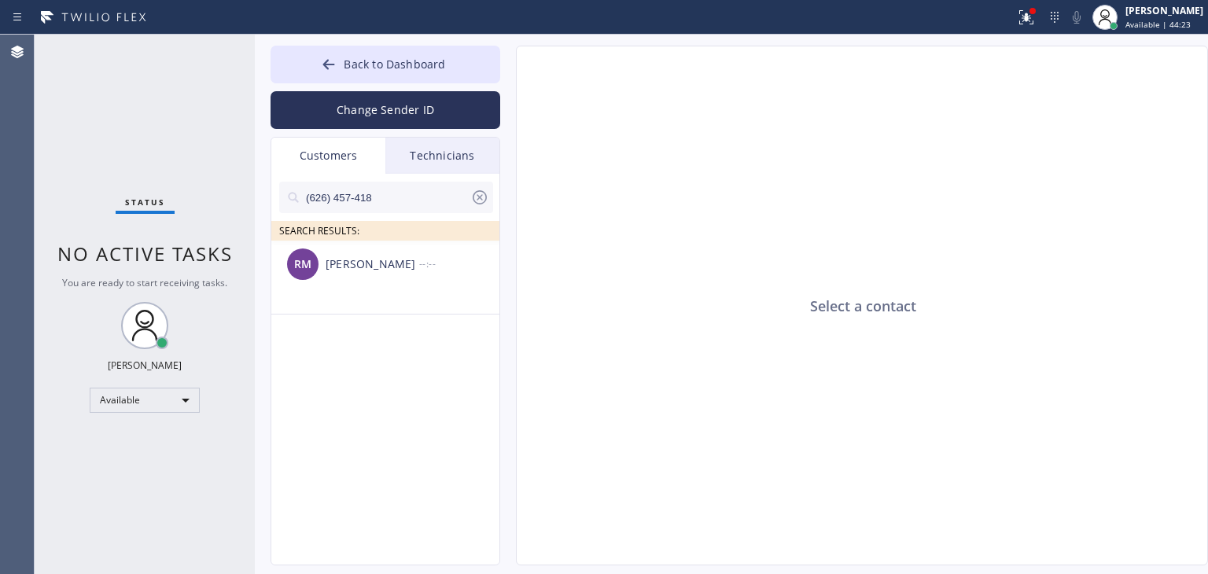
type input "(626) 457-418"
click at [451, 274] on div "RM [PERSON_NAME] --:--" at bounding box center [386, 264] width 230 height 47
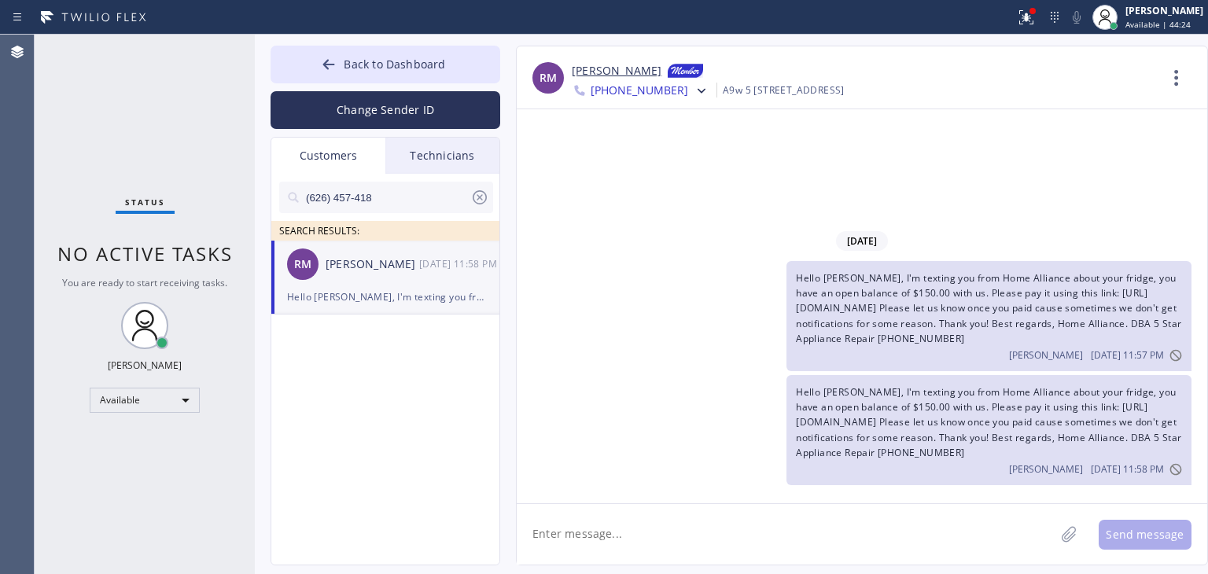
click at [949, 310] on span "Hello [PERSON_NAME], I'm texting you from Home Alliance about your fridge, you …" at bounding box center [988, 308] width 385 height 74
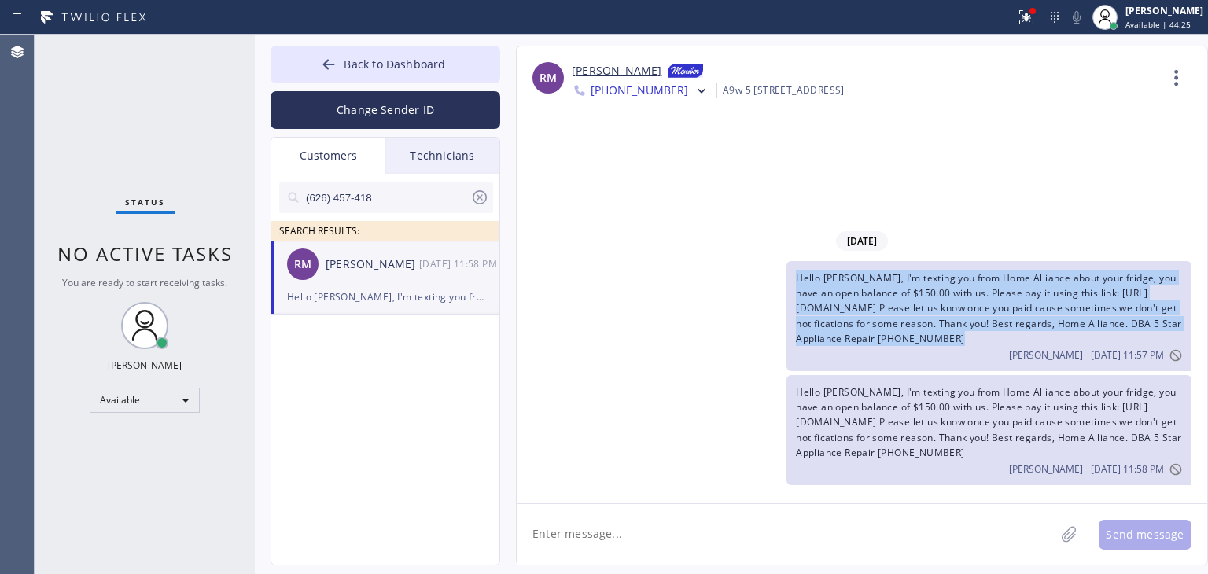
click at [949, 310] on span "Hello [PERSON_NAME], I'm texting you from Home Alliance about your fridge, you …" at bounding box center [988, 308] width 385 height 74
copy span "Hello [PERSON_NAME], I'm texting you from Home Alliance about your fridge, you …"
click at [388, 55] on button "Back to Dashboard" at bounding box center [386, 65] width 230 height 38
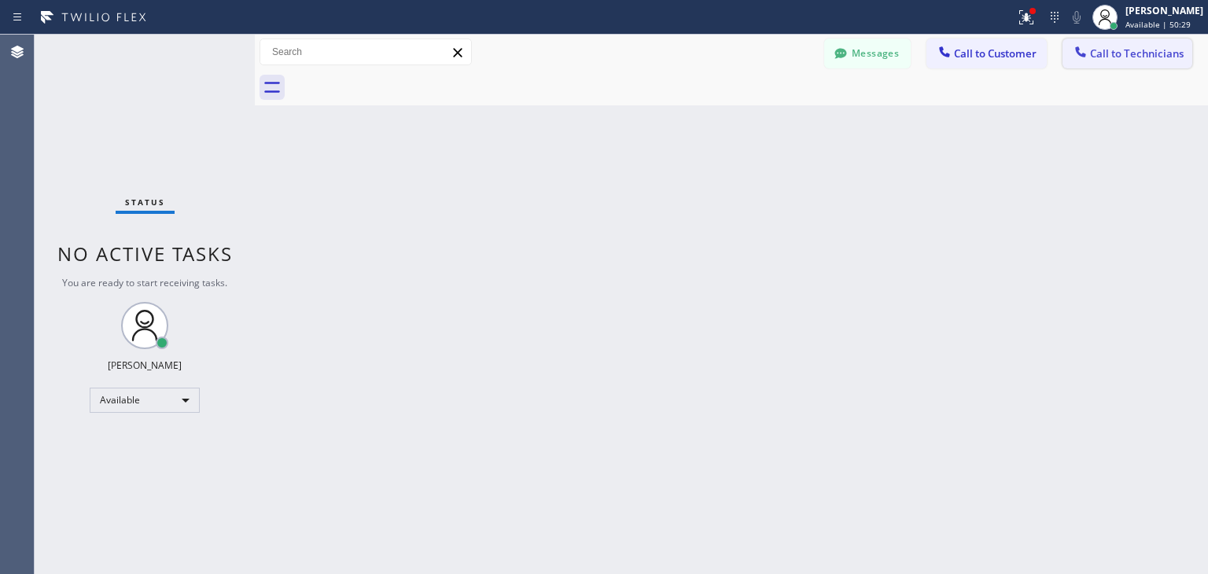
click at [1120, 59] on span "Call to Technicians" at bounding box center [1137, 53] width 94 height 14
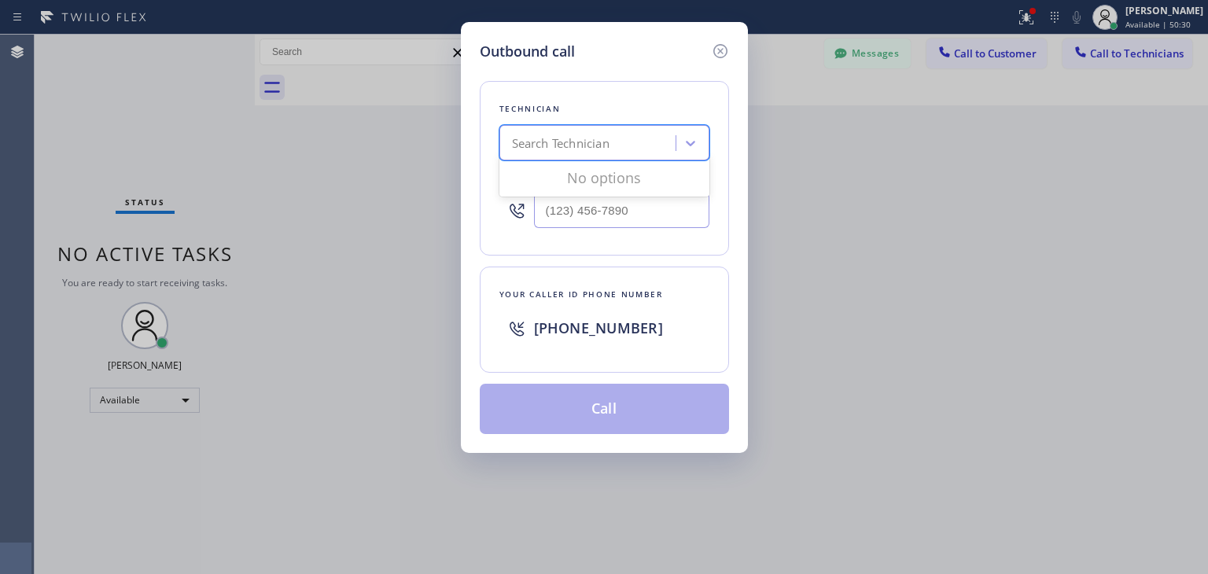
click at [585, 130] on div "Search Technician" at bounding box center [589, 144] width 171 height 28
type input "ы"
type input "[PERSON_NAME]"
click at [593, 179] on div "[PERSON_NAME]" at bounding box center [604, 176] width 210 height 28
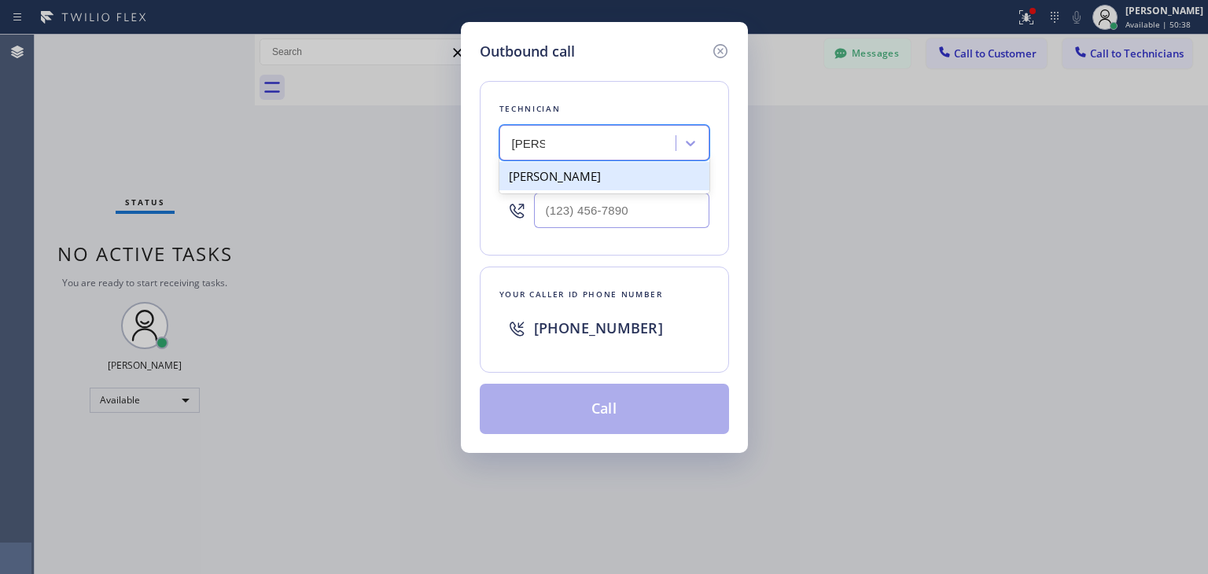
type input "[PHONE_NUMBER]"
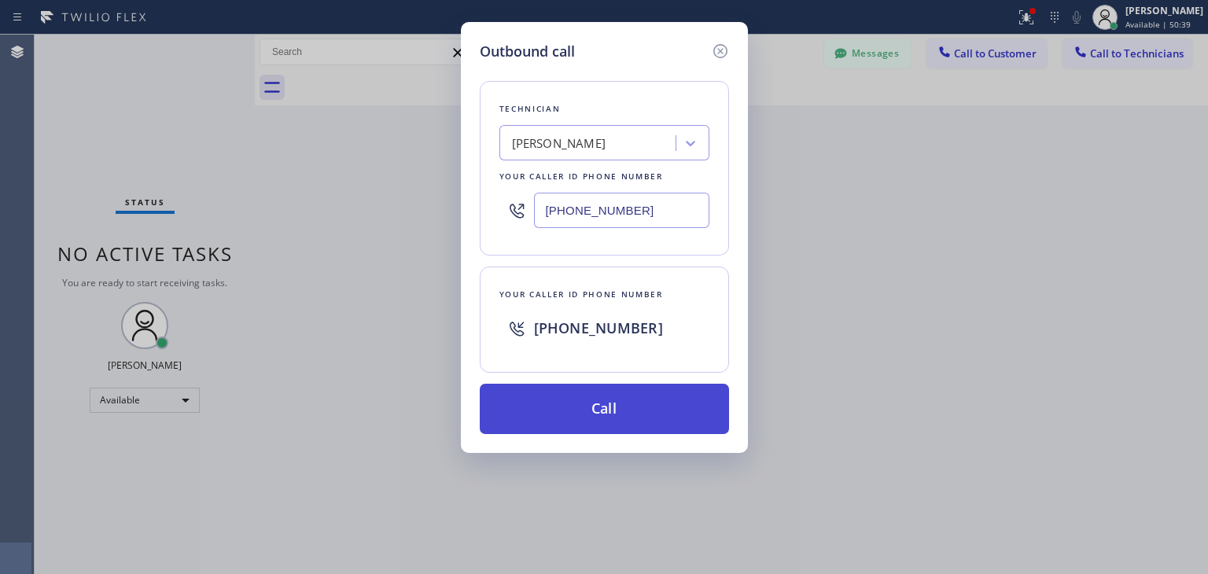
drag, startPoint x: 613, startPoint y: 375, endPoint x: 615, endPoint y: 389, distance: 13.5
click at [615, 389] on div "Technician [PERSON_NAME] Your caller id phone number [PHONE_NUMBER] Your caller…" at bounding box center [604, 248] width 249 height 372
click at [615, 389] on button "Call" at bounding box center [604, 409] width 249 height 50
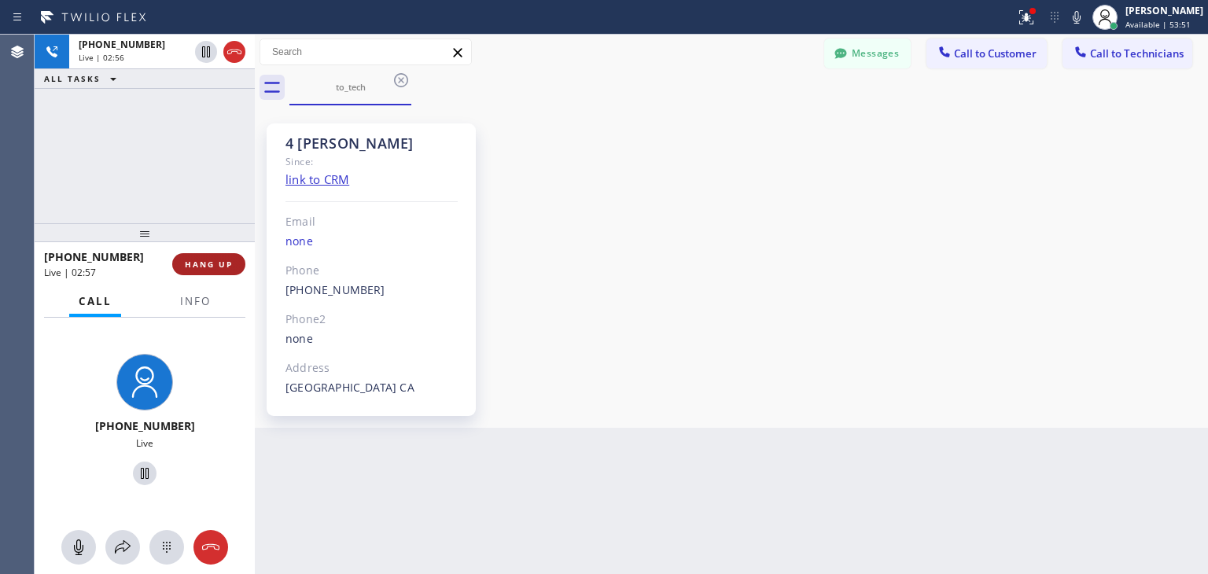
click at [204, 268] on span "HANG UP" at bounding box center [209, 264] width 48 height 11
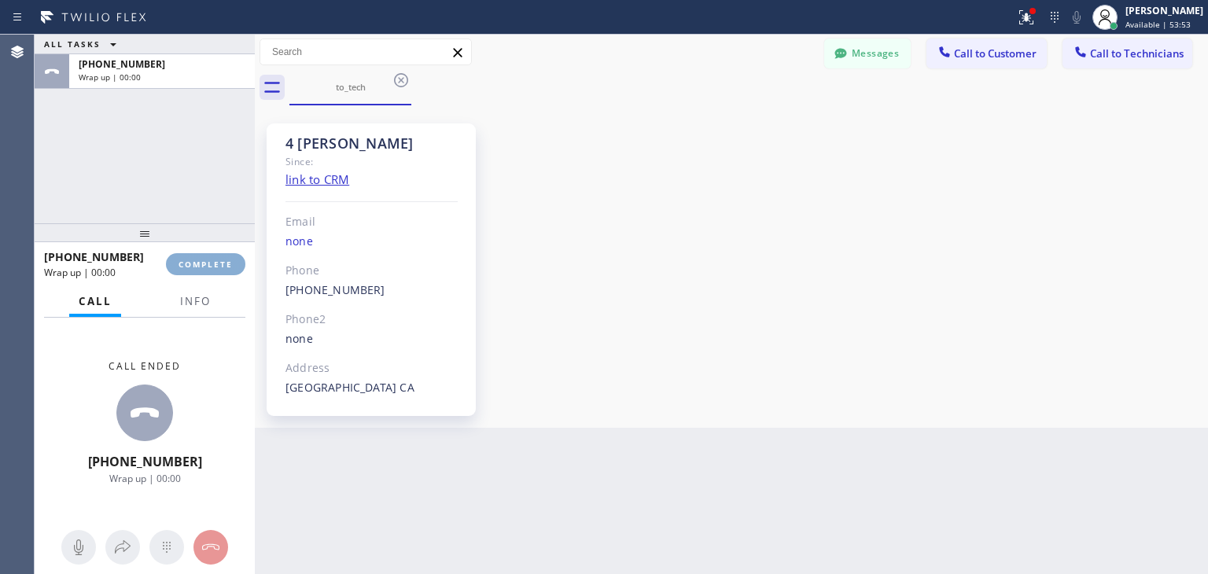
click at [204, 268] on span "COMPLETE" at bounding box center [206, 264] width 54 height 11
